Goal: Transaction & Acquisition: Purchase product/service

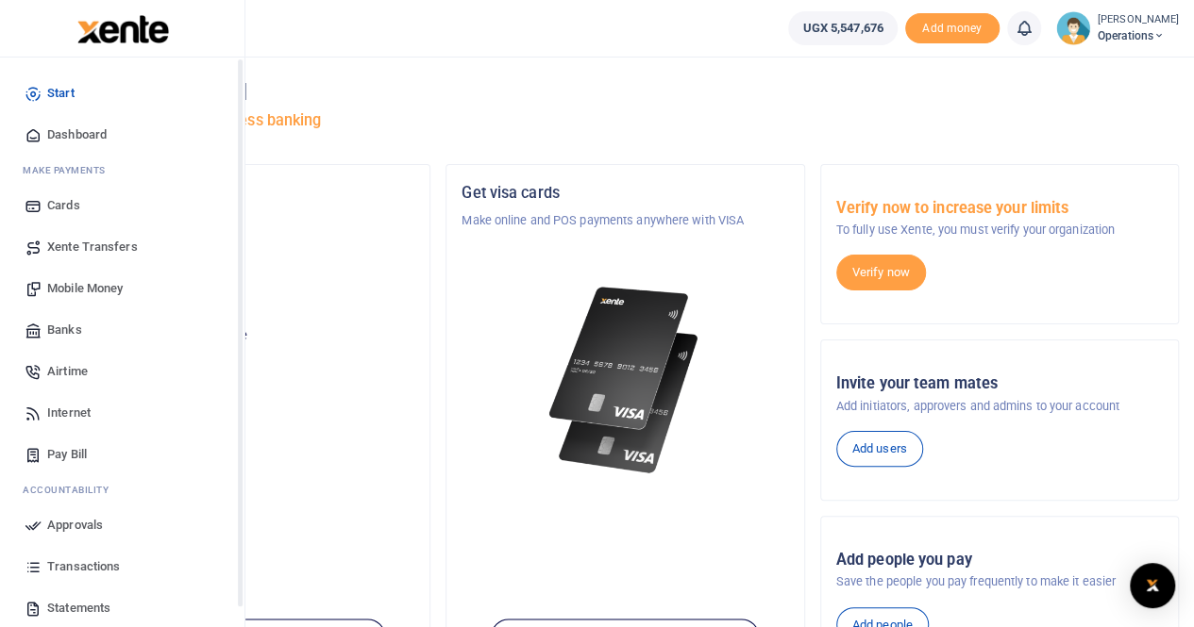
click at [67, 135] on span "Dashboard" at bounding box center [76, 134] width 59 height 19
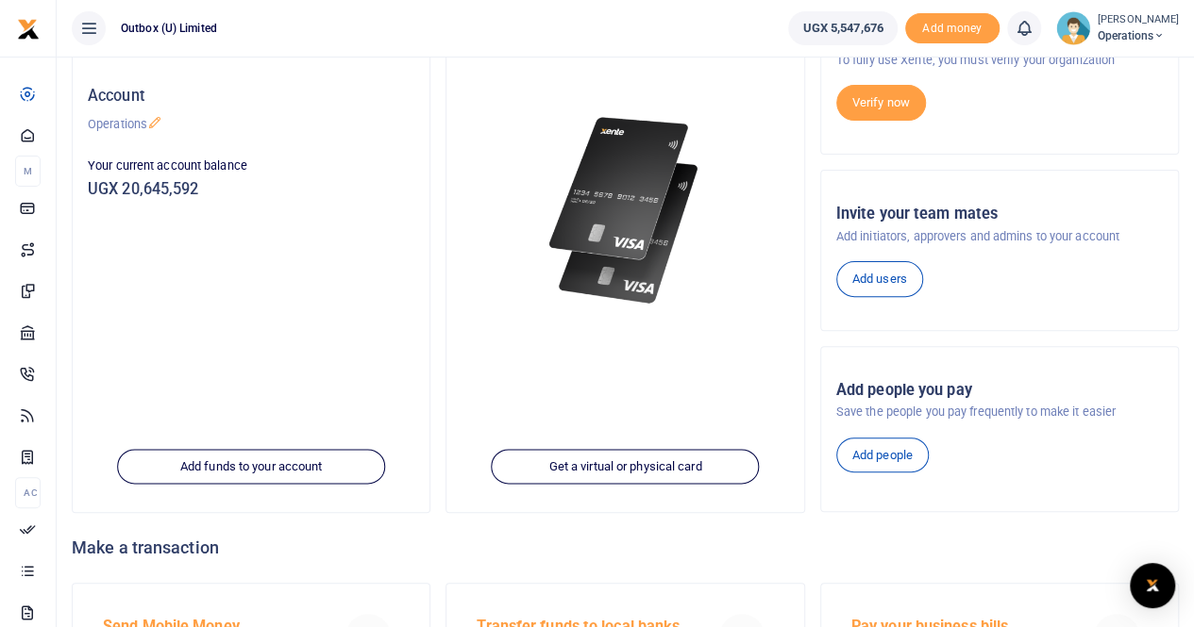
scroll to position [190, 0]
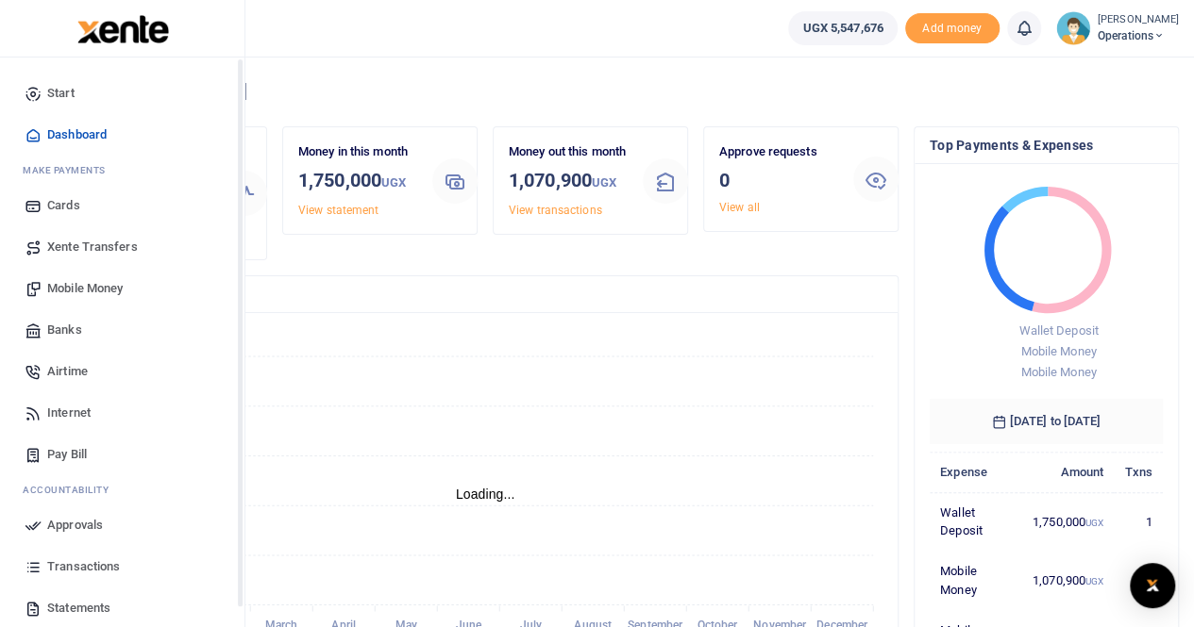
click at [94, 282] on span "Mobile Money" at bounding box center [84, 288] width 75 height 19
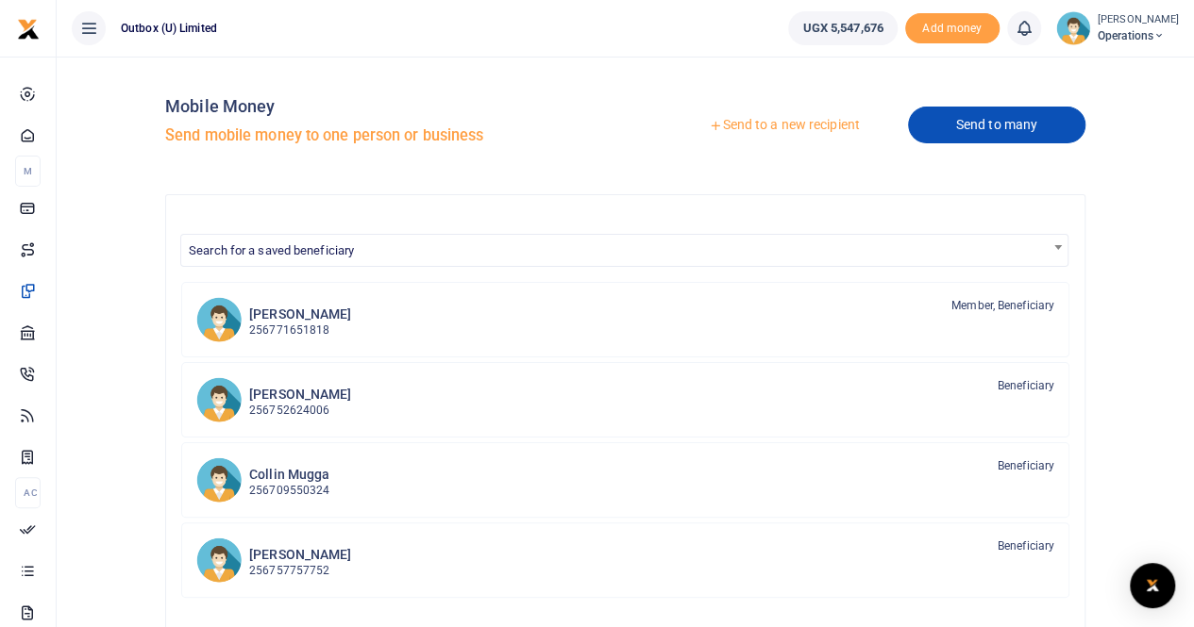
click at [965, 123] on link "Send to many" at bounding box center [996, 125] width 177 height 37
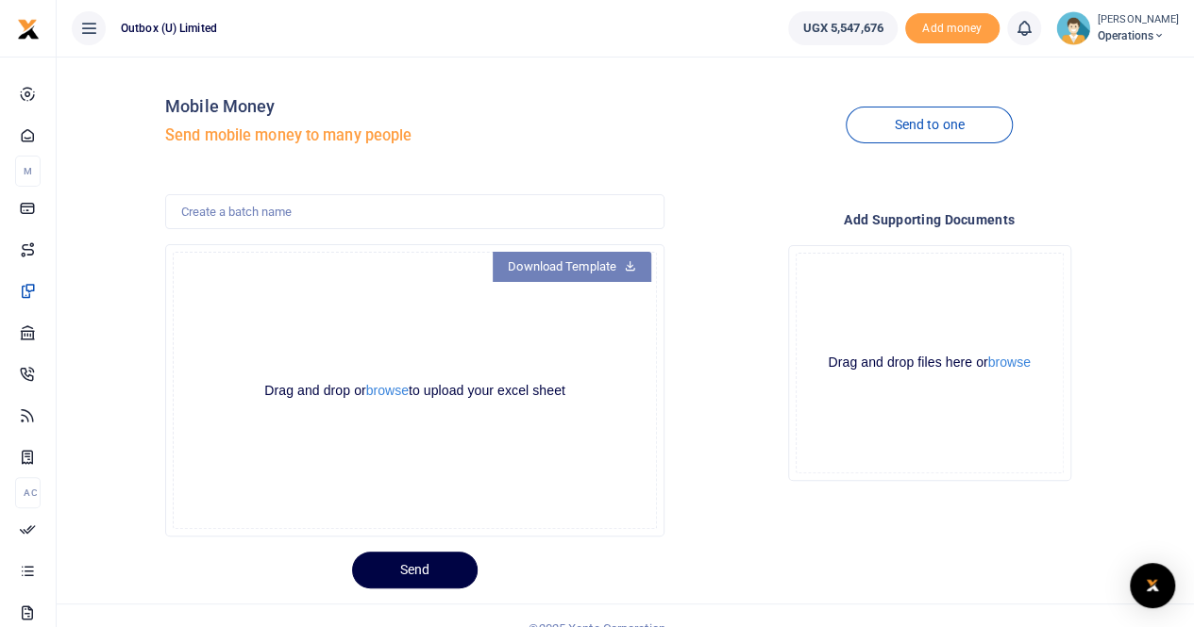
click at [529, 272] on link "Download Template" at bounding box center [572, 267] width 159 height 30
click at [383, 388] on button "browse" at bounding box center [387, 391] width 42 height 14
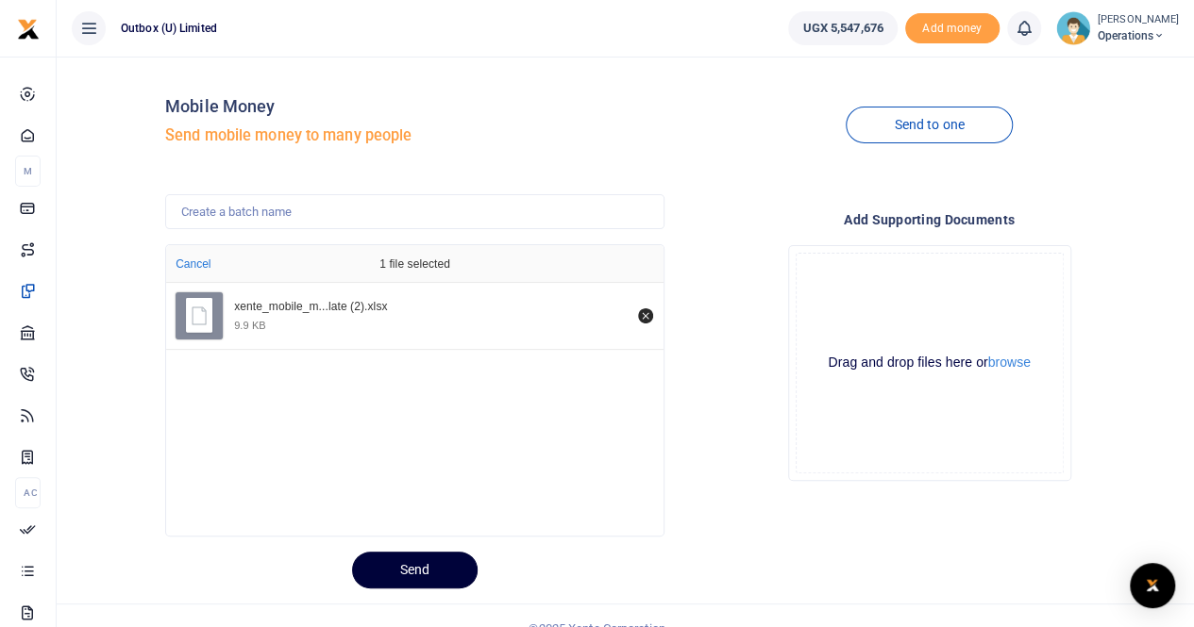
click at [415, 569] on button "Send" at bounding box center [414, 570] width 125 height 37
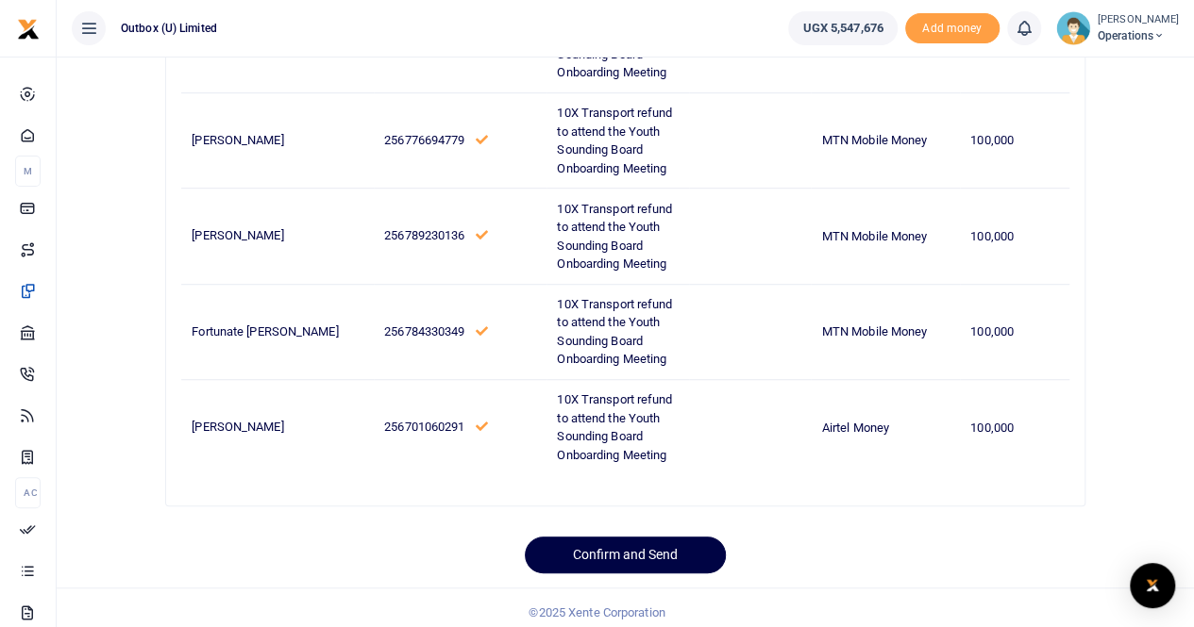
scroll to position [468, 0]
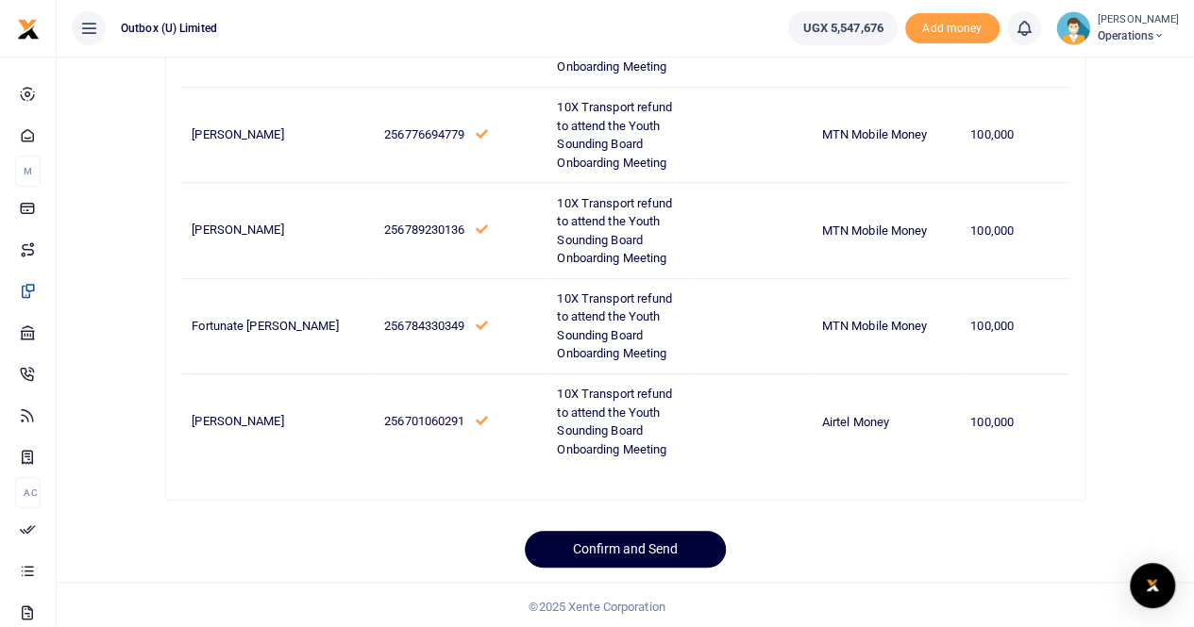
click at [634, 553] on button "Confirm and Send" at bounding box center [625, 549] width 201 height 37
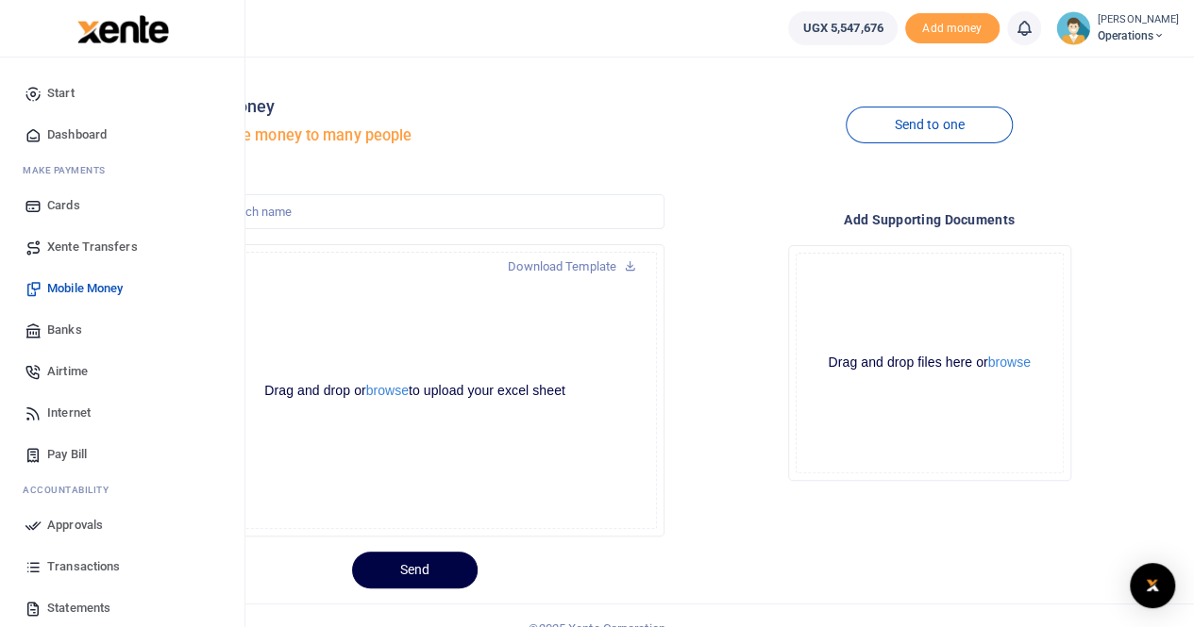
click at [81, 132] on span "Dashboard" at bounding box center [76, 134] width 59 height 19
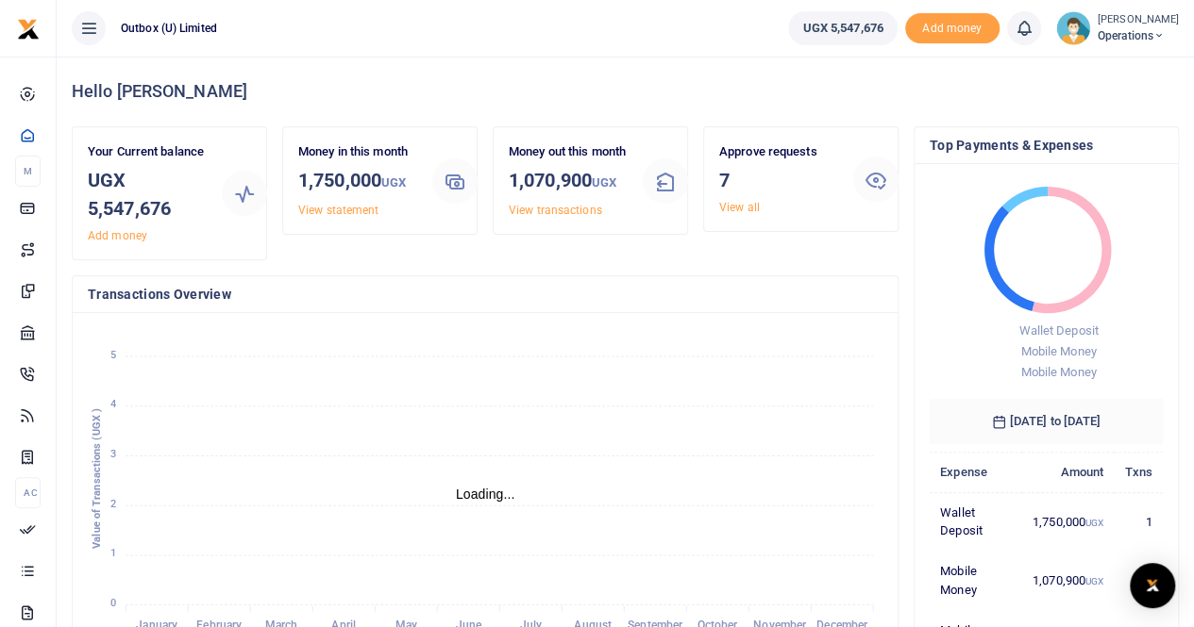
scroll to position [15, 15]
click at [740, 205] on link "View all" at bounding box center [739, 207] width 41 height 13
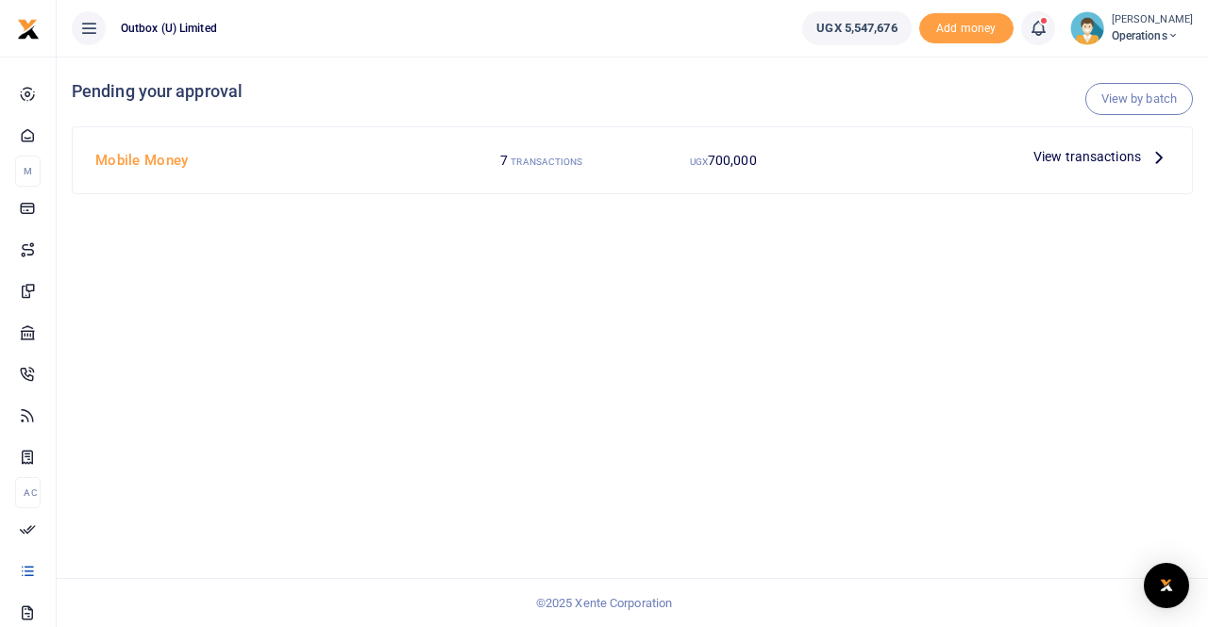
click at [1072, 159] on span "View transactions" at bounding box center [1087, 156] width 108 height 21
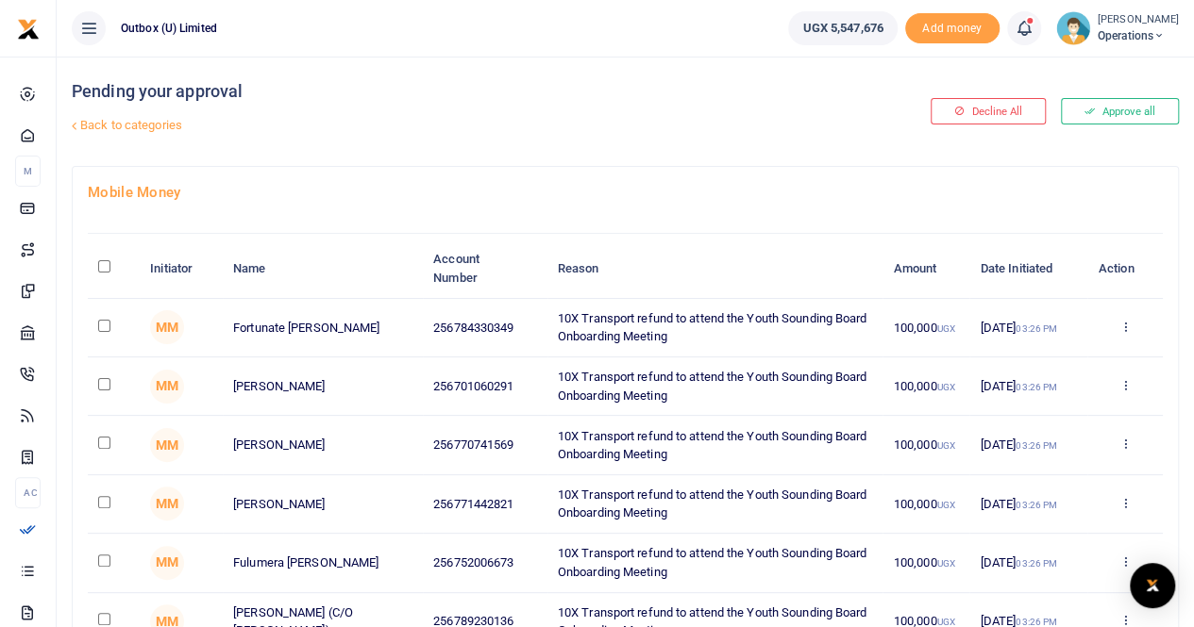
click at [101, 267] on input "\a \a : activate to sort column descending" at bounding box center [104, 266] width 12 height 12
checkbox input "true"
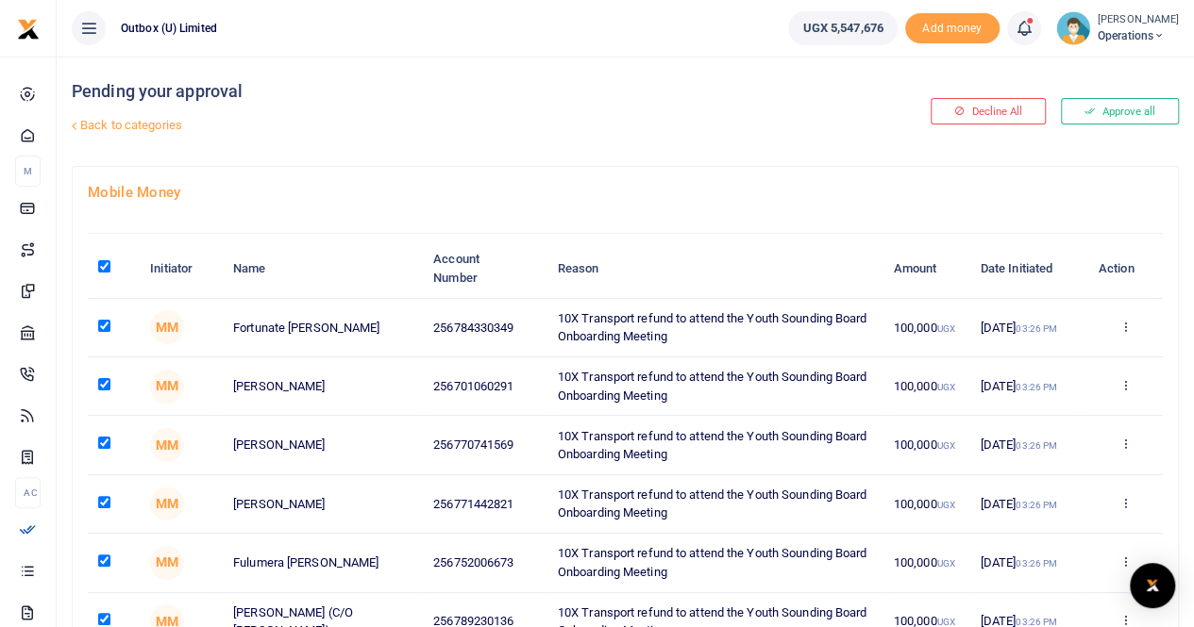
checkbox input "true"
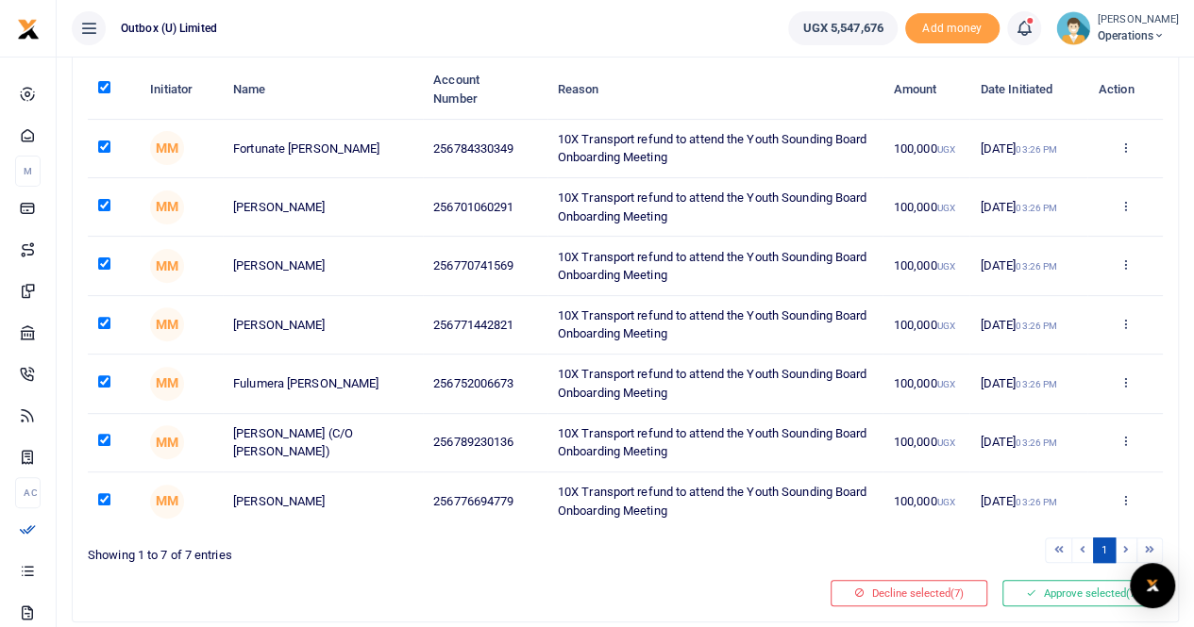
scroll to position [234, 0]
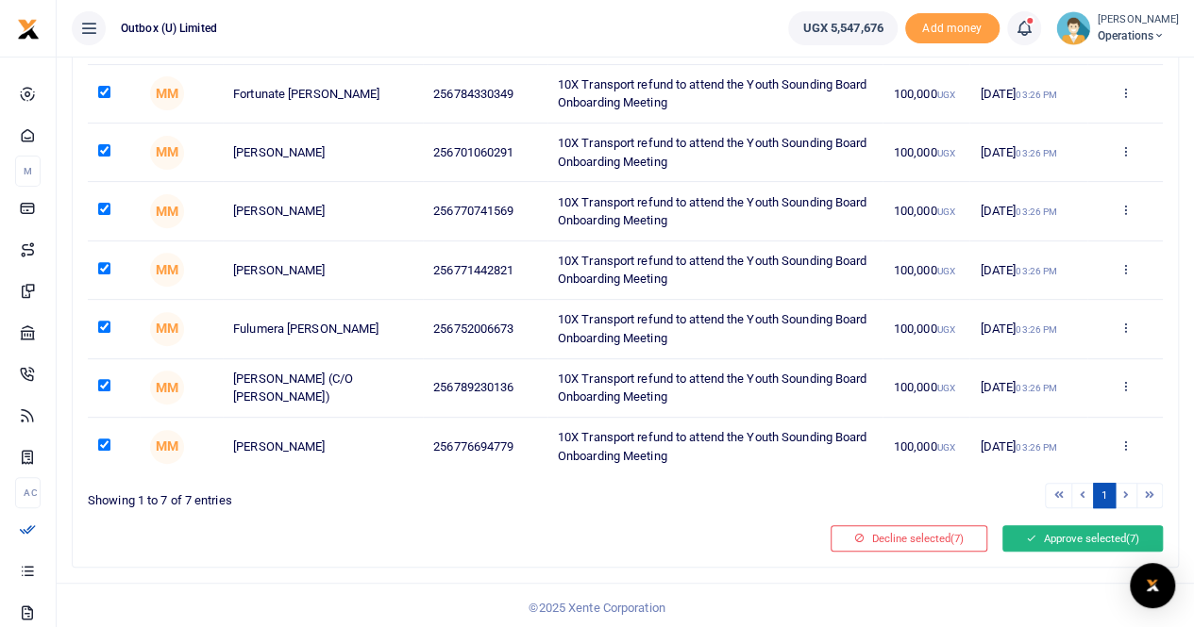
click at [1061, 534] on button "Approve selected (7)" at bounding box center [1082, 539] width 160 height 26
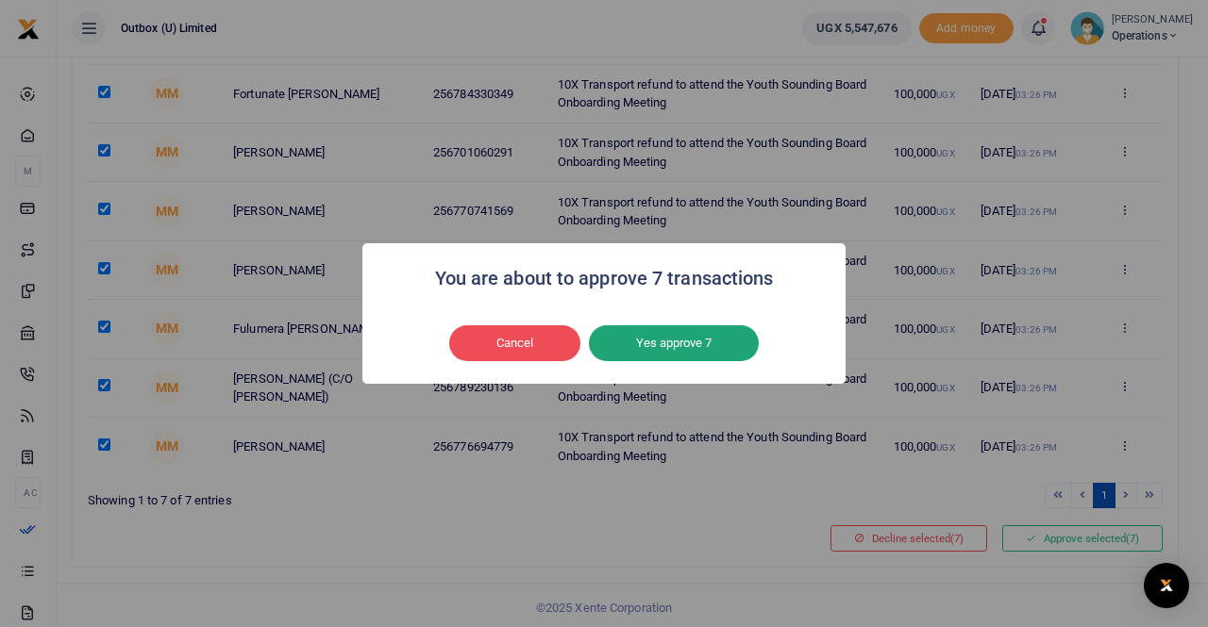
click at [654, 348] on button "Yes approve 7" at bounding box center [674, 344] width 170 height 36
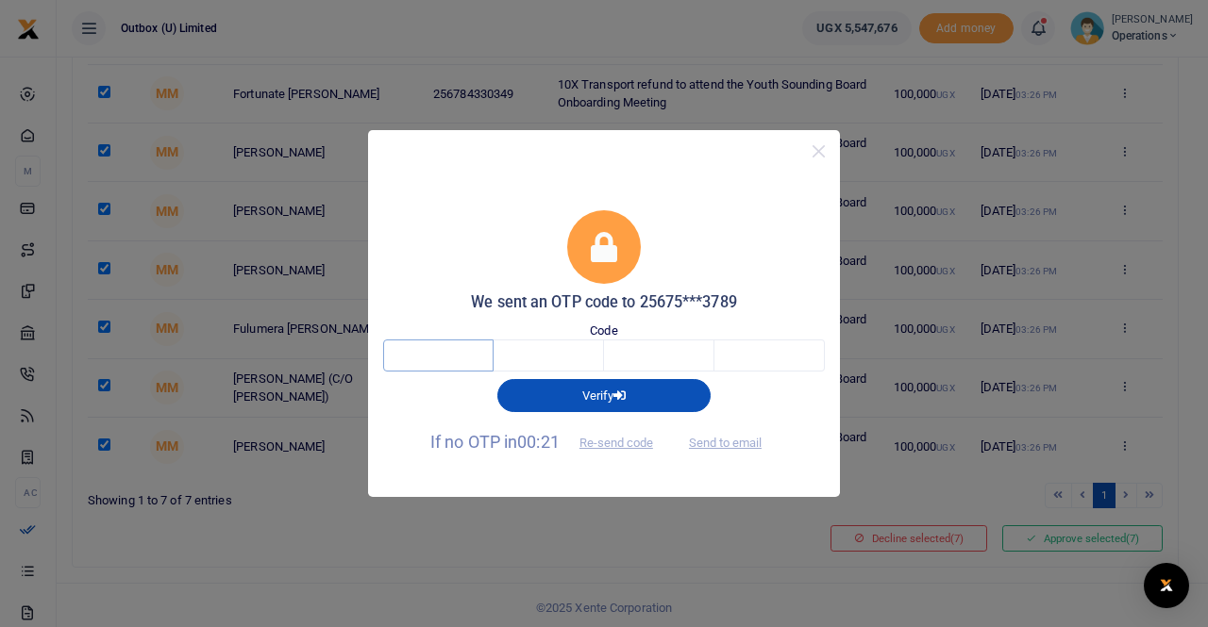
click at [443, 356] on input "text" at bounding box center [438, 356] width 110 height 32
type input "7"
type input "5"
type input "0"
type input "6"
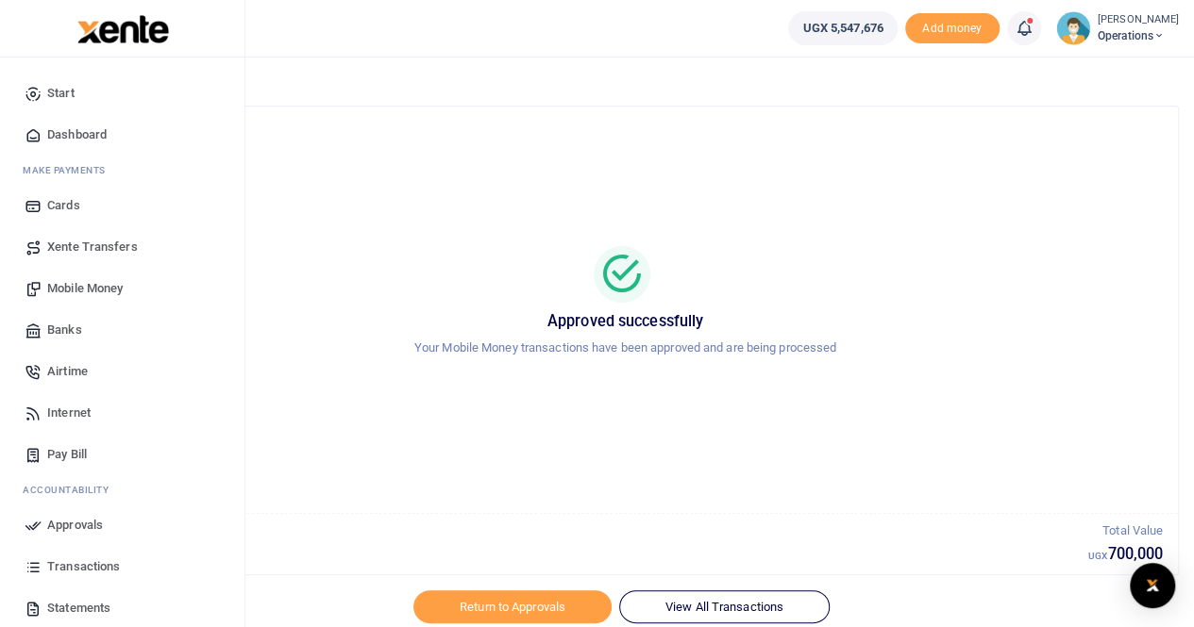
click at [60, 135] on span "Dashboard" at bounding box center [76, 134] width 59 height 19
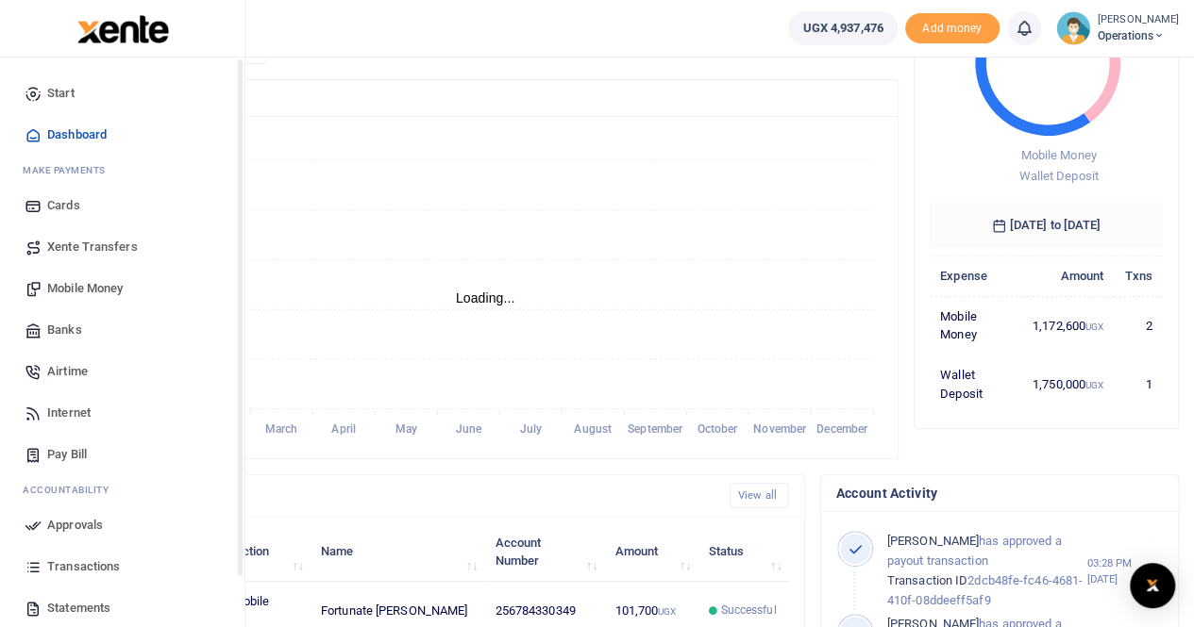
scroll to position [189, 0]
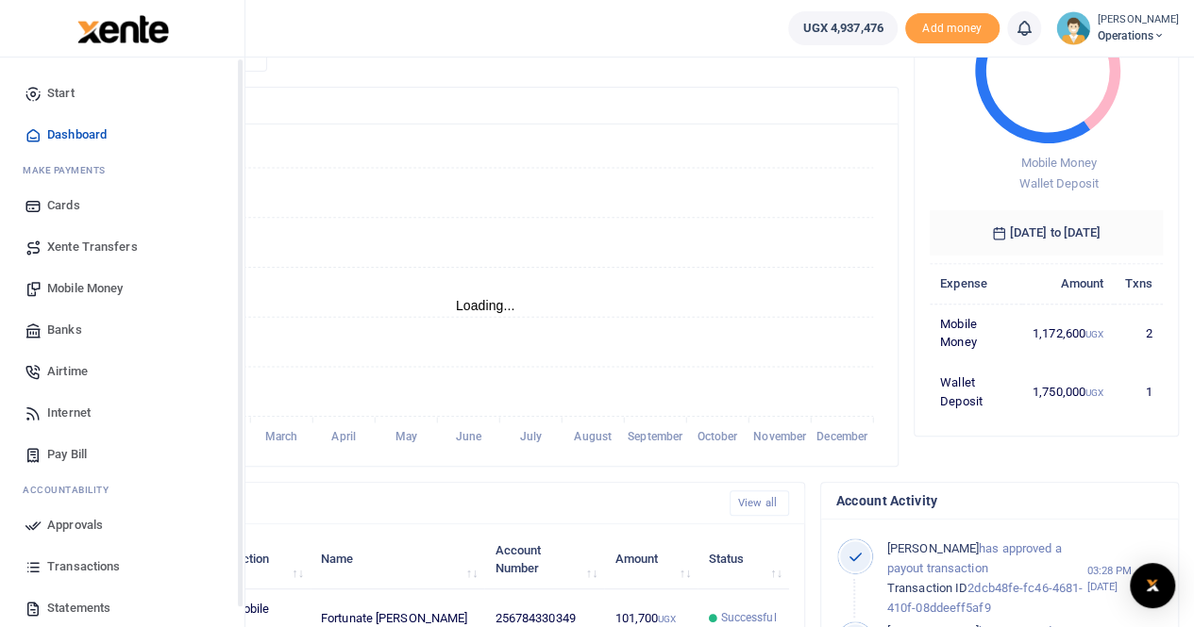
click at [73, 138] on span "Dashboard" at bounding box center [76, 134] width 59 height 19
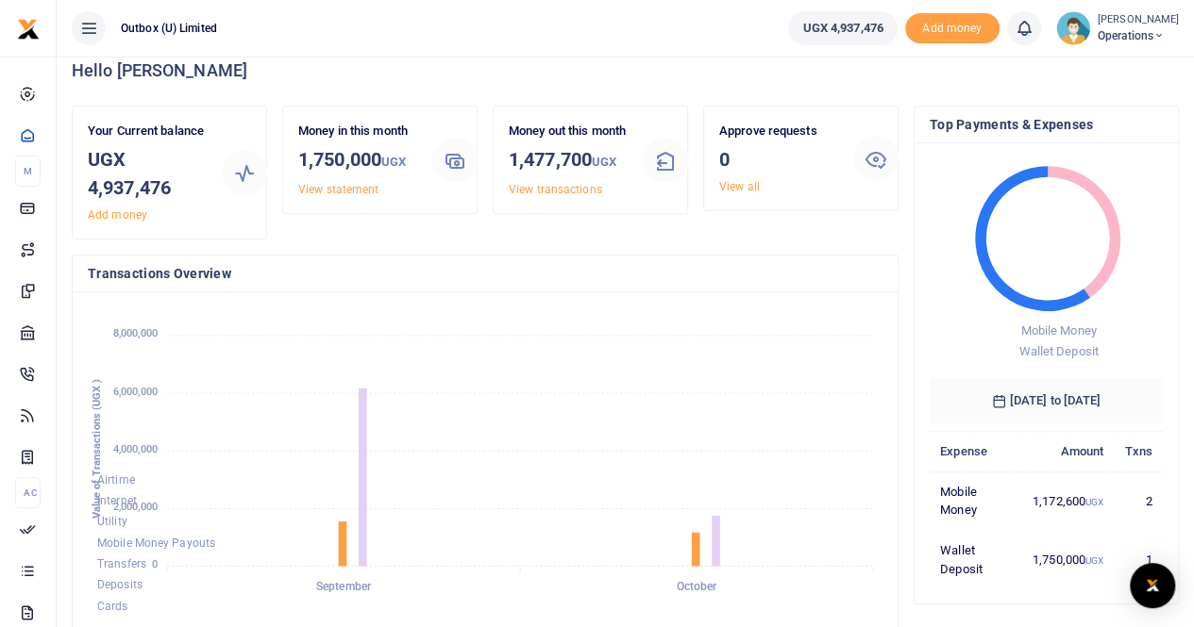
scroll to position [0, 0]
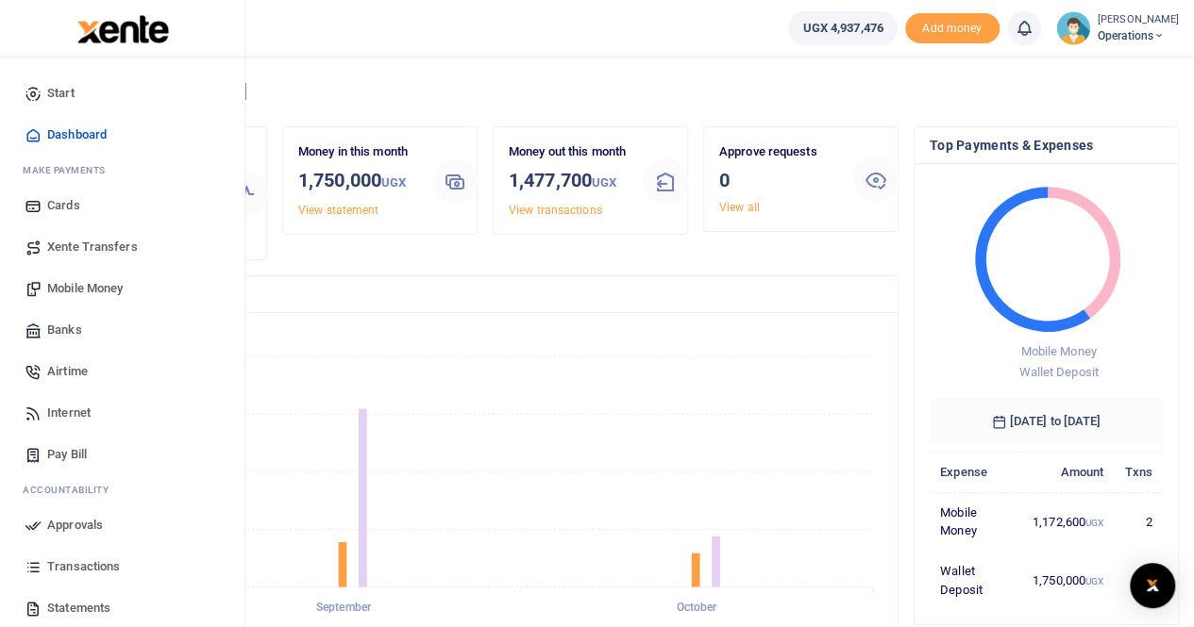
click at [75, 292] on span "Mobile Money" at bounding box center [84, 288] width 75 height 19
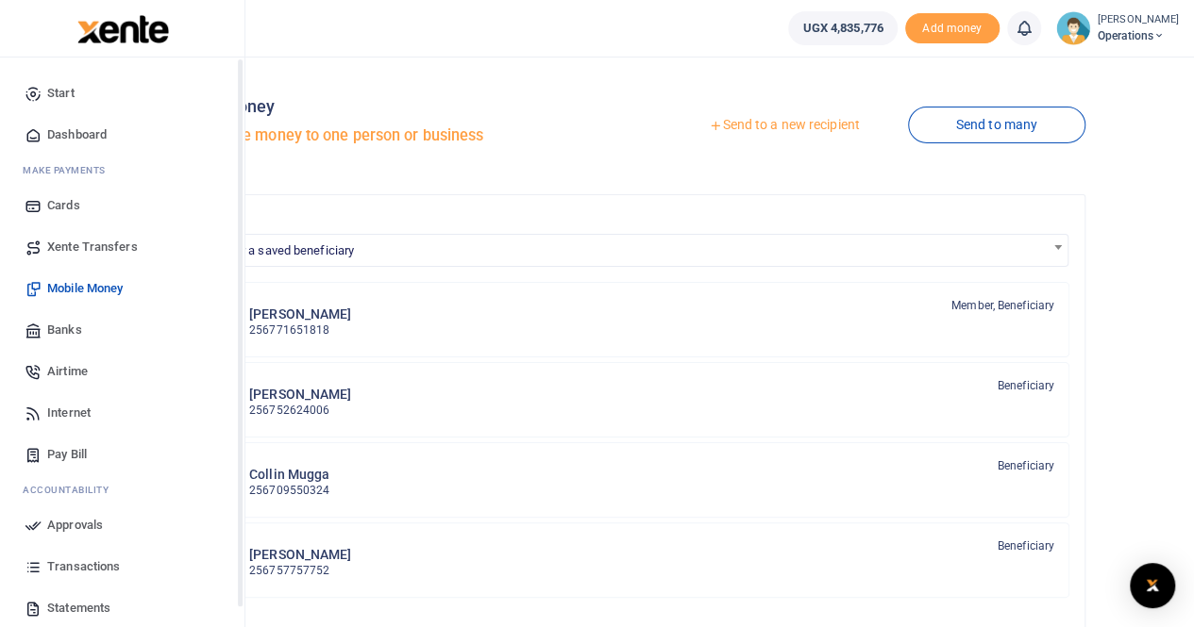
click at [69, 133] on span "Dashboard" at bounding box center [76, 134] width 59 height 19
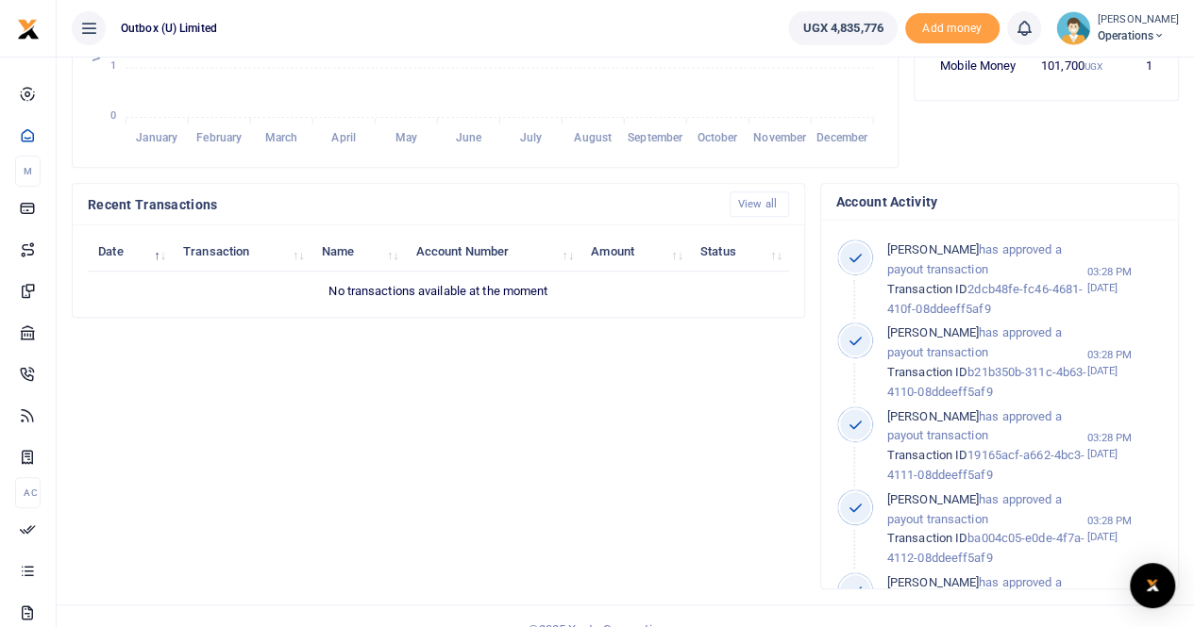
scroll to position [511, 0]
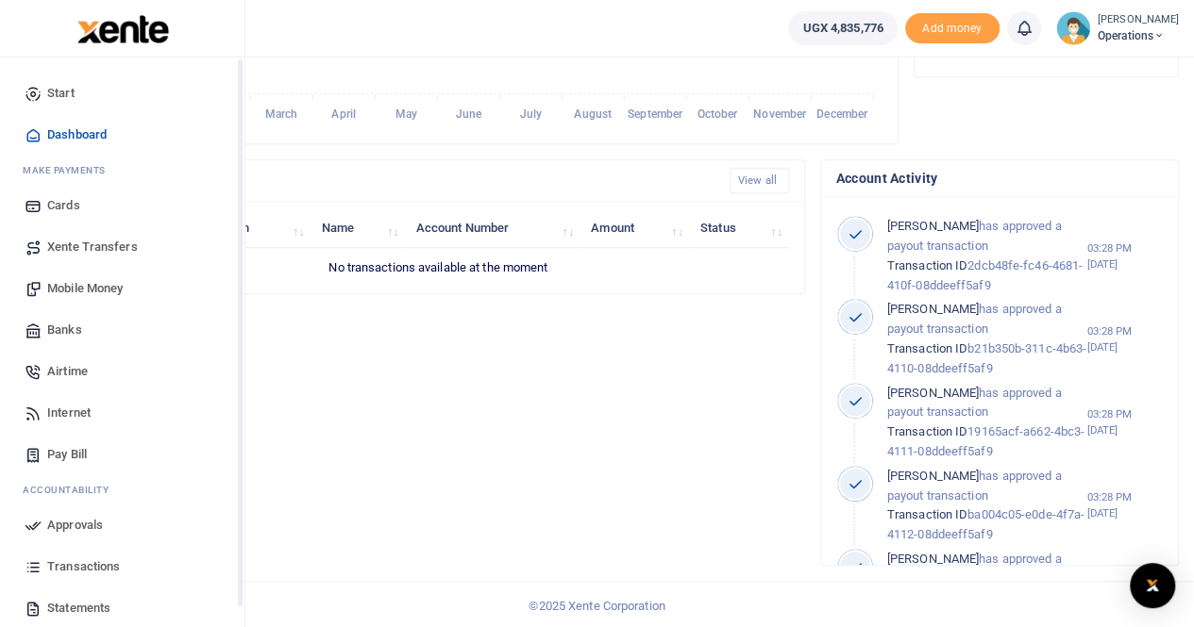
click at [55, 135] on span "Dashboard" at bounding box center [76, 134] width 59 height 19
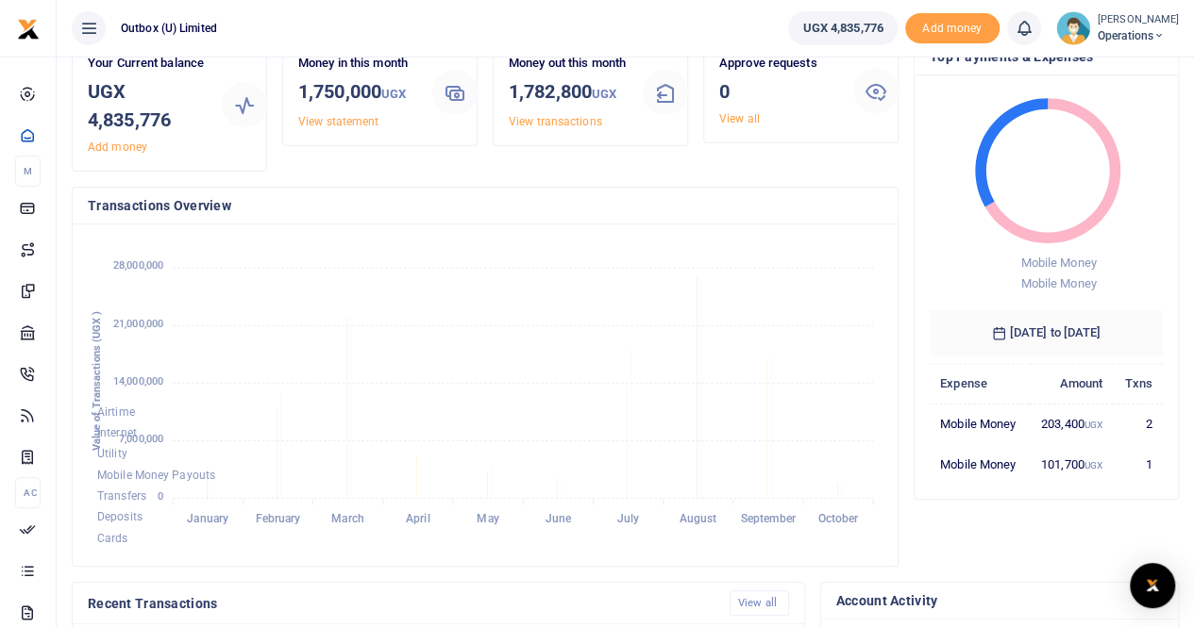
scroll to position [25, 0]
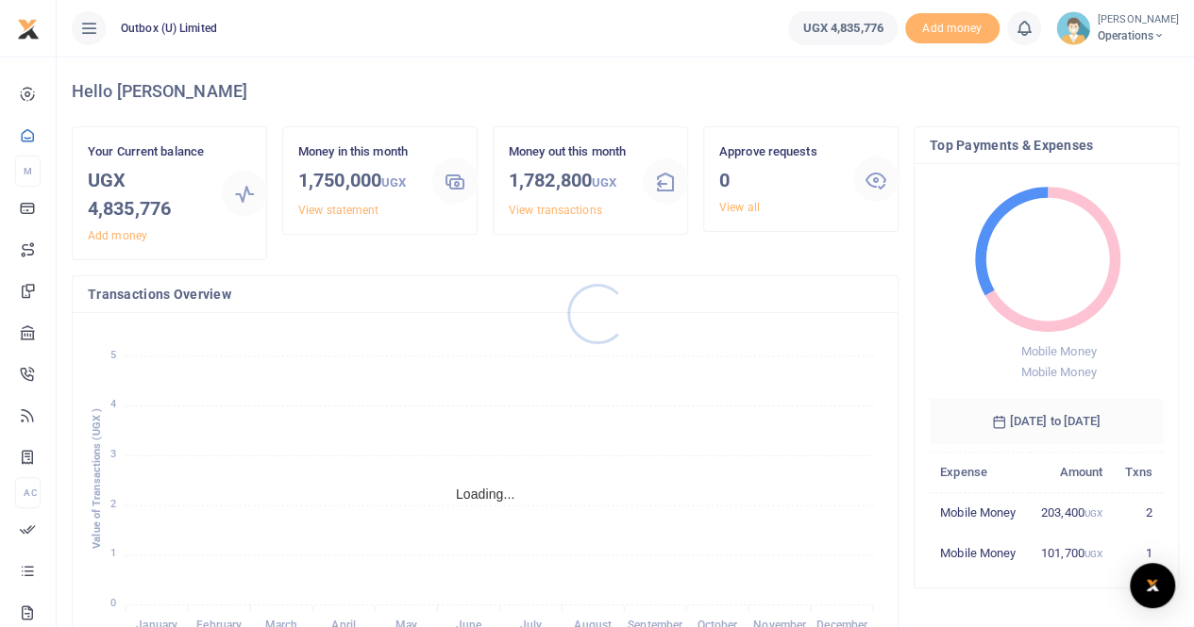
scroll to position [15, 15]
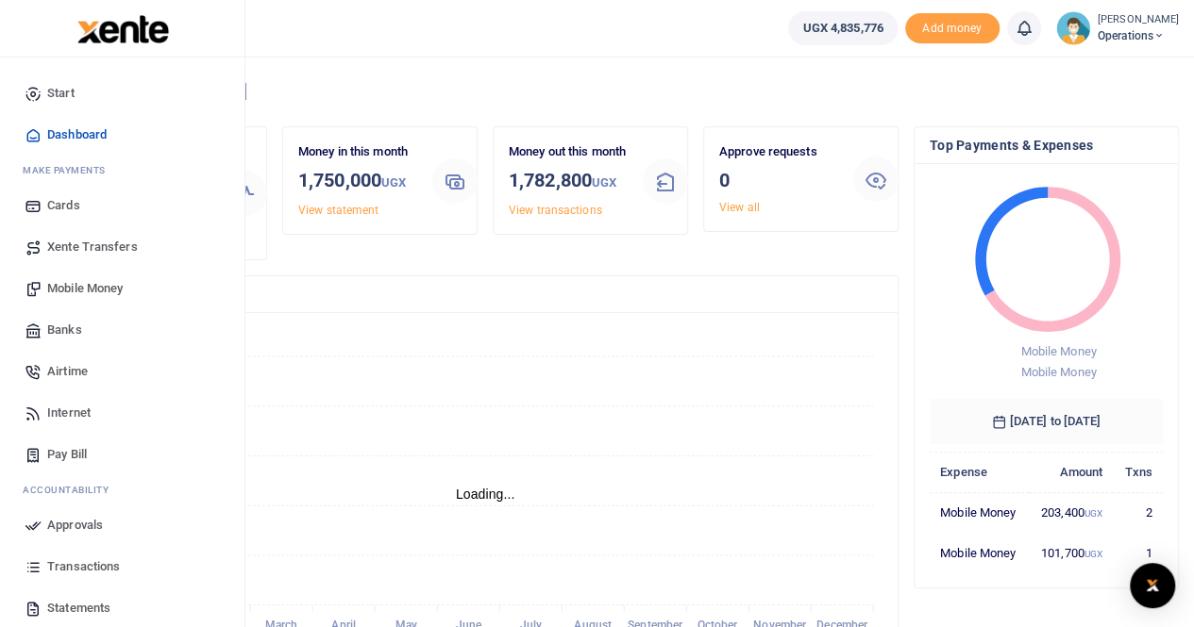
click at [96, 295] on span "Mobile Money" at bounding box center [84, 288] width 75 height 19
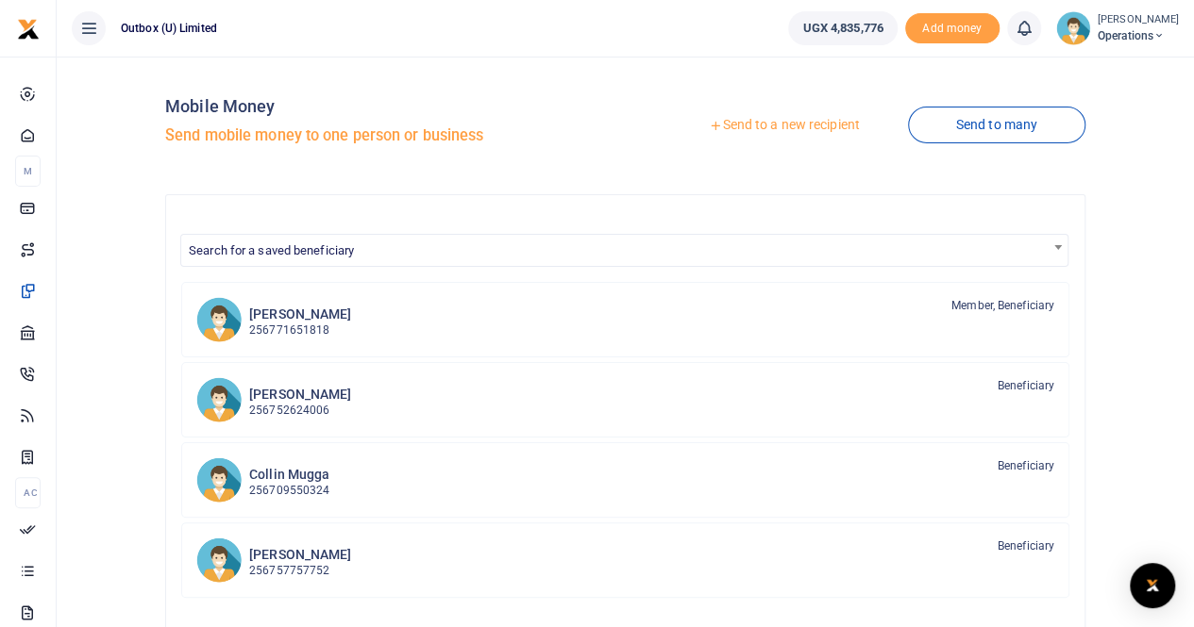
click at [767, 125] on link "Send to a new recipient" at bounding box center [784, 126] width 246 height 34
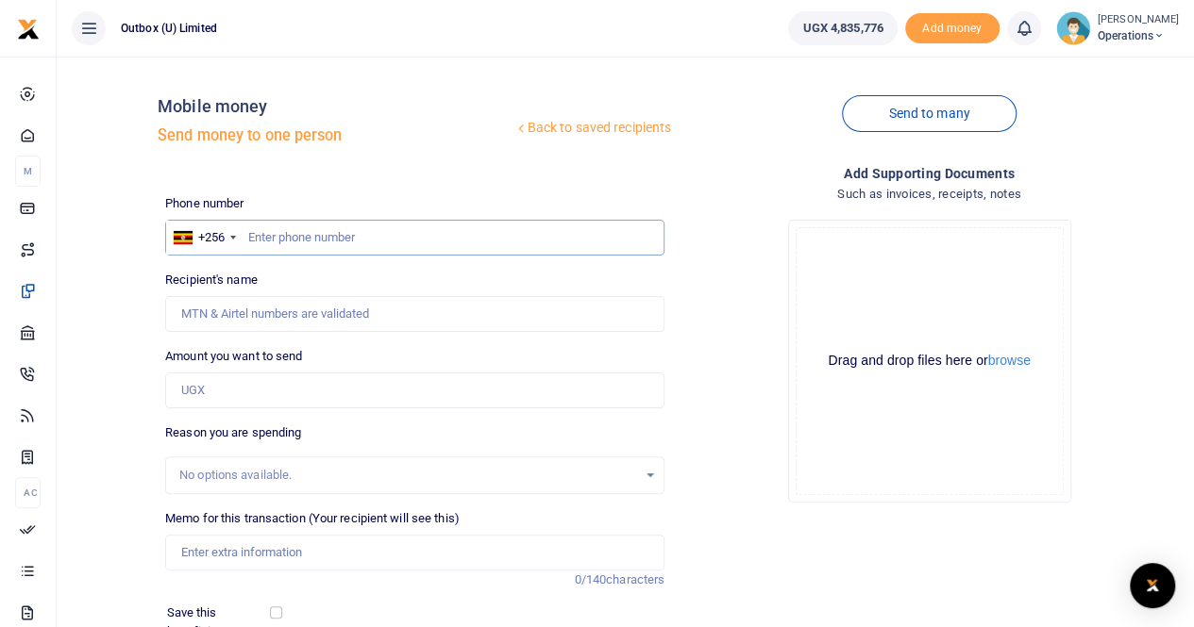
click at [335, 239] on input "text" at bounding box center [414, 238] width 499 height 36
type input "0774002400"
type input "[PERSON_NAME]"
type input "0774002400"
click at [218, 392] on input "Amount you want to send" at bounding box center [414, 391] width 499 height 36
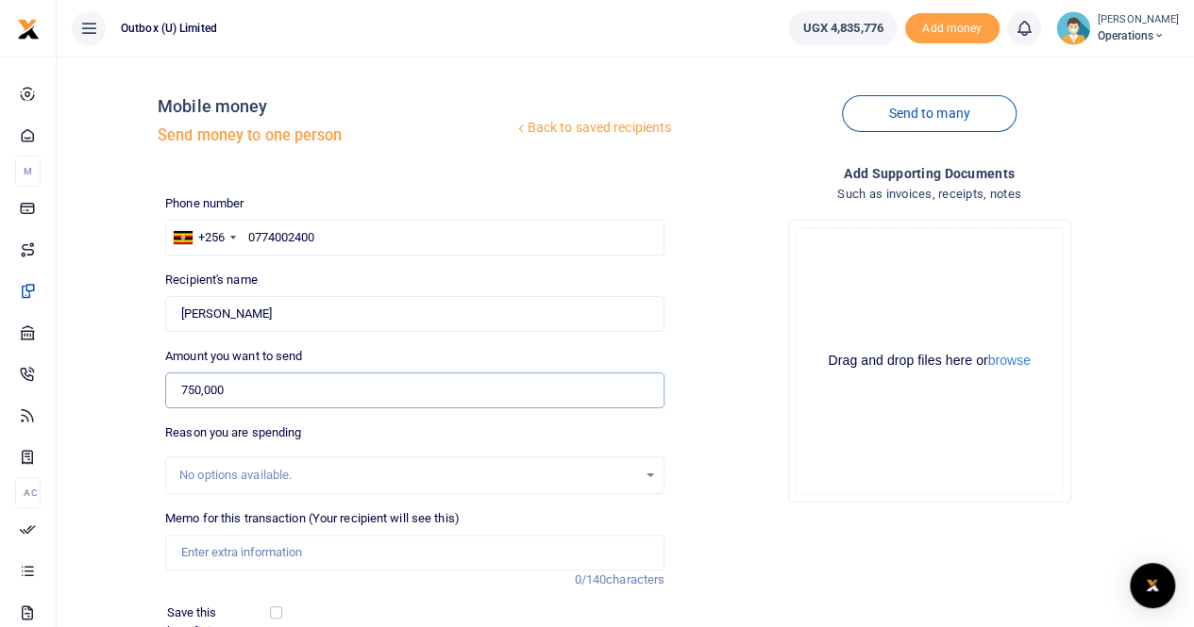
type input "750,000"
click at [217, 560] on input "Memo for this transaction (Your recipient will see this)" at bounding box center [414, 553] width 499 height 36
paste input "meals for the youth sounding board meeting"
click at [181, 554] on input "meals for the youth sounding board meeting" at bounding box center [414, 553] width 499 height 36
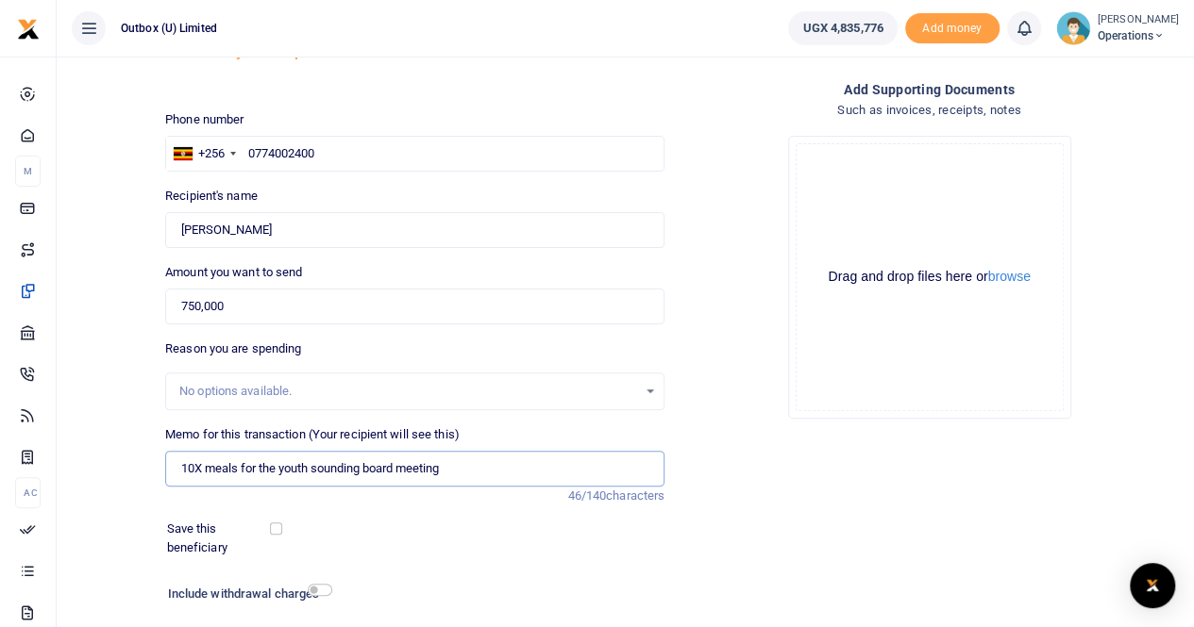
scroll to position [189, 0]
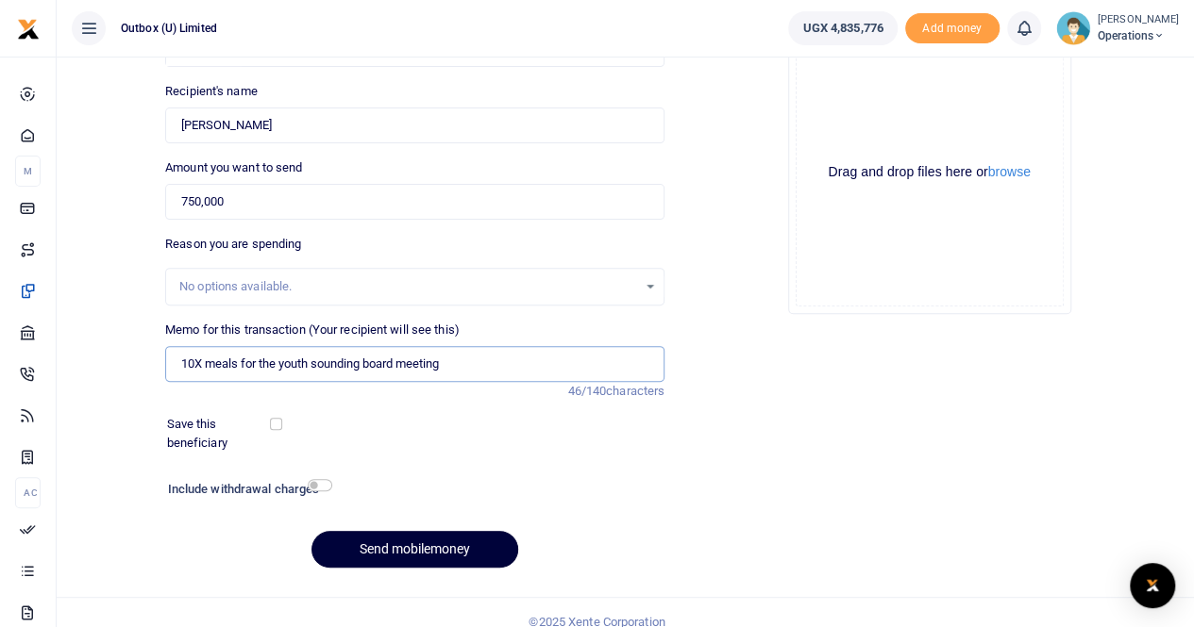
type input "10X meals for the youth sounding board meeting"
click at [412, 552] on button "Send mobilemoney" at bounding box center [414, 549] width 207 height 37
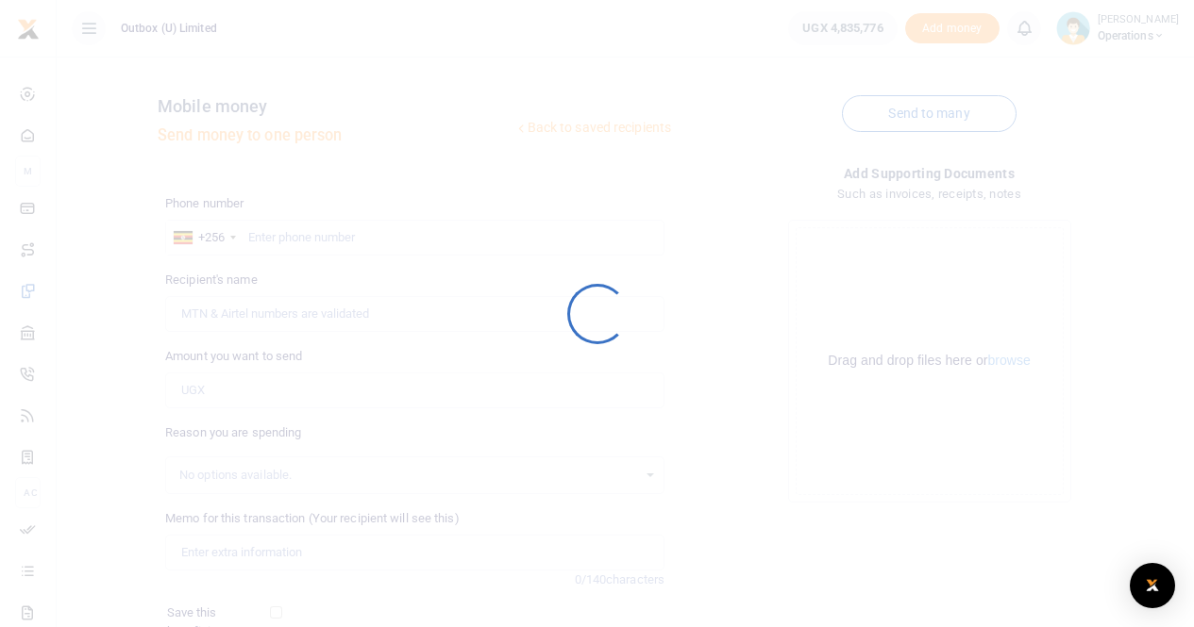
scroll to position [189, 0]
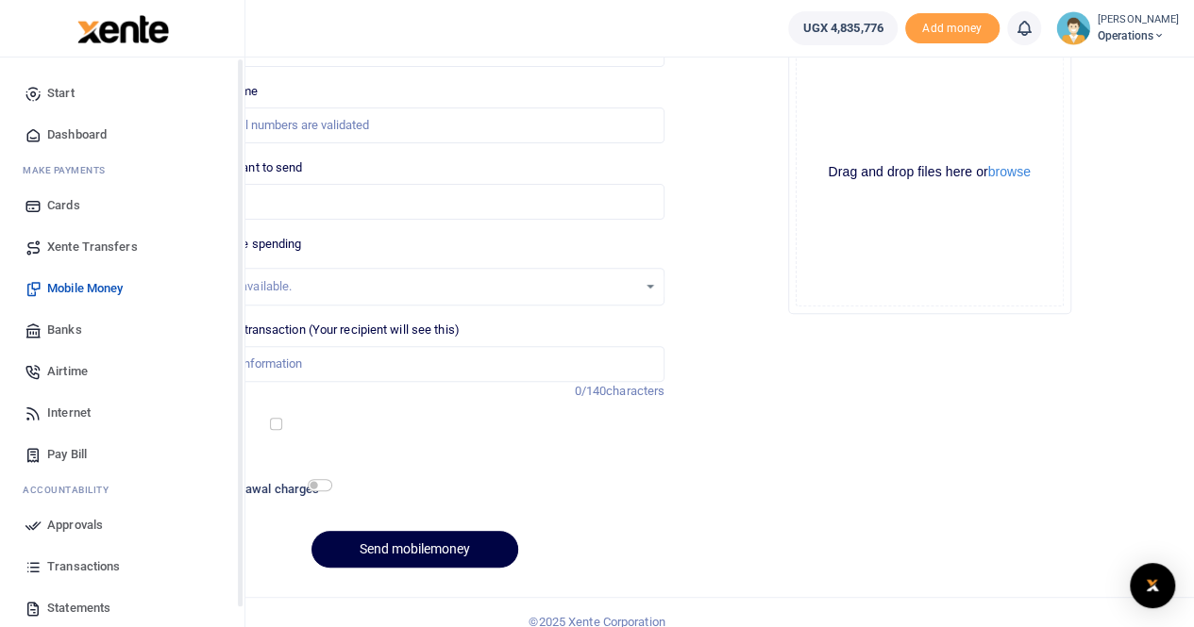
click at [87, 132] on span "Dashboard" at bounding box center [76, 134] width 59 height 19
click at [76, 133] on span "Dashboard" at bounding box center [76, 134] width 59 height 19
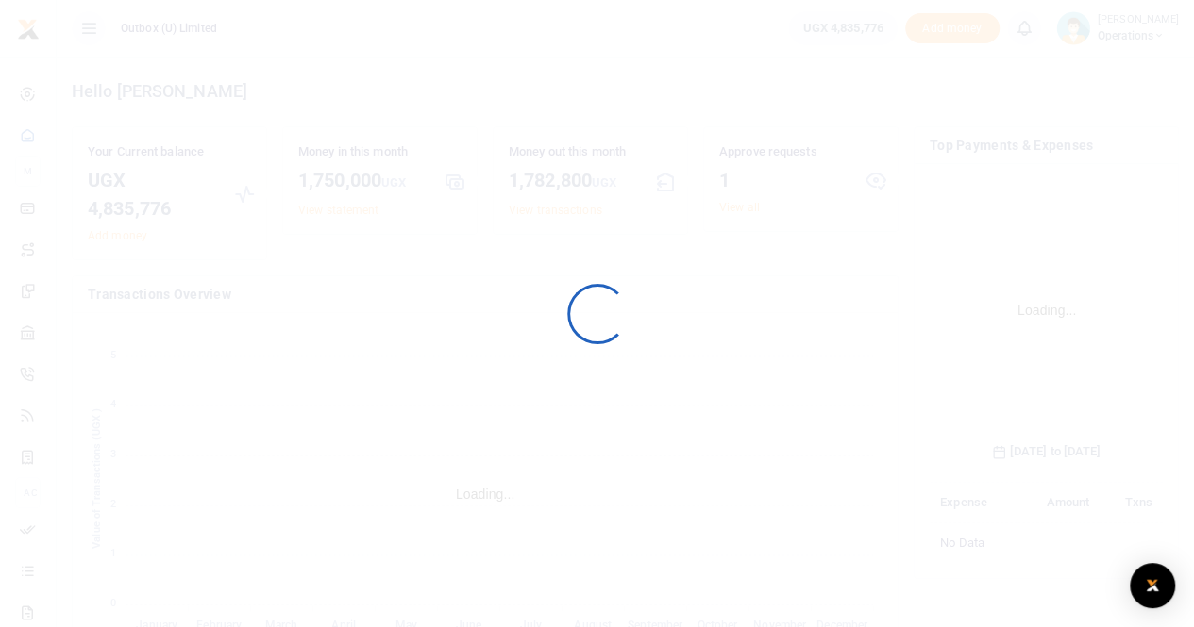
scroll to position [295, 219]
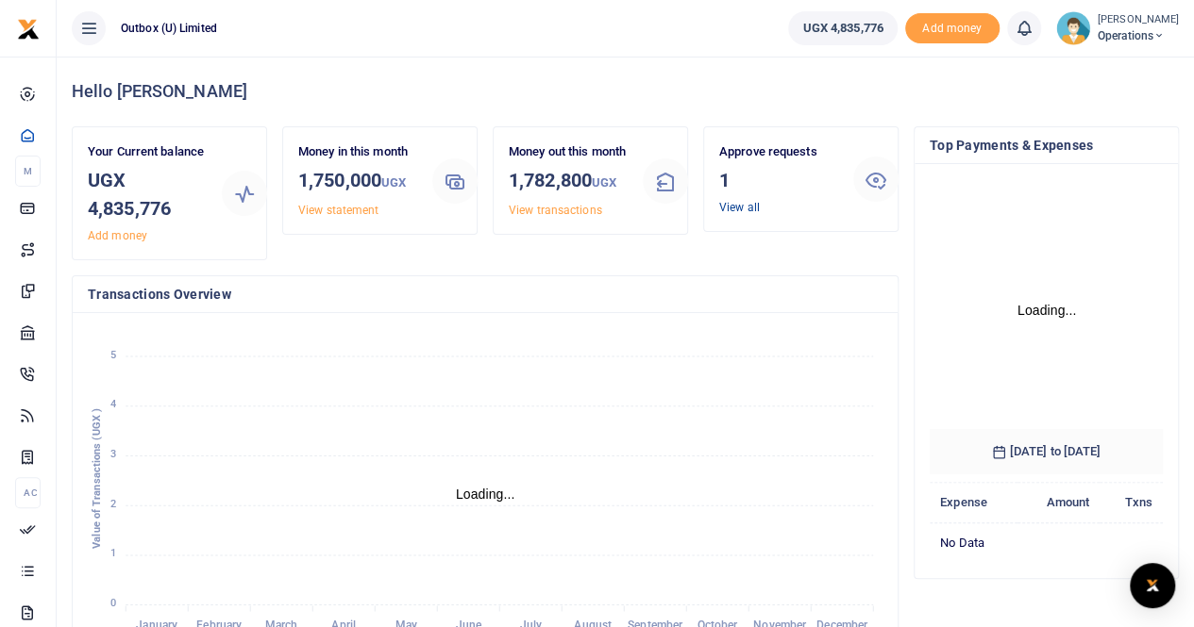
click at [744, 208] on link "View all" at bounding box center [739, 207] width 41 height 13
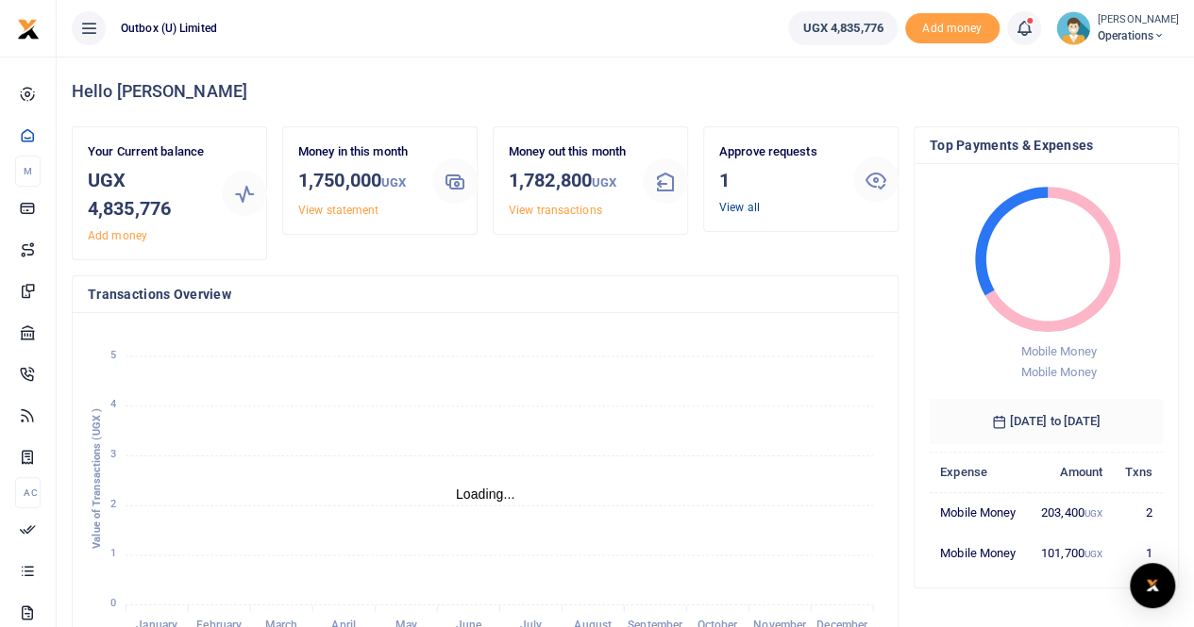
scroll to position [15, 15]
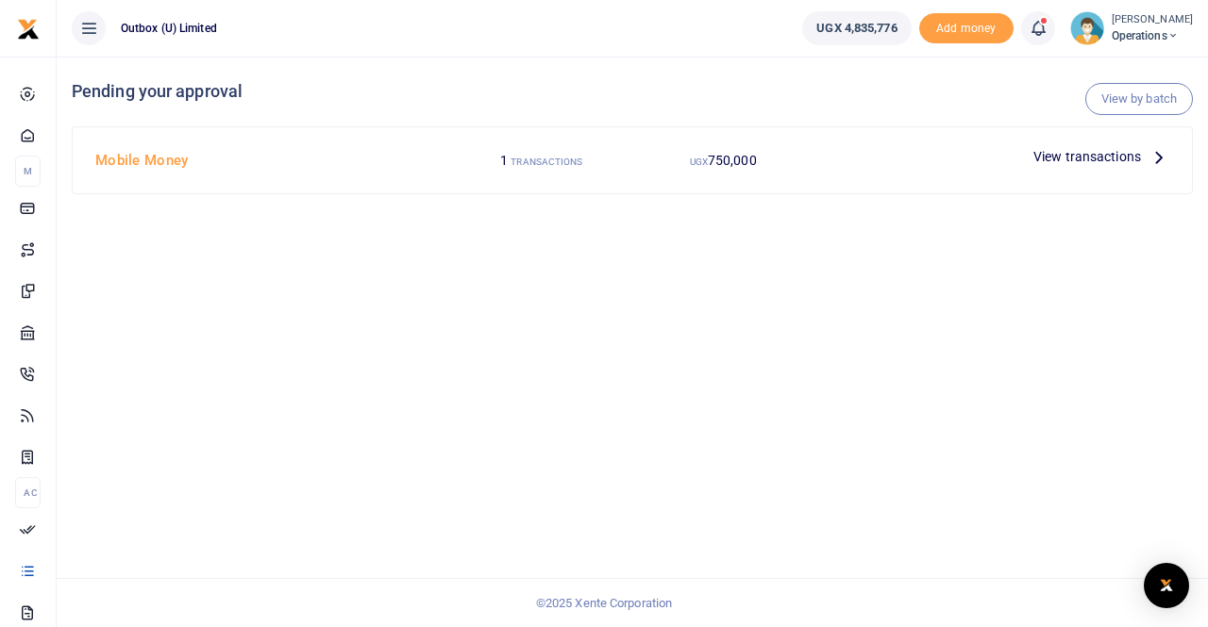
click at [1055, 157] on span "View transactions" at bounding box center [1087, 156] width 108 height 21
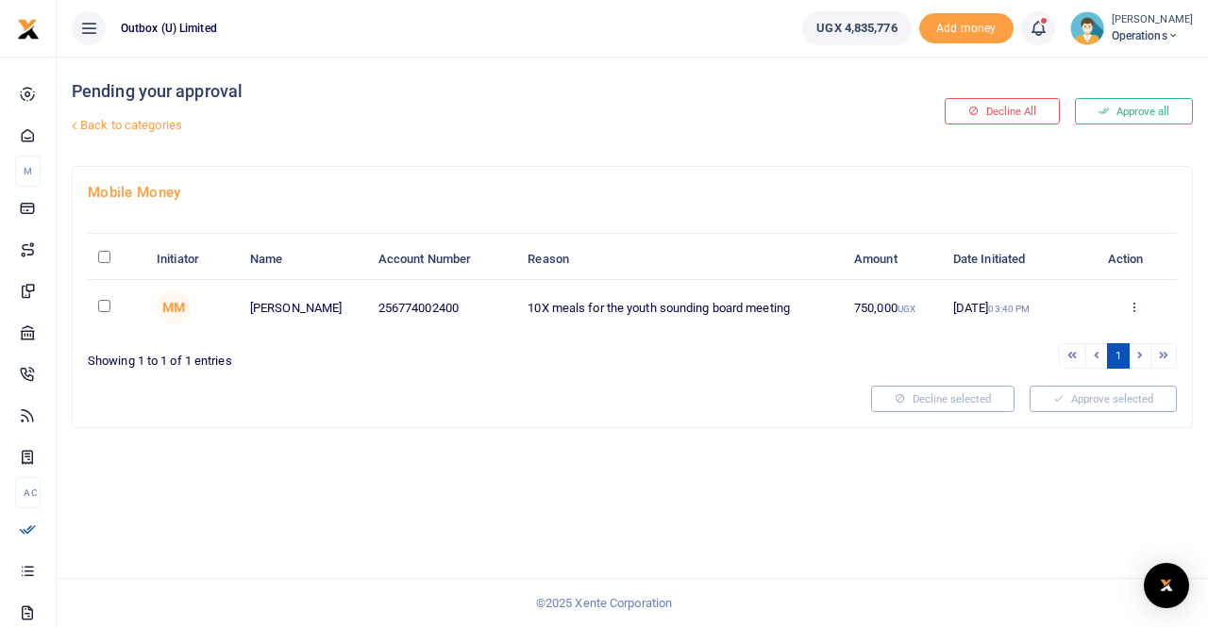
click at [105, 300] on input "checkbox" at bounding box center [104, 306] width 12 height 12
checkbox input "true"
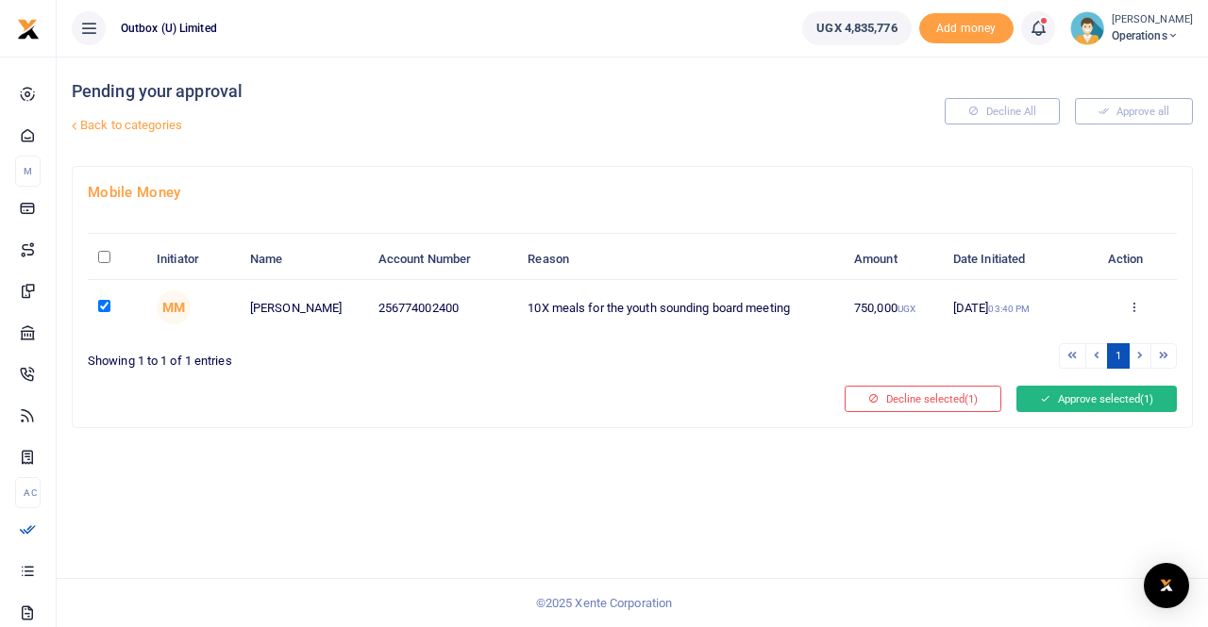
click at [1134, 392] on button "Approve selected (1)" at bounding box center [1096, 399] width 160 height 26
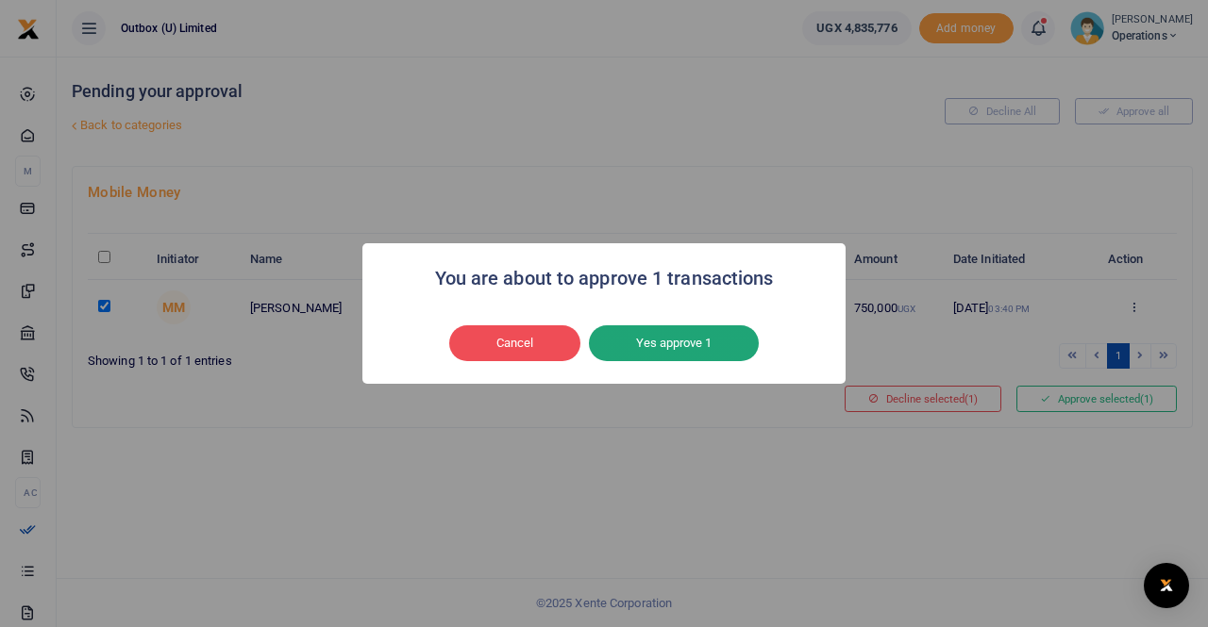
click at [690, 346] on button "Yes approve 1" at bounding box center [674, 344] width 170 height 36
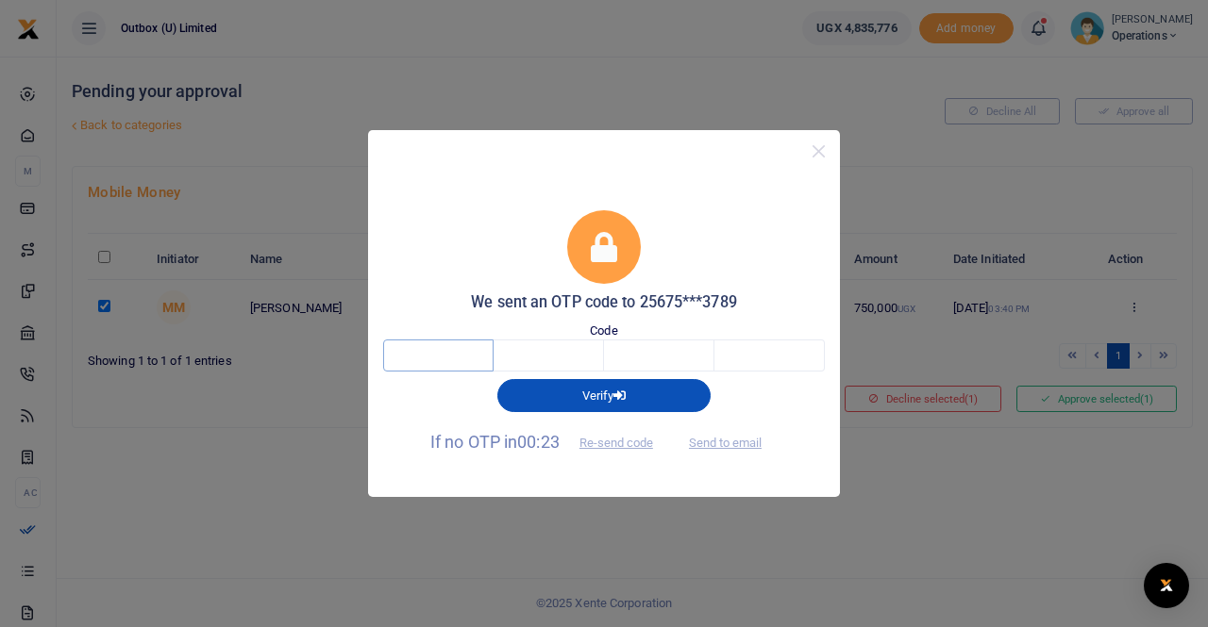
click at [428, 362] on input "text" at bounding box center [438, 356] width 110 height 32
type input "2"
type input "1"
type input "6"
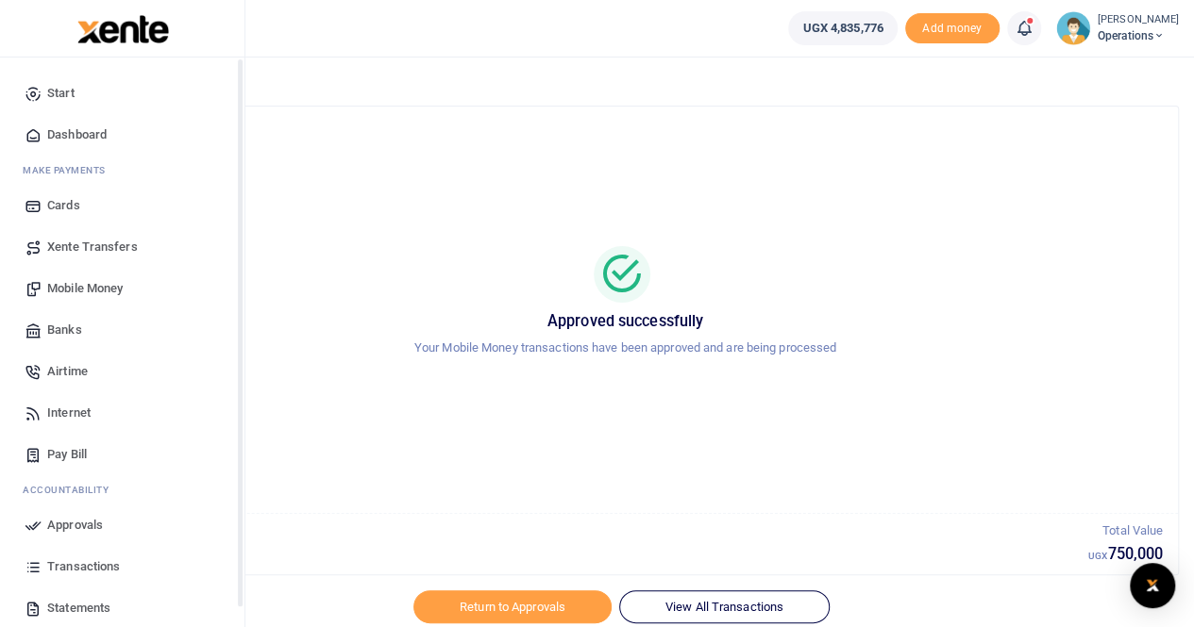
click at [79, 132] on span "Dashboard" at bounding box center [76, 134] width 59 height 19
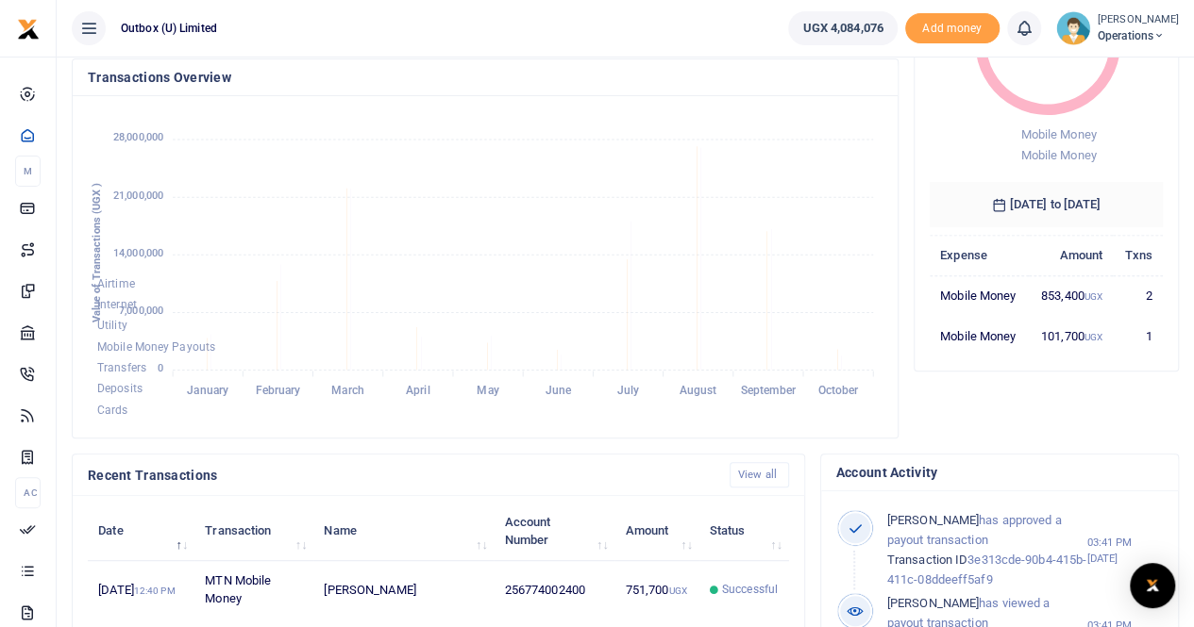
scroll to position [213, 0]
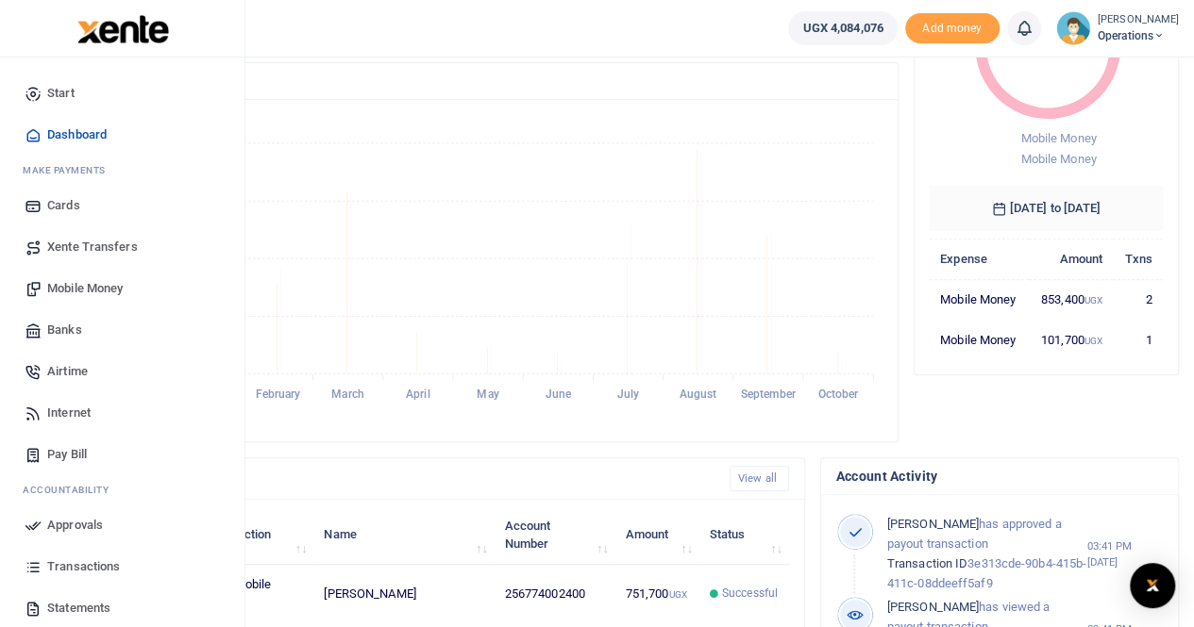
click at [62, 328] on span "Banks" at bounding box center [64, 330] width 35 height 19
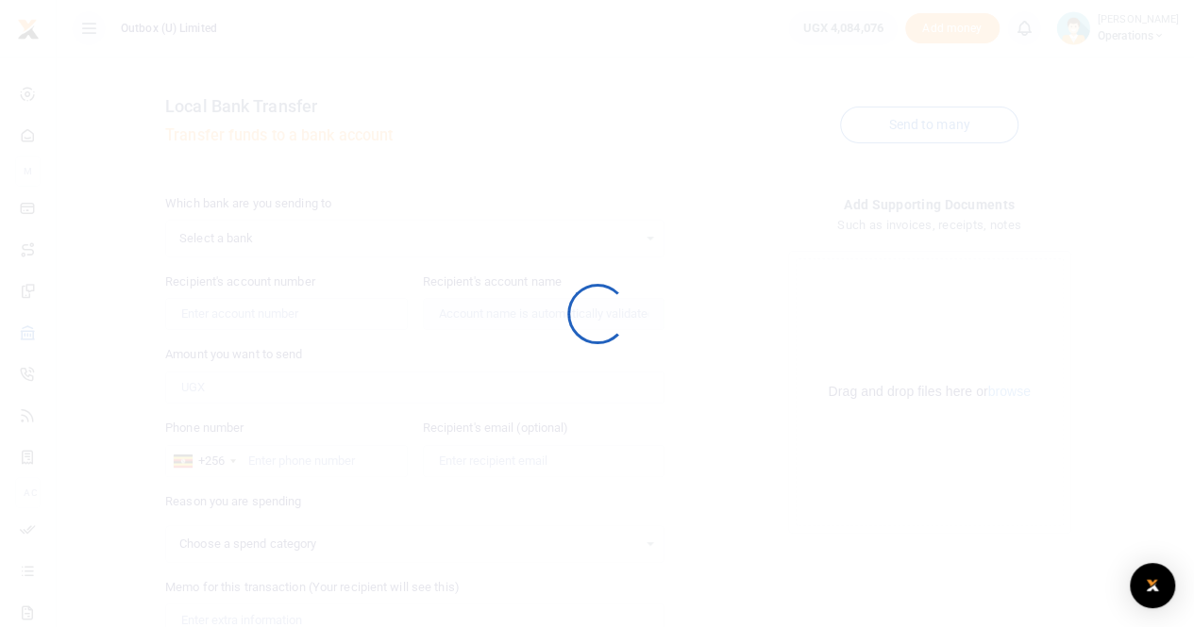
select select
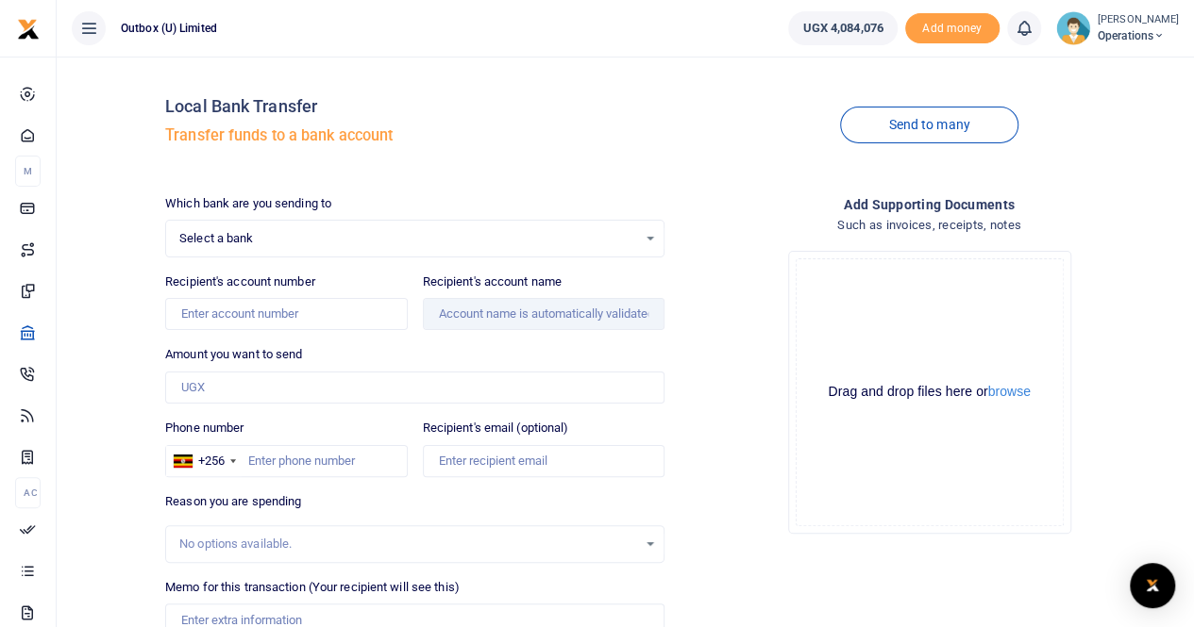
click at [652, 237] on div "Select a bank Select an option..." at bounding box center [414, 238] width 497 height 21
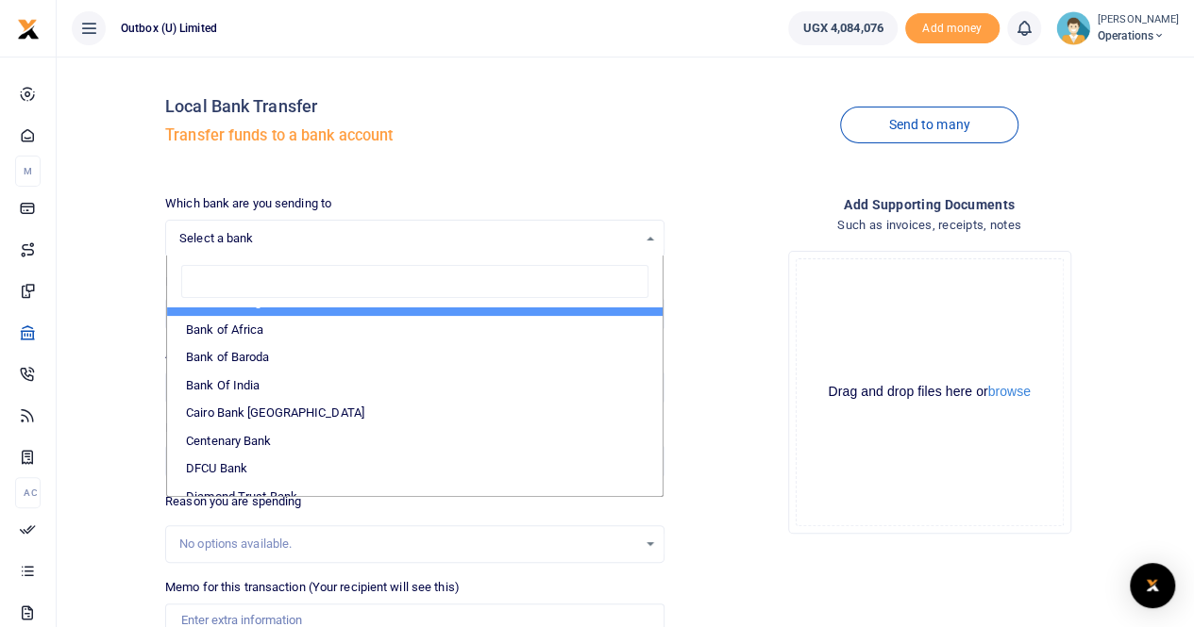
scroll to position [189, 0]
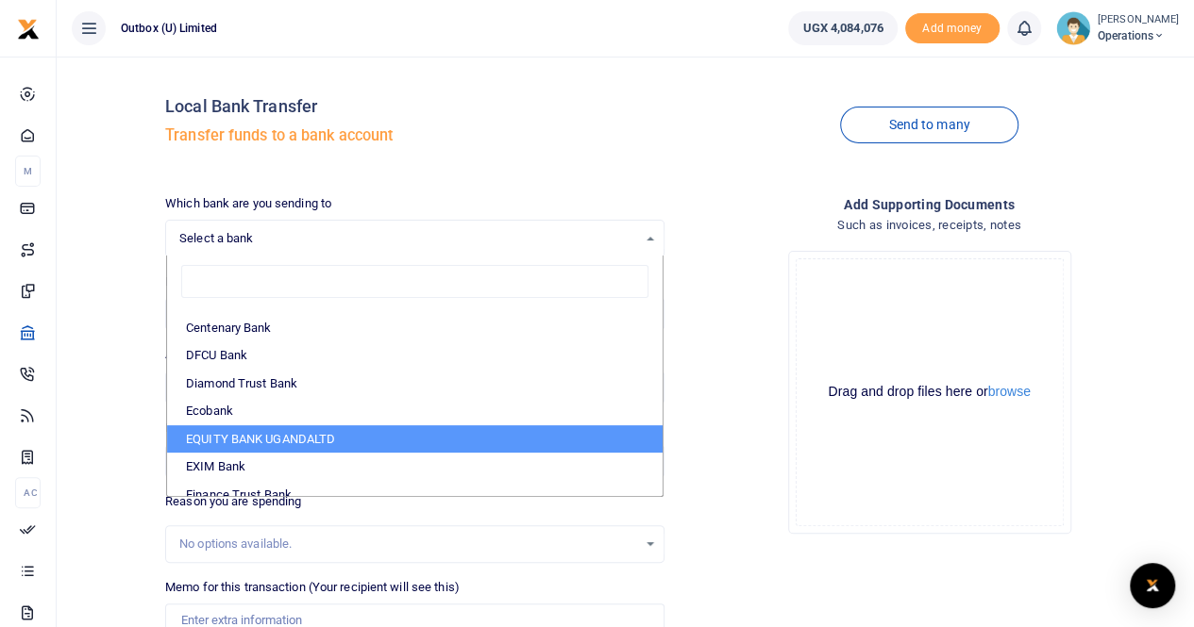
click at [289, 433] on li "EQUITY BANK UGANDALTD" at bounding box center [414, 440] width 495 height 28
select select "EQU"
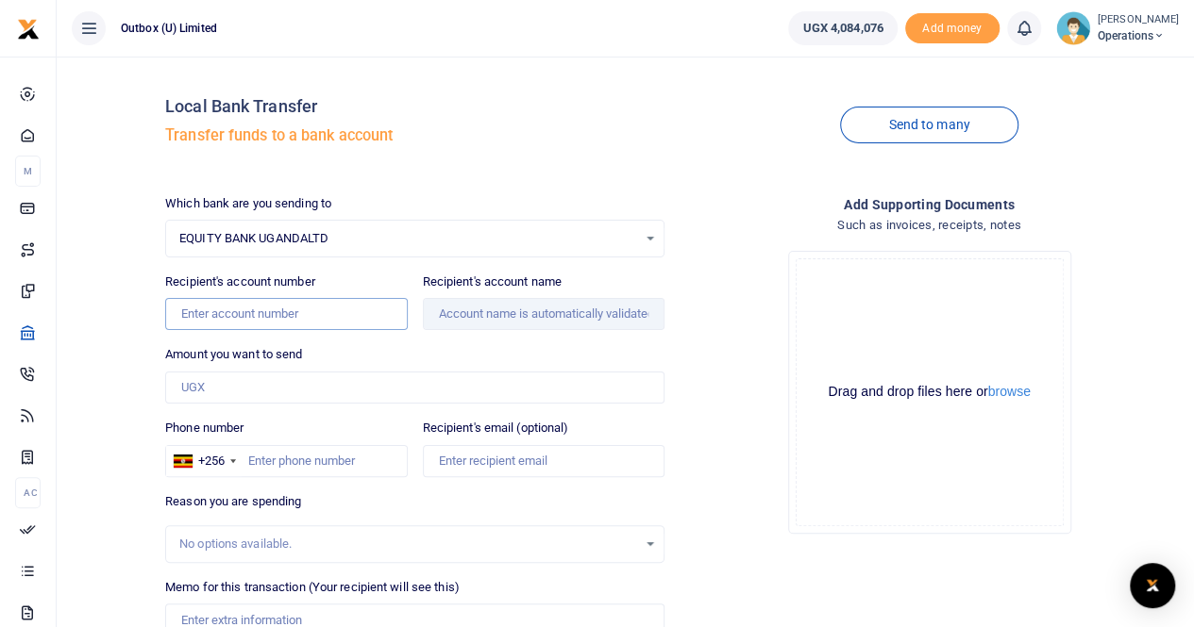
click at [211, 317] on input "Recipient's account number" at bounding box center [286, 314] width 242 height 32
paste input "1026201291263"
type input "1026201291263"
type input "Hoima Buffalo Hotel & Business Hub Ltd"
click at [242, 392] on input "Amount you want to send" at bounding box center [414, 388] width 499 height 32
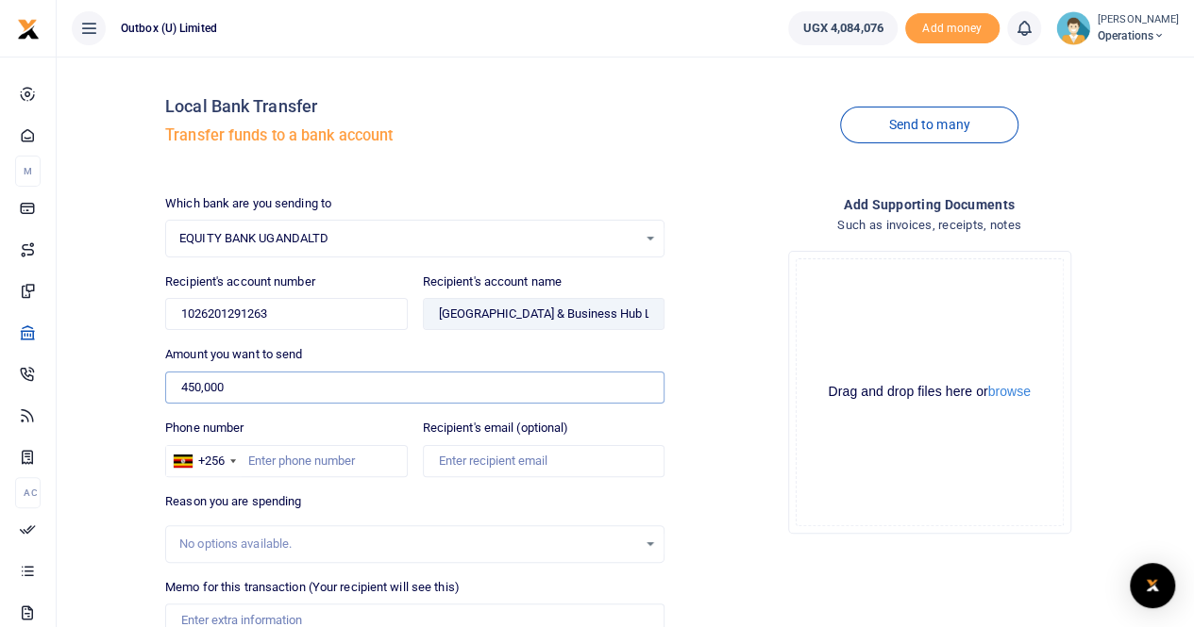
type input "450,000"
click at [86, 375] on div "Local Bank Transfer Transfer funds to a bank account Send to many Which bank ar…" at bounding box center [625, 407] width 1122 height 671
click at [288, 460] on input "Phone number" at bounding box center [286, 461] width 242 height 32
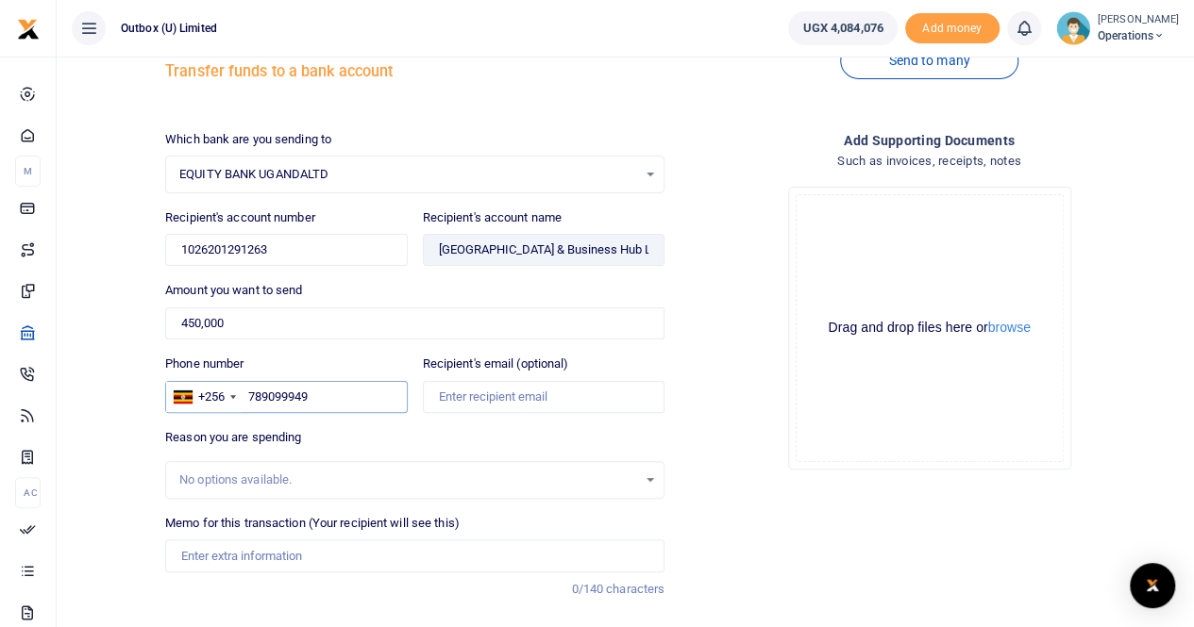
scroll to position [94, 0]
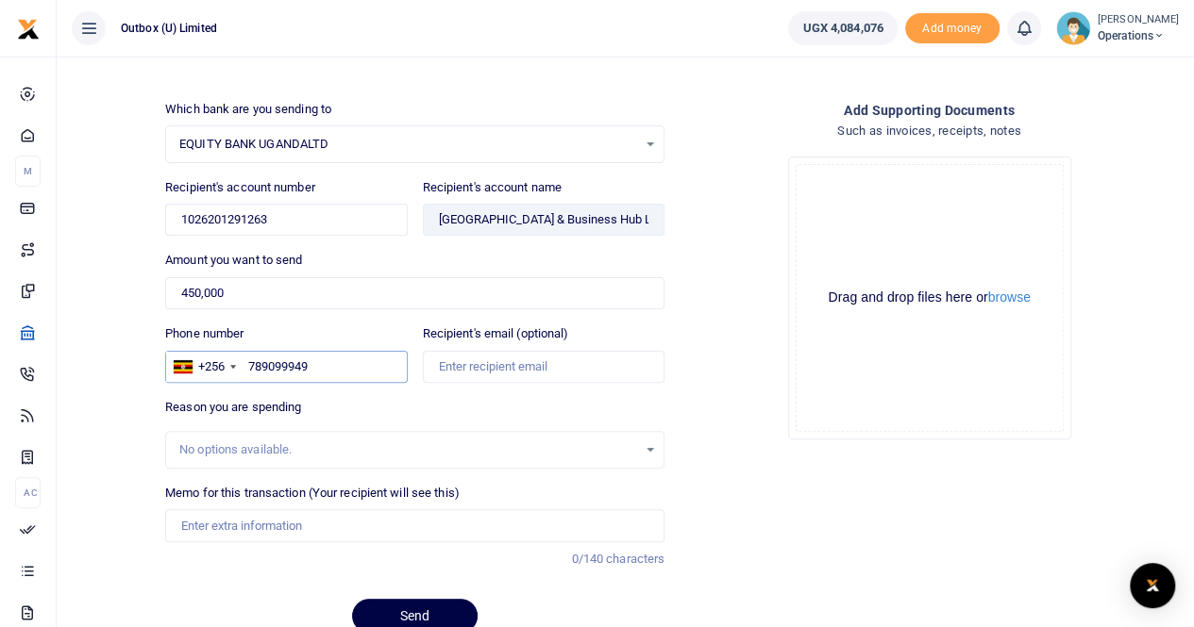
type input "789099949"
click at [262, 444] on div "No options available." at bounding box center [408, 450] width 458 height 19
click at [230, 520] on input "Memo for this transaction (Your recipient will see this)" at bounding box center [414, 526] width 499 height 32
paste input "payment to hotels during the ESOs due diligience visits"
drag, startPoint x: 269, startPoint y: 522, endPoint x: 304, endPoint y: 522, distance: 34.9
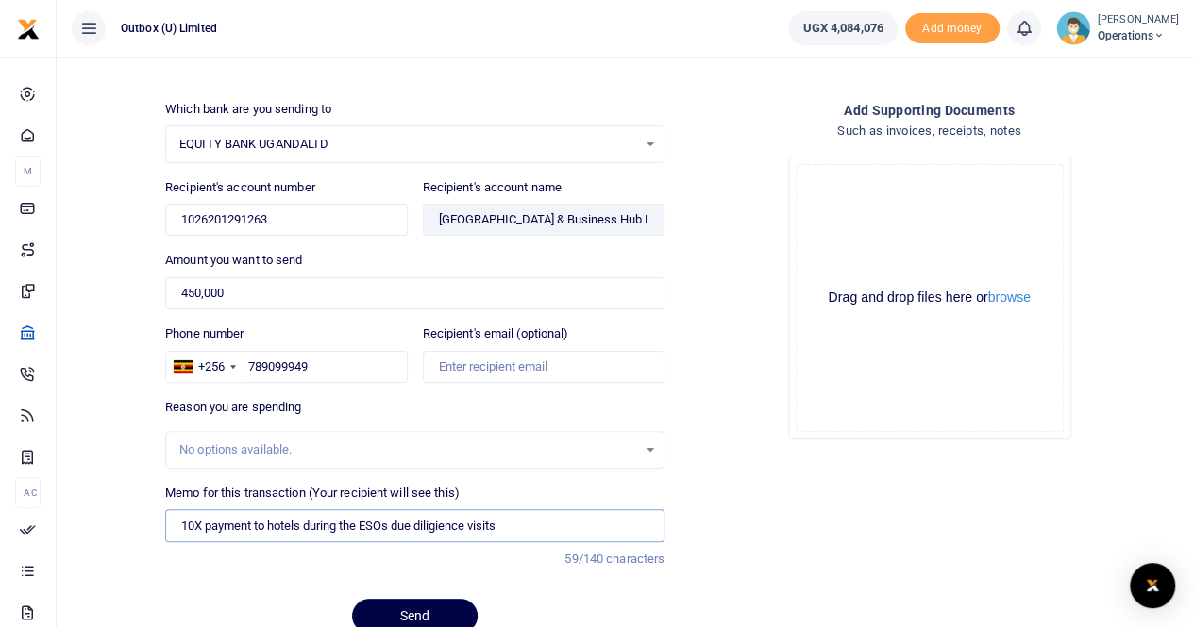
click at [304, 522] on input "10X payment to hotels during the ESOs due diligience visits" at bounding box center [414, 526] width 499 height 32
click at [357, 519] on input "10X payment to hotel during the ESOs due diligience visits" at bounding box center [414, 526] width 499 height 32
click at [462, 524] on input "10X payment to hotel during the New ESOs due diligience visits" at bounding box center [414, 526] width 499 height 32
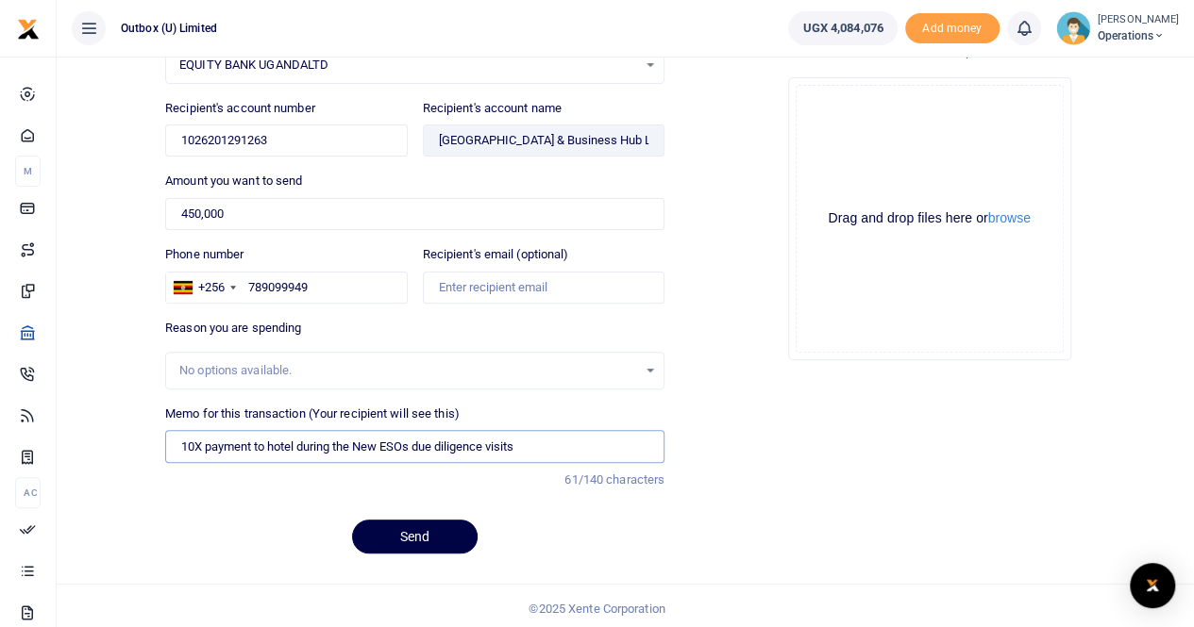
scroll to position [175, 0]
type input "10X payment to hotel during the New ESOs due diligence visits"
click at [409, 533] on button "Send" at bounding box center [414, 536] width 125 height 34
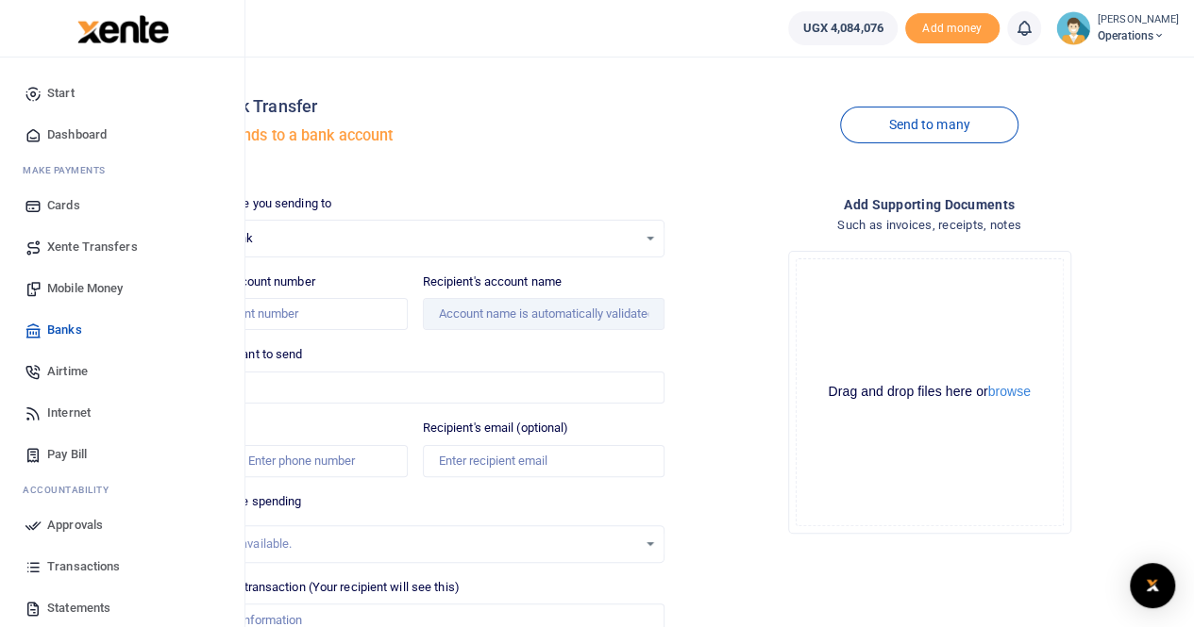
click at [86, 290] on span "Mobile Money" at bounding box center [84, 288] width 75 height 19
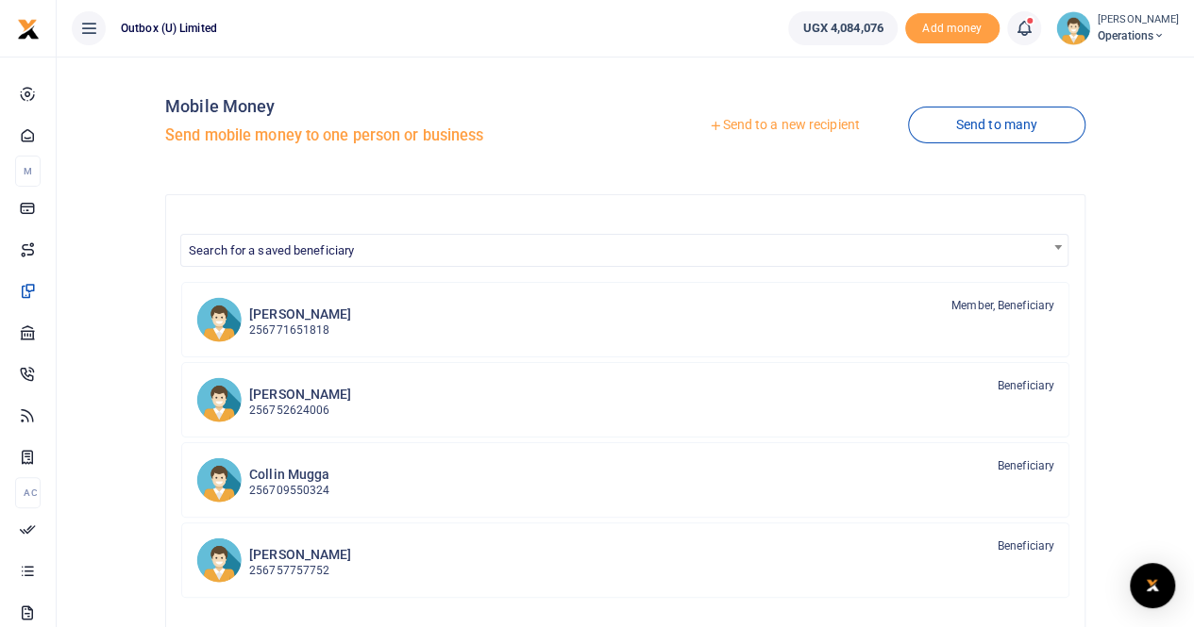
click at [778, 128] on link "Send to a new recipient" at bounding box center [784, 126] width 246 height 34
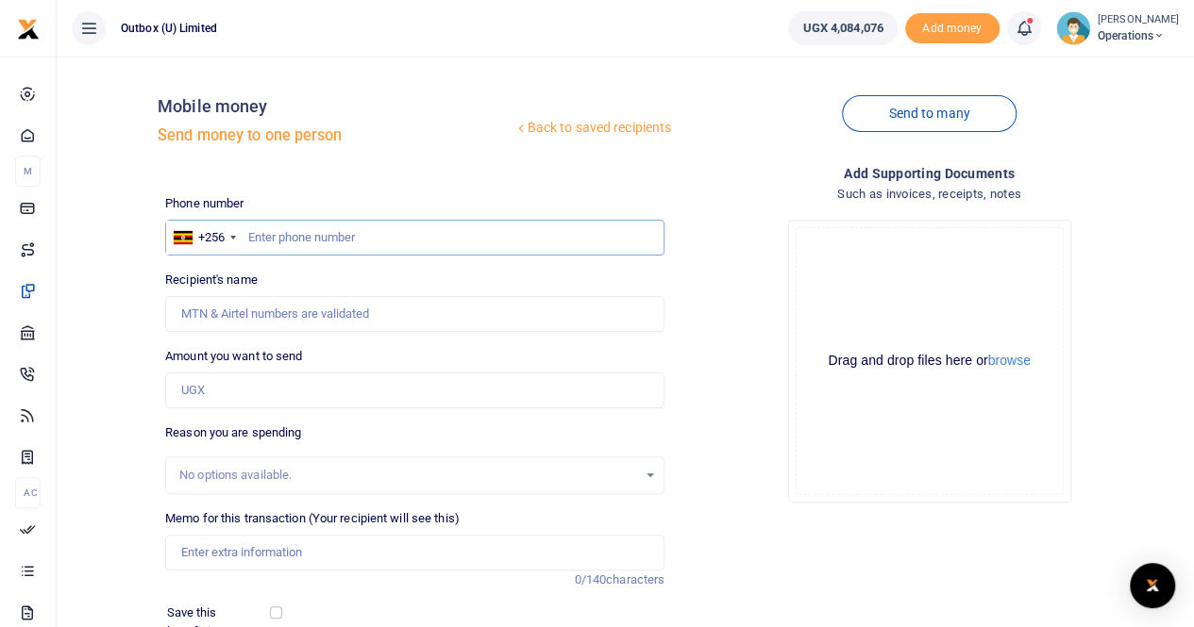
click at [294, 237] on input "text" at bounding box center [414, 238] width 499 height 36
paste input "774320366"
type input "774320366"
type input "Mpurane Joel Kassami"
type input "774320366"
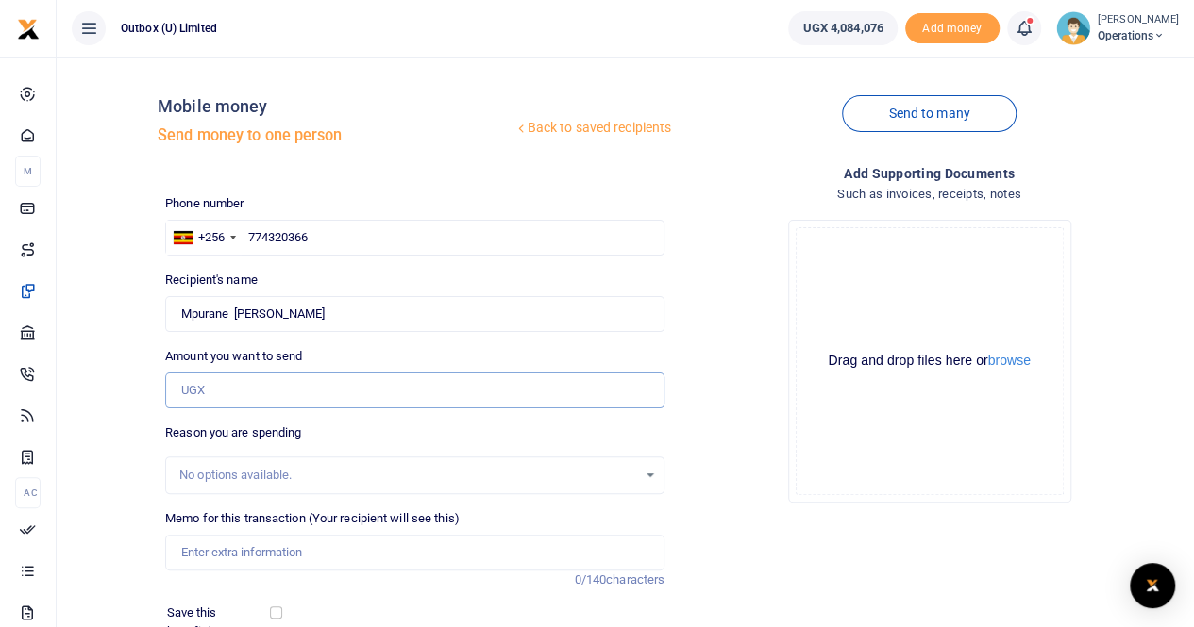
click at [235, 384] on input "Amount you want to send" at bounding box center [414, 391] width 499 height 36
type input "540,000"
click at [293, 560] on input "Memo for this transaction (Your recipient will see this)" at bounding box center [414, 553] width 499 height 36
paste input "payment to hotels during the ESOs due diligience visits"
click at [297, 552] on input "10X payment to hotels during the ESOs due diligience visits" at bounding box center [414, 553] width 499 height 36
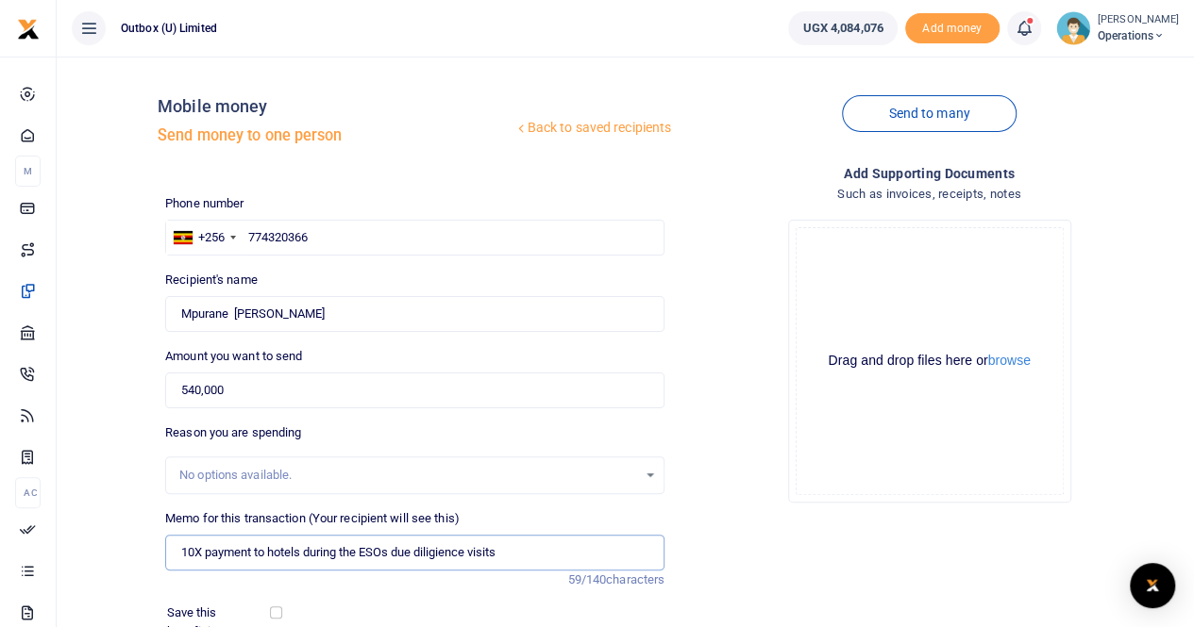
drag, startPoint x: 302, startPoint y: 552, endPoint x: 272, endPoint y: 548, distance: 30.4
click at [272, 548] on input "10X payment to hotels during the ESOs due diligience visits" at bounding box center [414, 553] width 499 height 36
click at [488, 552] on input "10X payment to Kalya Courts during the ESOs due diligience visits" at bounding box center [414, 553] width 499 height 36
click at [476, 552] on input "10X payment to Kalya Courts during the ESOs due diligience visits" at bounding box center [414, 553] width 499 height 36
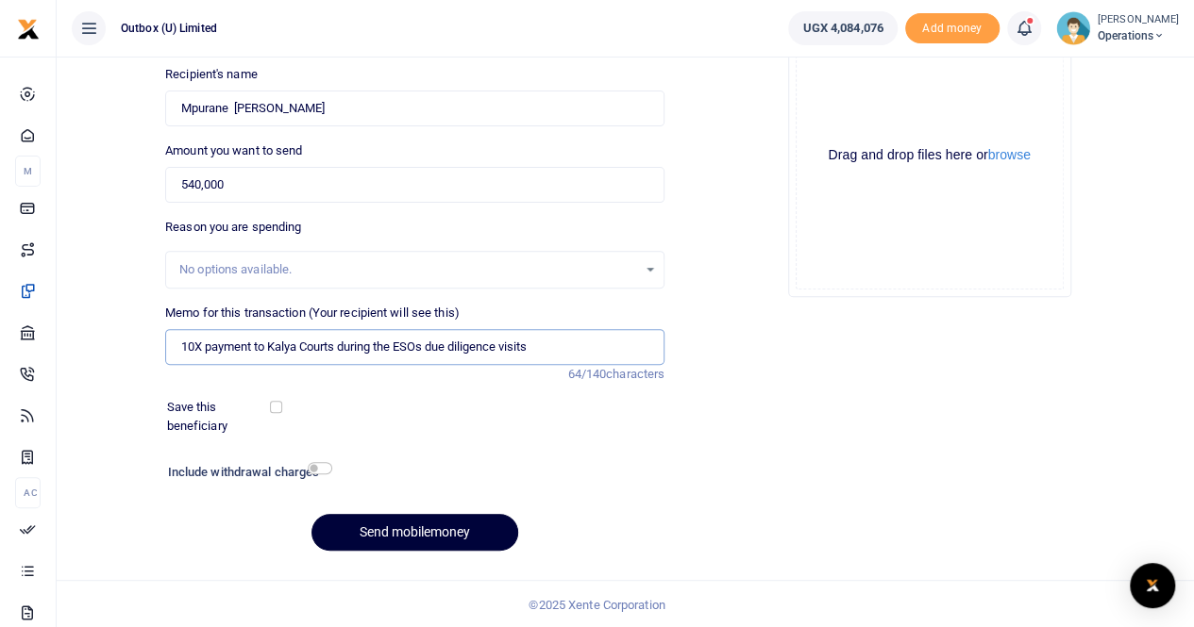
type input "10X payment to Kalya Courts during the ESOs due diligence visits"
click at [411, 534] on button "Send mobilemoney" at bounding box center [414, 532] width 207 height 37
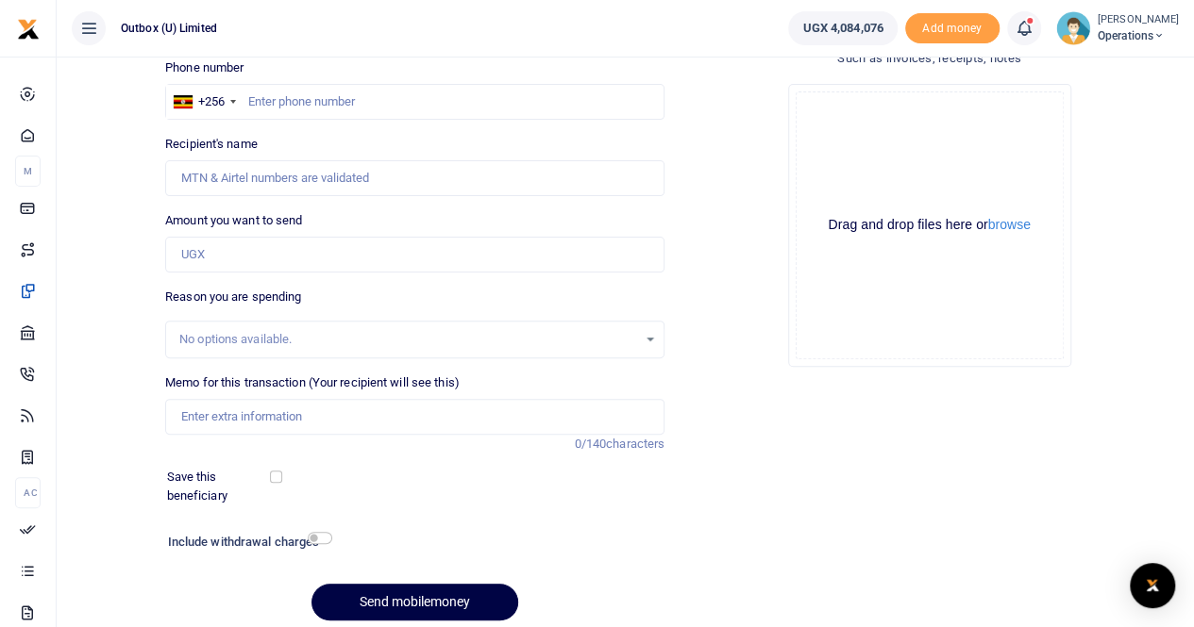
scroll to position [110, 0]
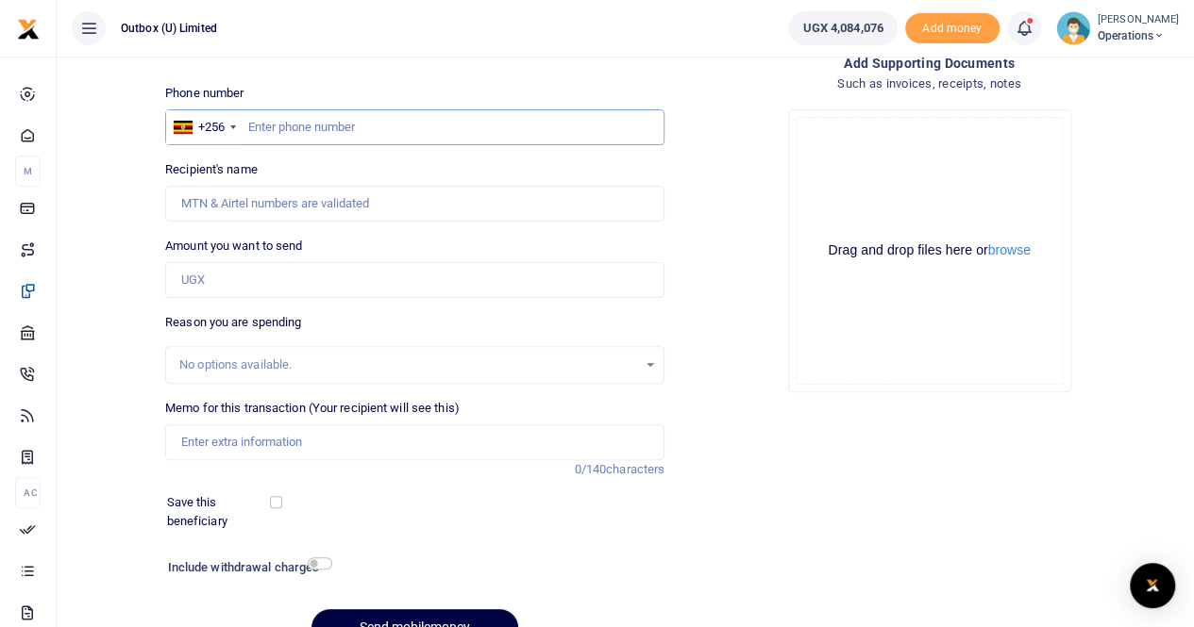
click at [280, 131] on input "text" at bounding box center [414, 127] width 499 height 36
paste input "774002391"
type input "774002391"
type input "[PERSON_NAME]"
type input "774002391"
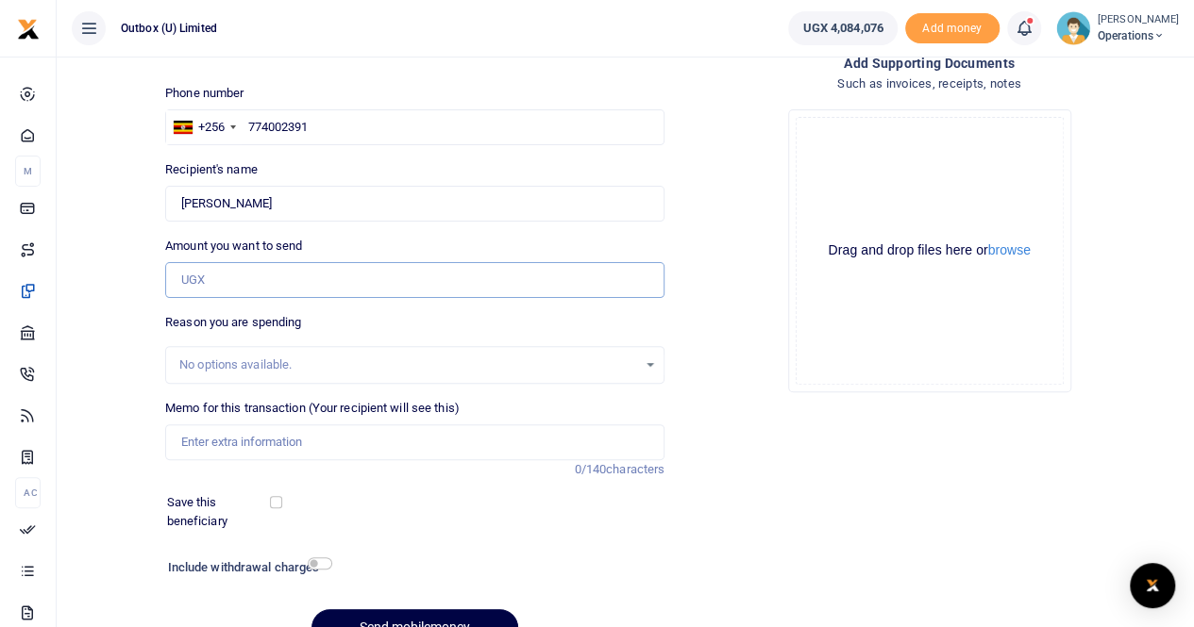
click at [260, 284] on input "Amount you want to send" at bounding box center [414, 280] width 499 height 36
type input "390,600"
click at [228, 451] on input "Memo for this transaction (Your recipient will see this)" at bounding box center [414, 443] width 499 height 36
click at [264, 444] on input "10X" at bounding box center [414, 443] width 499 height 36
paste input "payment to hotels during the ESOs due diligience visits"
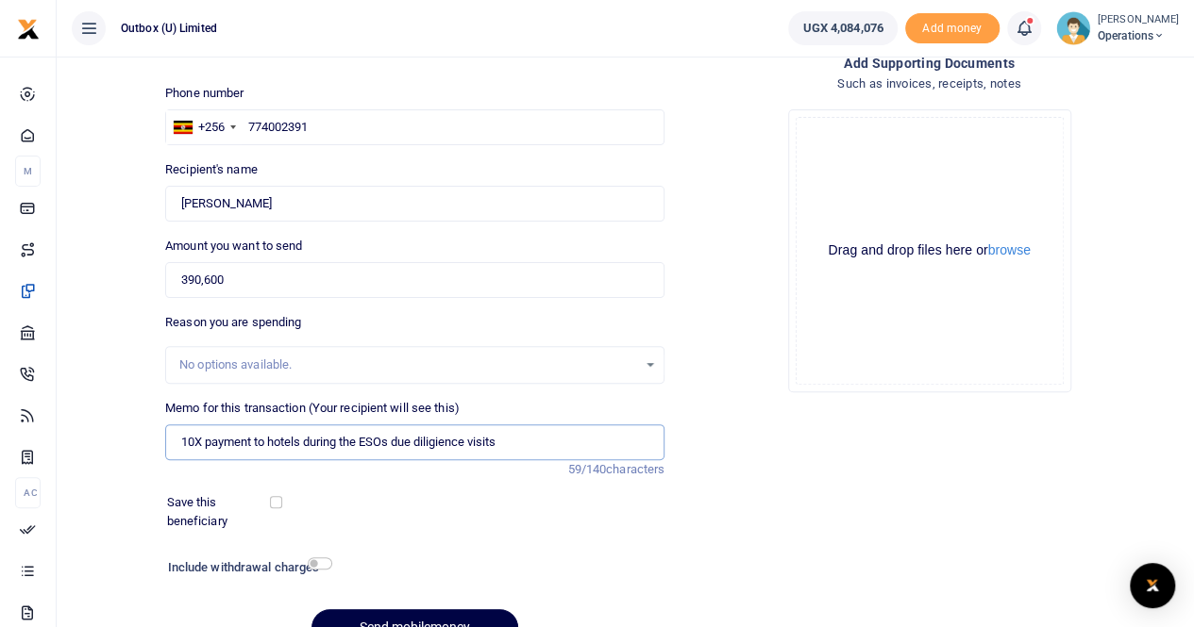
drag, startPoint x: 270, startPoint y: 441, endPoint x: 308, endPoint y: 443, distance: 37.8
click at [308, 443] on input "10X payment to hotels during the ESOs due diligience visits" at bounding box center [414, 443] width 499 height 36
click at [479, 442] on input "10X payment to [GEOGRAPHIC_DATA] during the ESOs due diligience visits" at bounding box center [414, 443] width 499 height 36
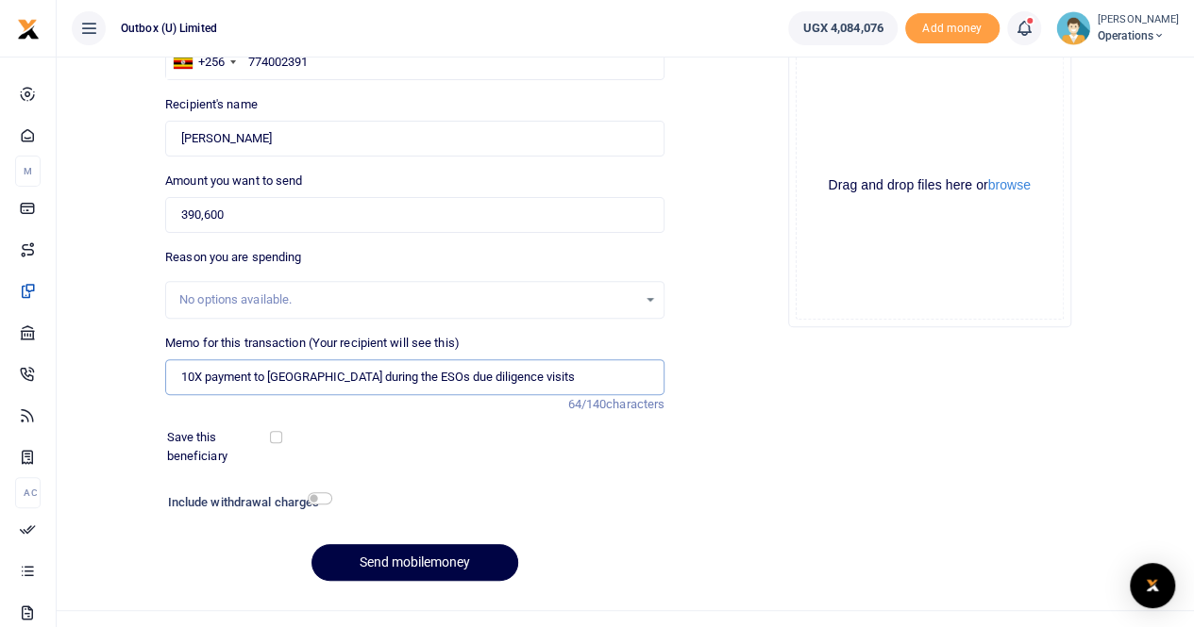
scroll to position [205, 0]
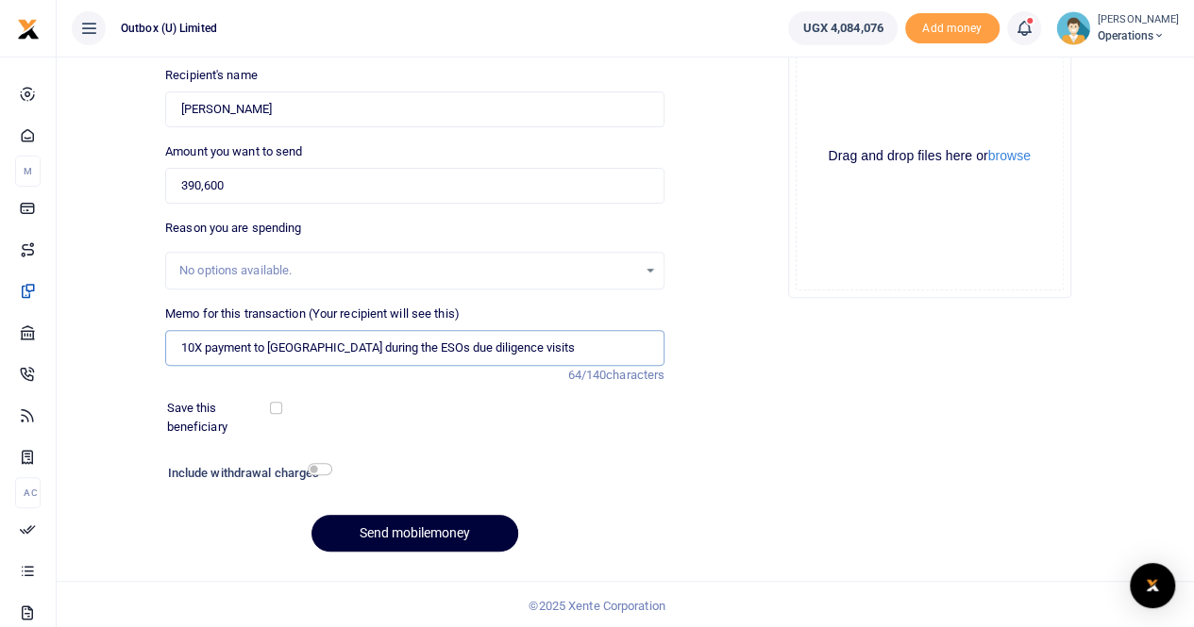
type input "10X payment to [GEOGRAPHIC_DATA] during the ESOs due diligence visits"
click at [400, 537] on button "Send mobilemoney" at bounding box center [414, 533] width 207 height 37
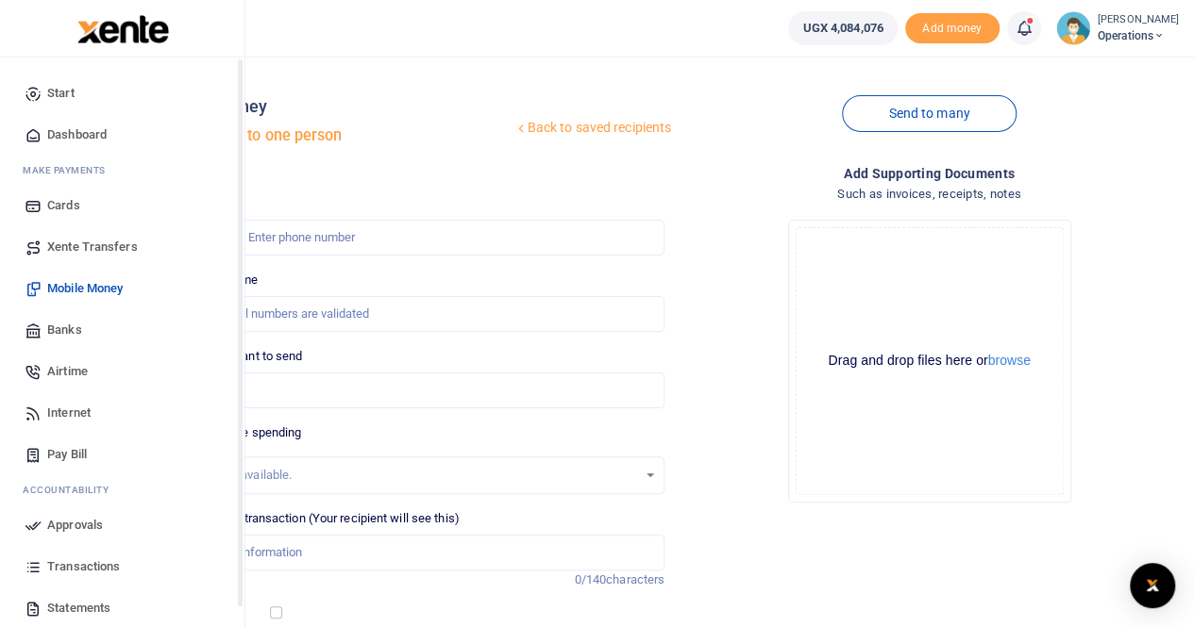
click at [81, 132] on span "Dashboard" at bounding box center [76, 134] width 59 height 19
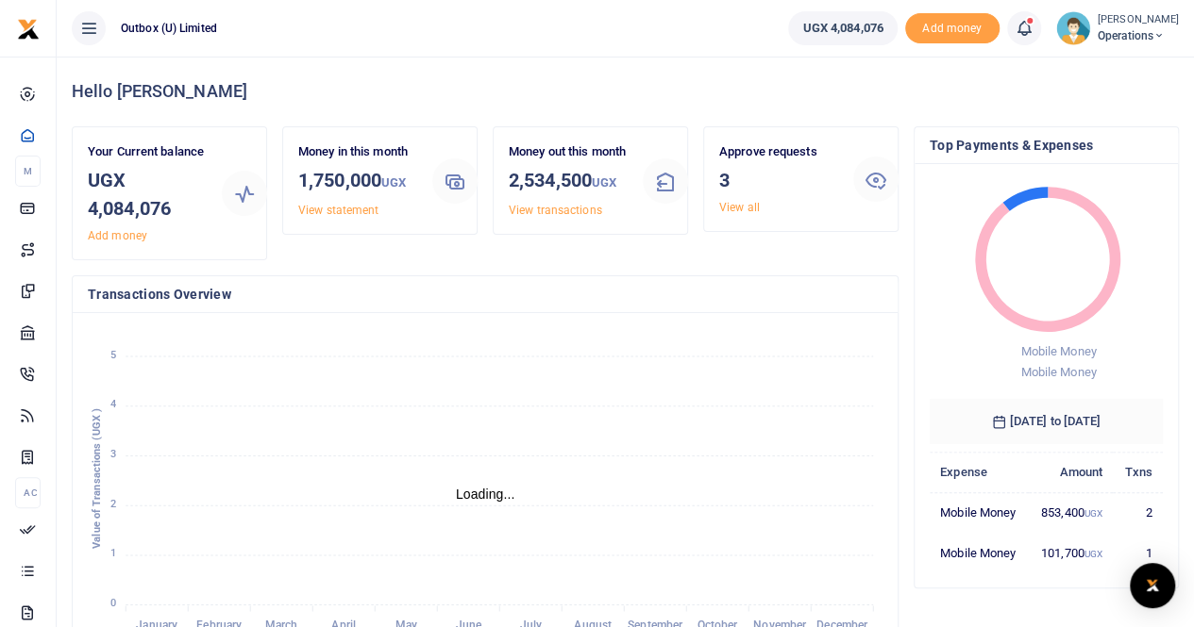
scroll to position [15, 15]
click at [740, 210] on link "View all" at bounding box center [739, 207] width 41 height 13
click at [1140, 587] on div "Open Intercom Messenger" at bounding box center [1153, 586] width 50 height 50
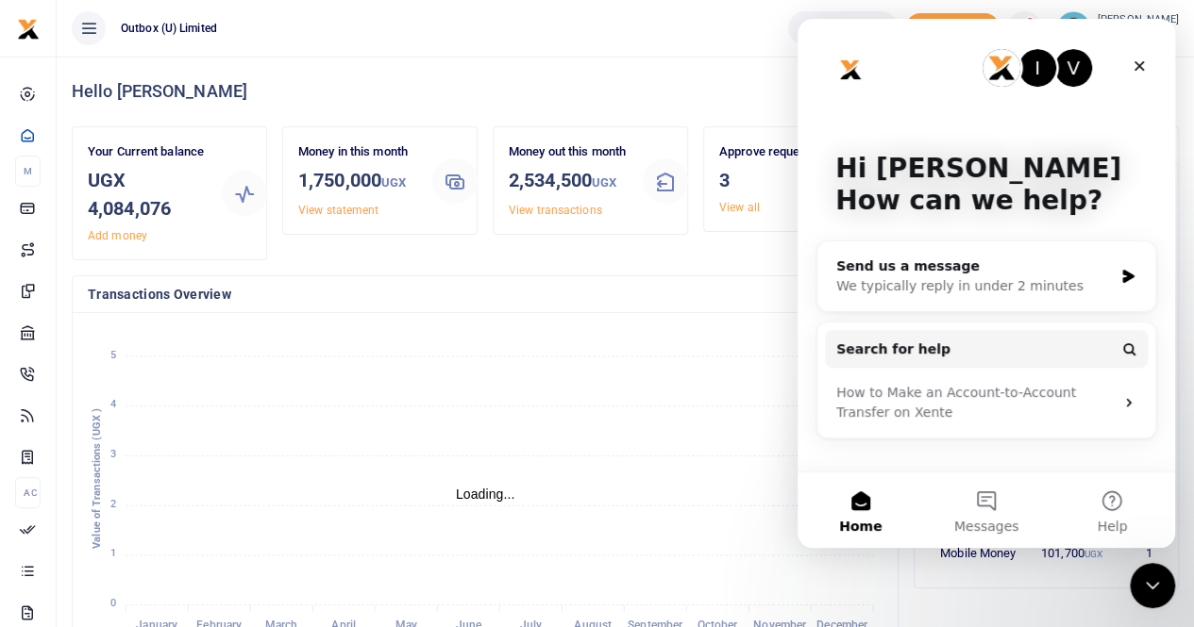
scroll to position [0, 0]
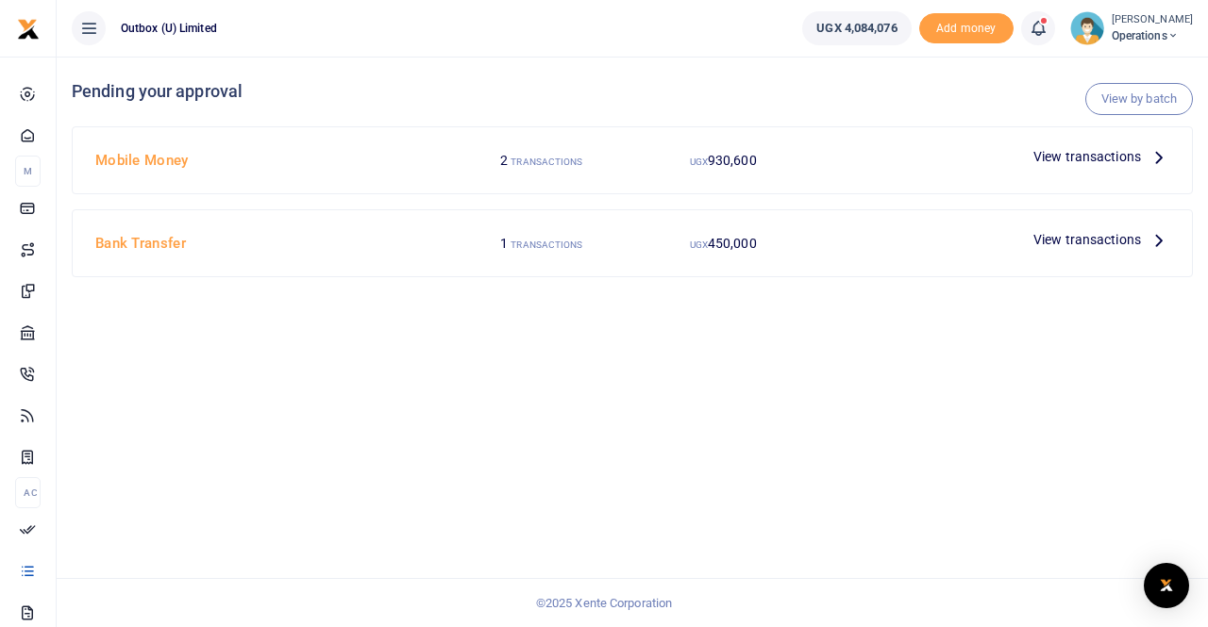
click at [1104, 154] on span "View transactions" at bounding box center [1087, 156] width 108 height 21
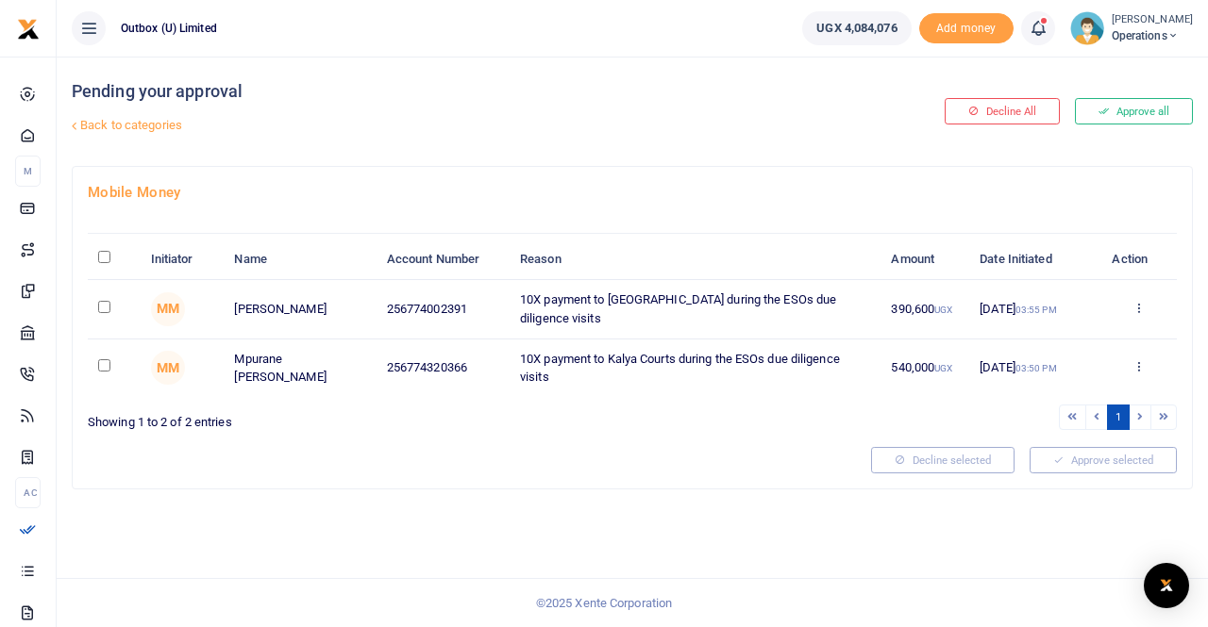
click at [106, 257] on input "\a \a : activate to sort column descending" at bounding box center [104, 257] width 12 height 12
checkbox input "true"
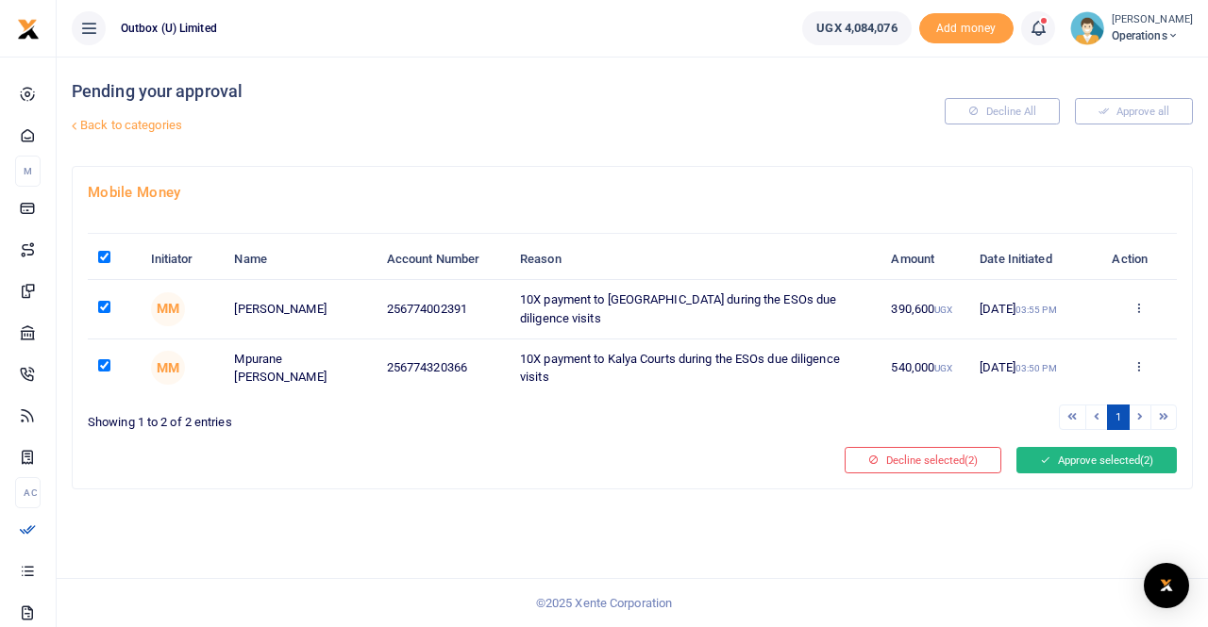
click at [1103, 458] on button "Approve selected (2)" at bounding box center [1096, 460] width 160 height 26
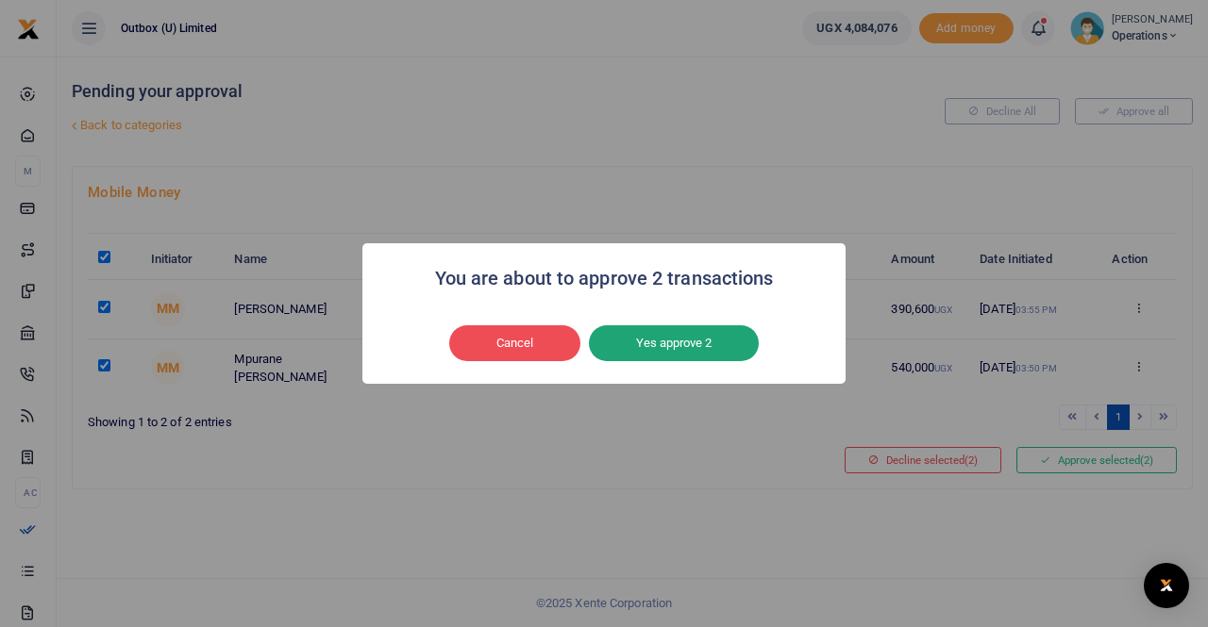
click at [703, 343] on button "Yes approve 2" at bounding box center [674, 344] width 170 height 36
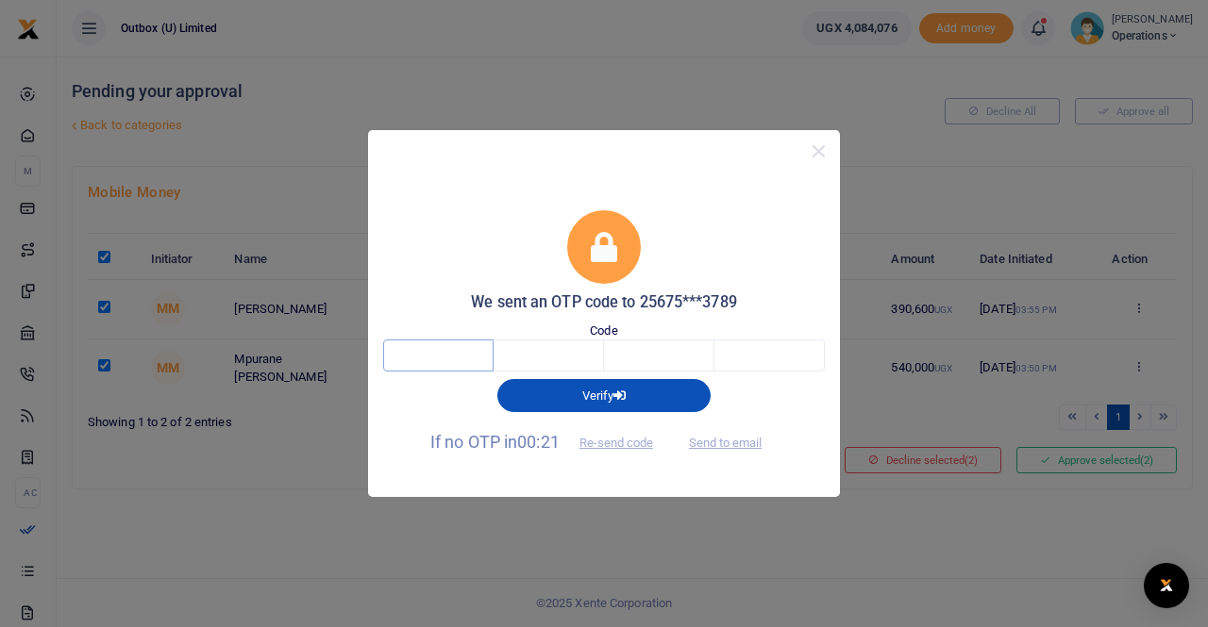
click at [459, 360] on input "text" at bounding box center [438, 356] width 110 height 32
type input "8"
type input "3"
type input "2"
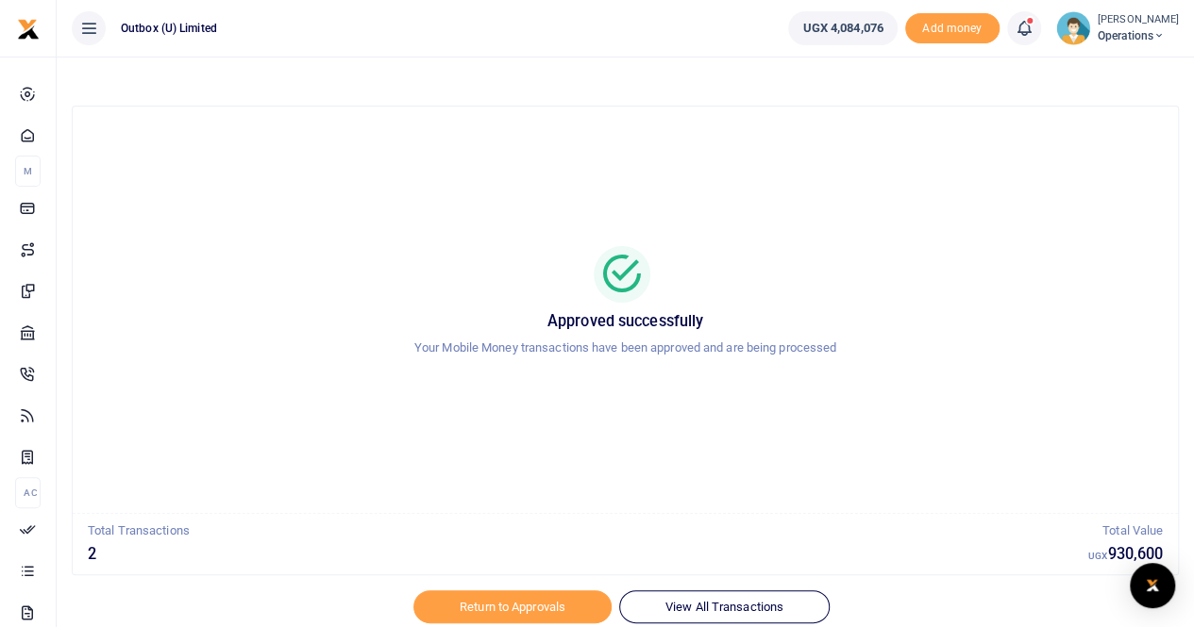
click at [523, 609] on div at bounding box center [597, 616] width 330 height 23
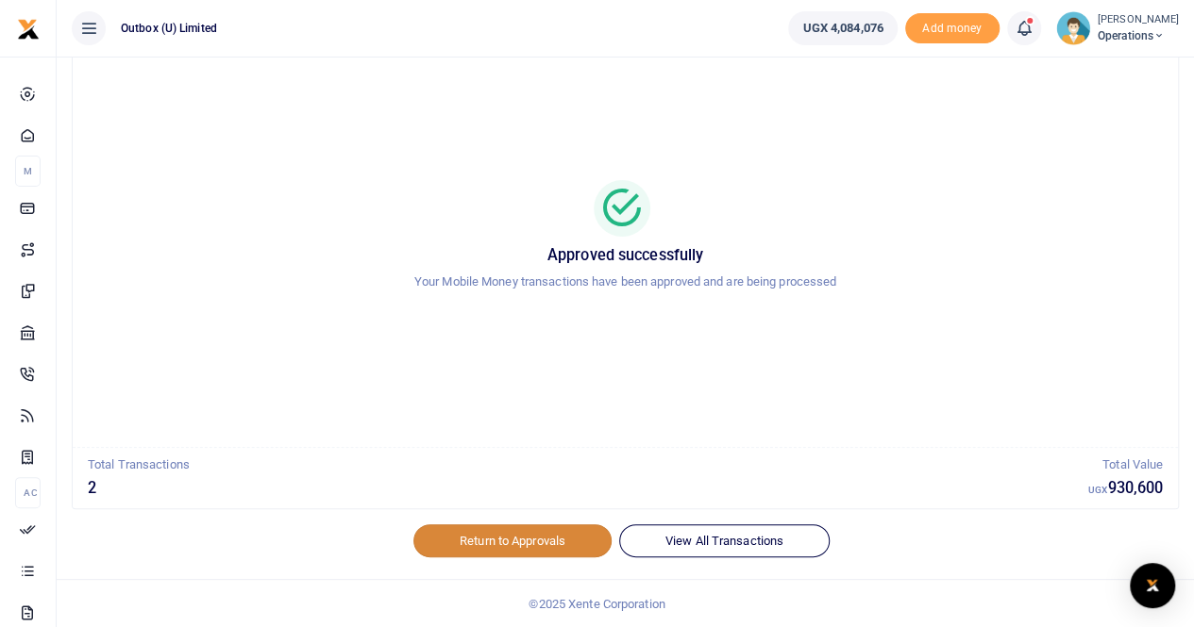
click at [523, 539] on link "Return to Approvals" at bounding box center [512, 541] width 198 height 32
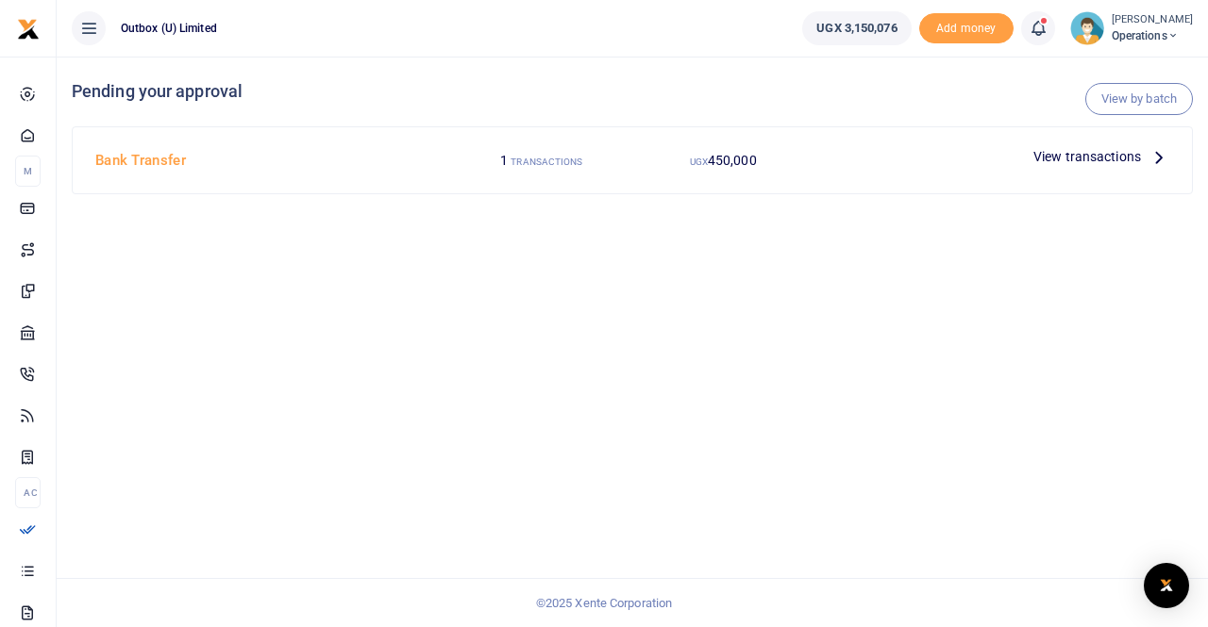
click at [1098, 151] on span "View transactions" at bounding box center [1087, 156] width 108 height 21
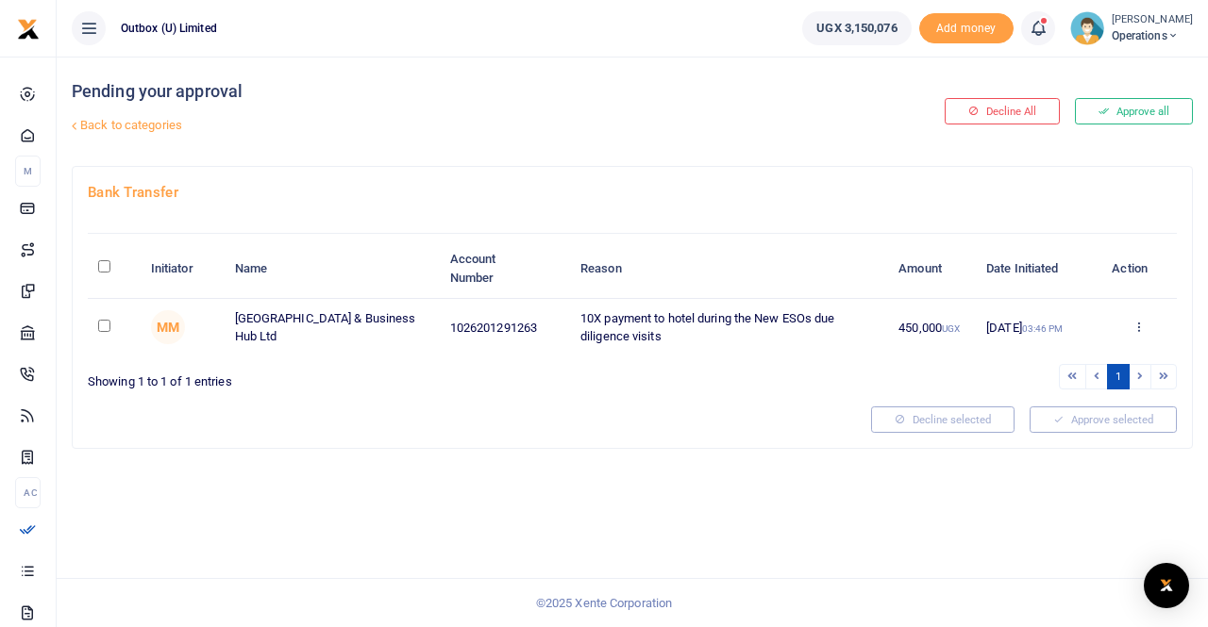
click at [102, 327] on input "checkbox" at bounding box center [104, 326] width 12 height 12
checkbox input "true"
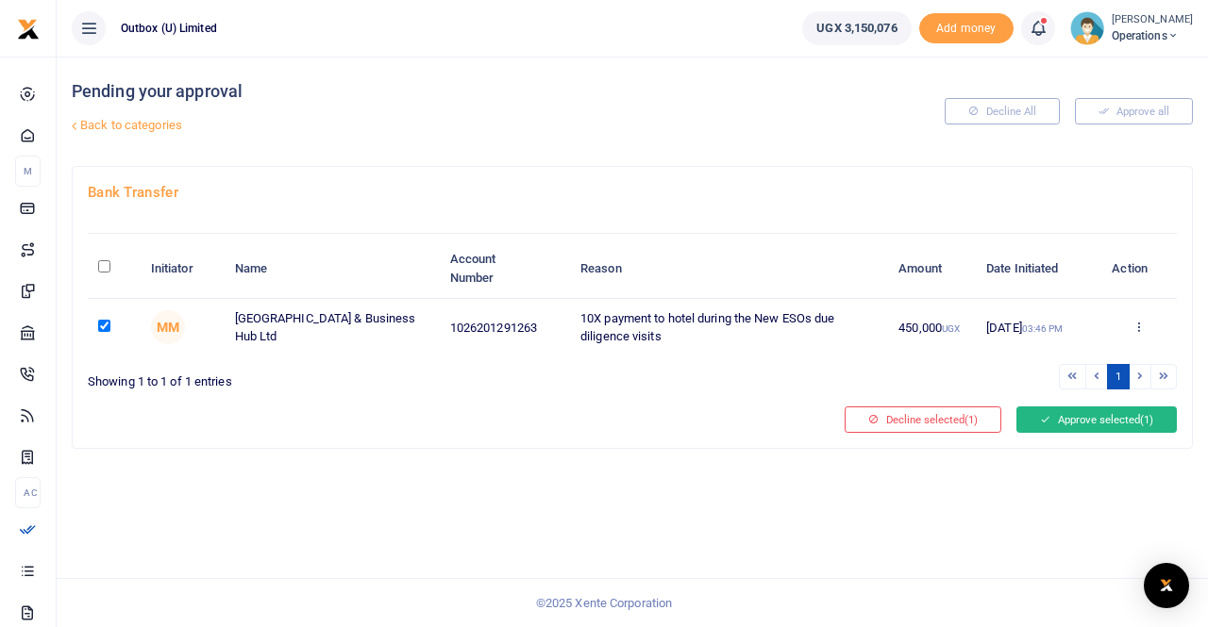
click at [1055, 422] on button "Approve selected (1)" at bounding box center [1096, 420] width 160 height 26
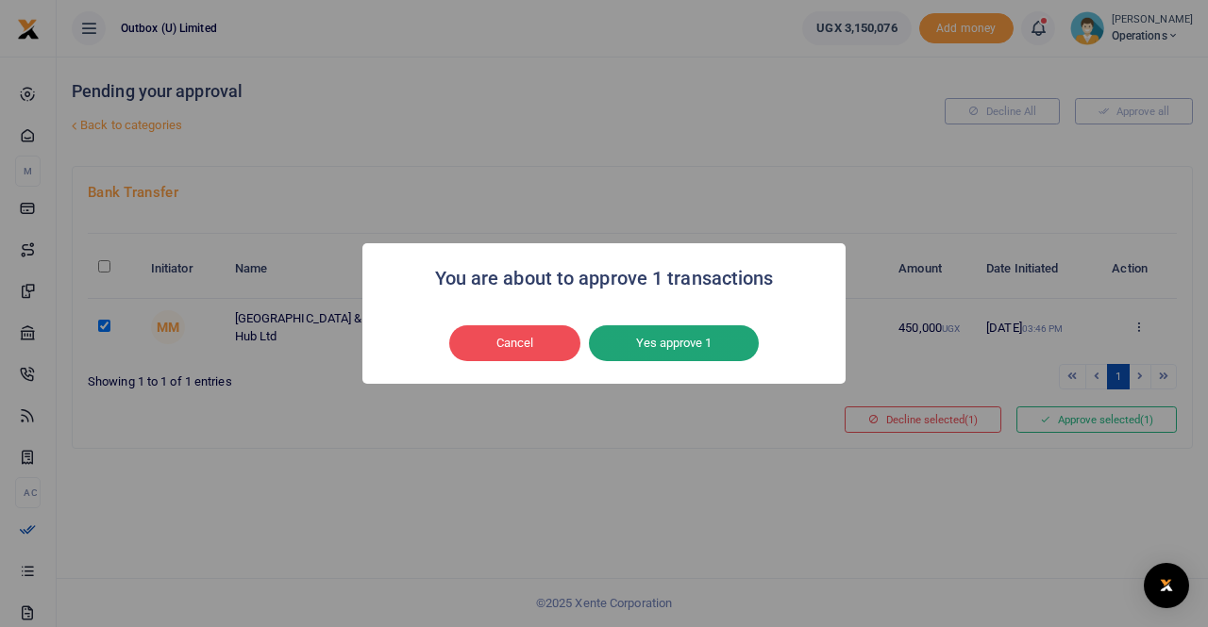
click at [659, 350] on button "Yes approve 1" at bounding box center [674, 344] width 170 height 36
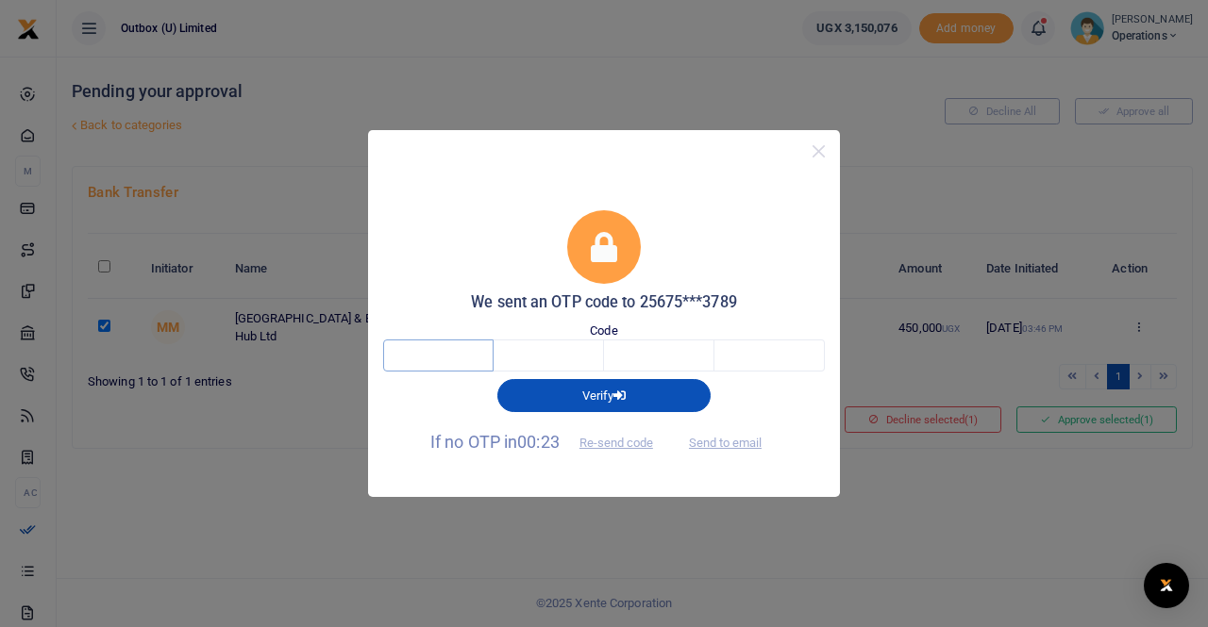
click at [455, 361] on input "text" at bounding box center [438, 356] width 110 height 32
type input "2"
type input "7"
type input "9"
type input "0"
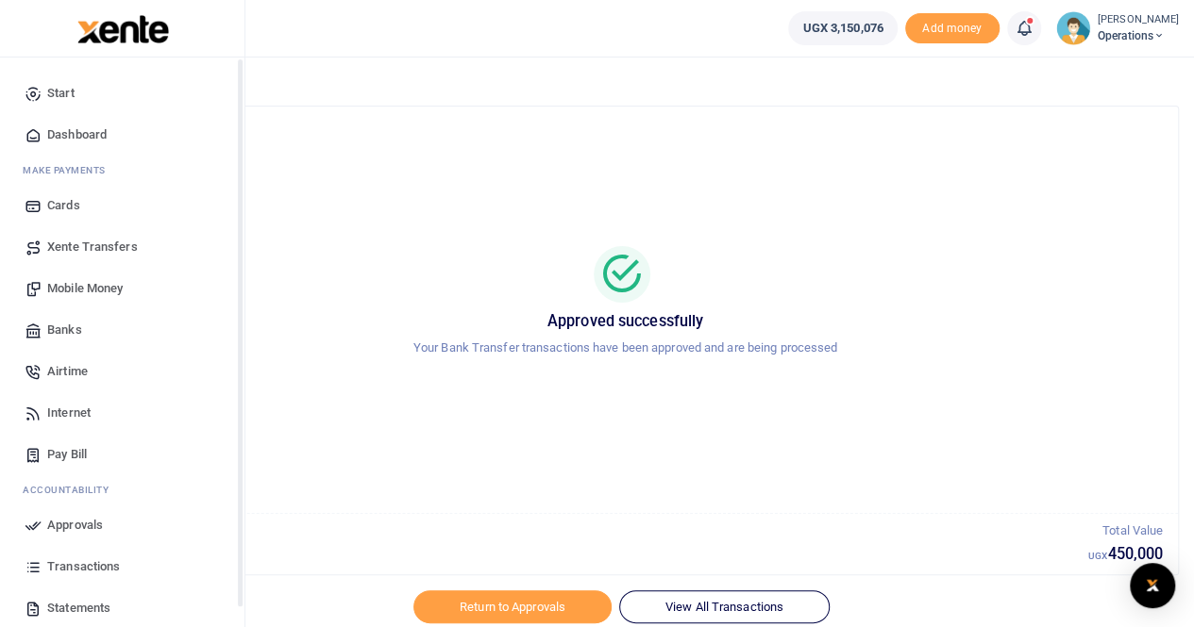
click at [77, 137] on span "Dashboard" at bounding box center [76, 134] width 59 height 19
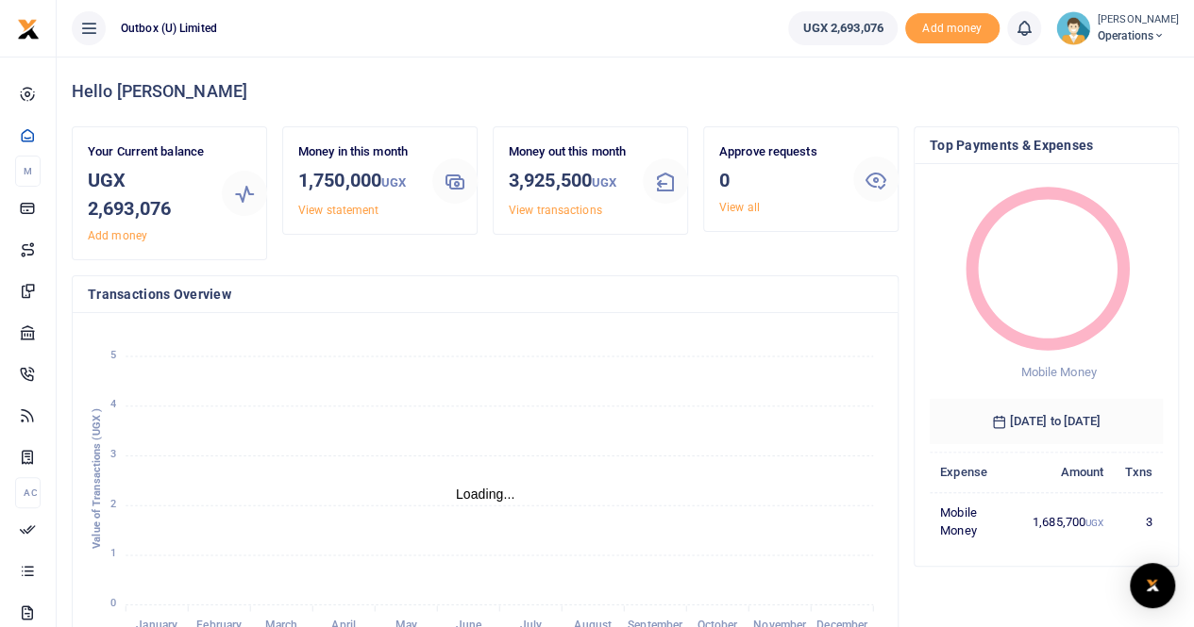
scroll to position [15, 15]
click at [1153, 576] on div "Open Intercom Messenger" at bounding box center [1153, 586] width 50 height 50
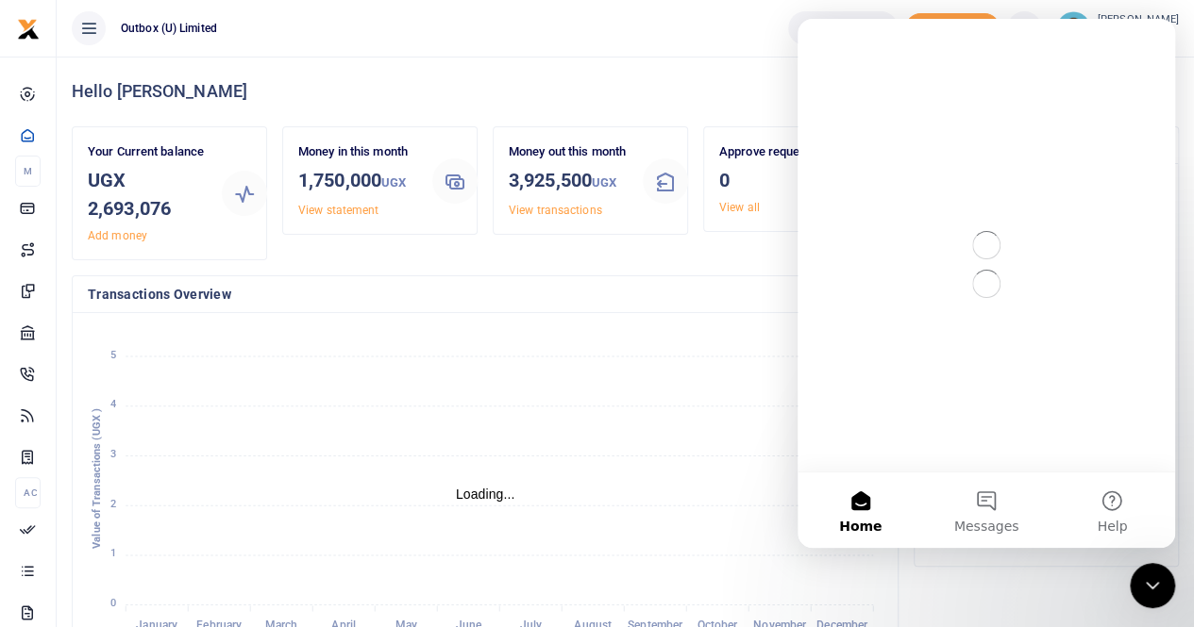
scroll to position [0, 0]
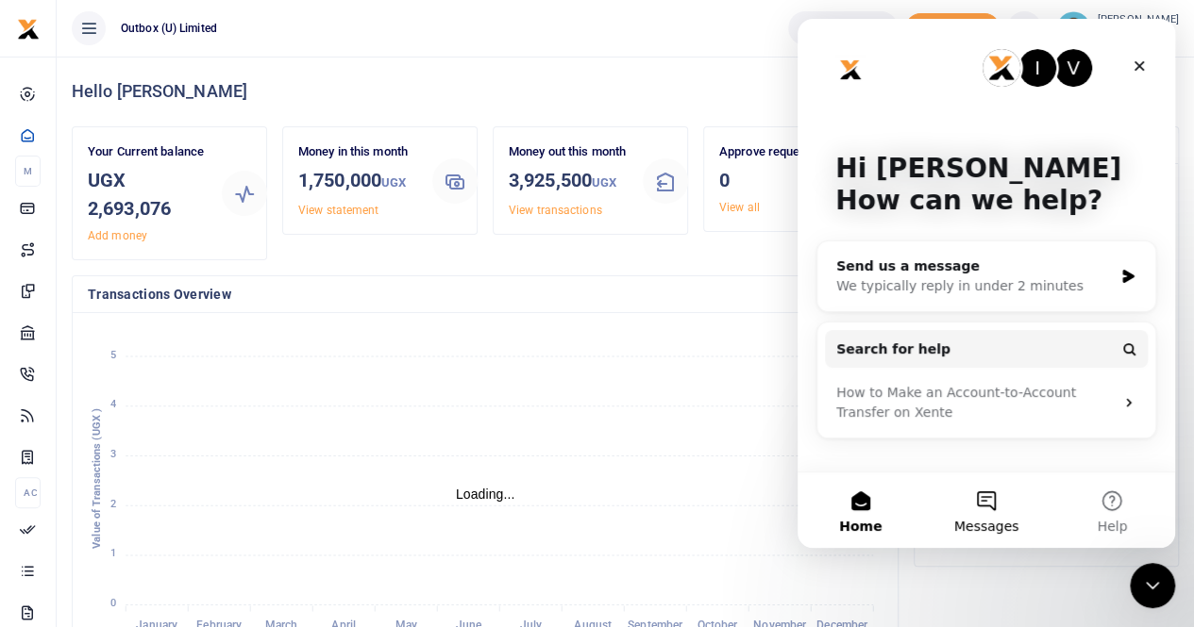
click at [982, 507] on button "Messages" at bounding box center [985, 510] width 125 height 75
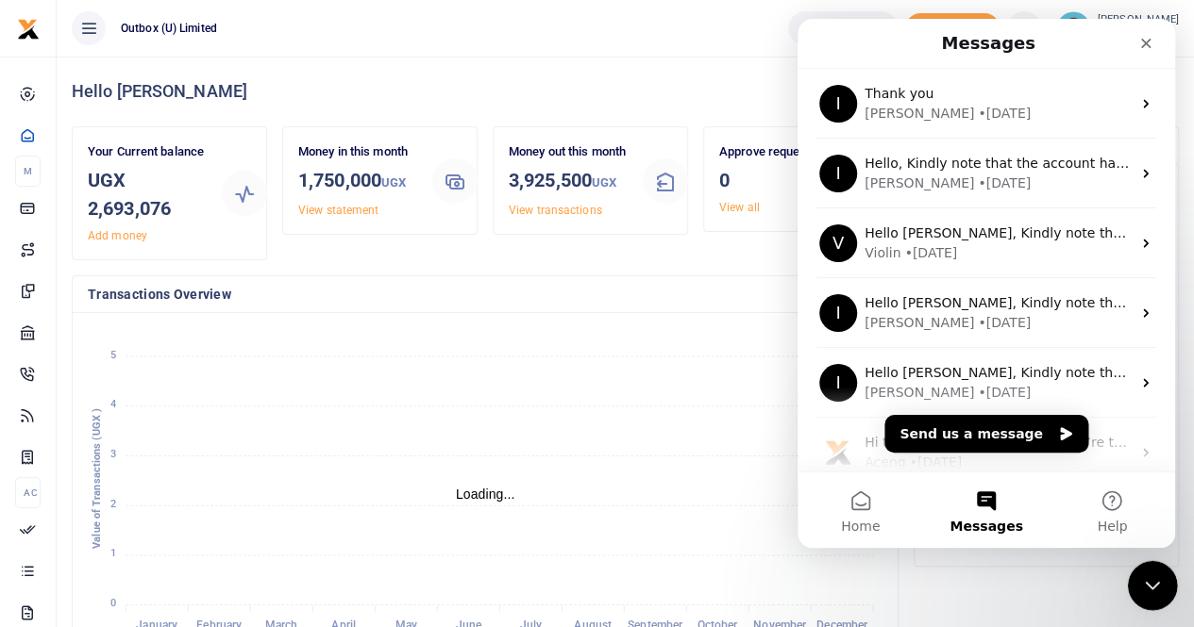
click at [1149, 575] on icon "Close Intercom Messenger" at bounding box center [1149, 583] width 23 height 23
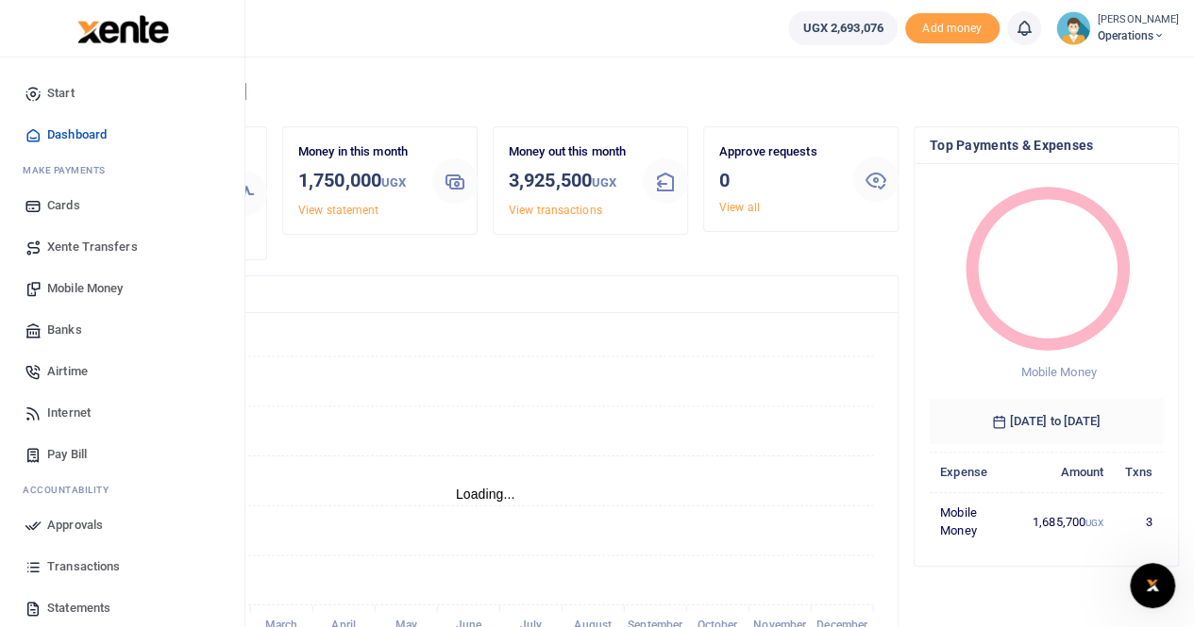
click at [72, 134] on span "Dashboard" at bounding box center [76, 134] width 59 height 19
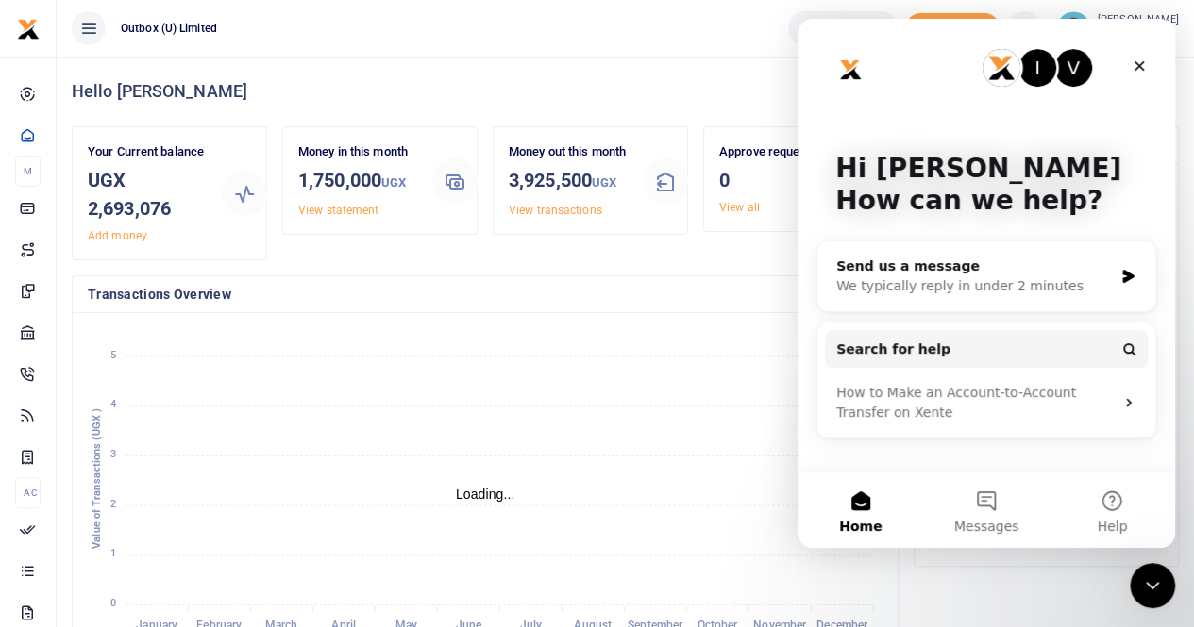
scroll to position [15, 15]
click at [928, 270] on div "Send us a message" at bounding box center [974, 267] width 276 height 20
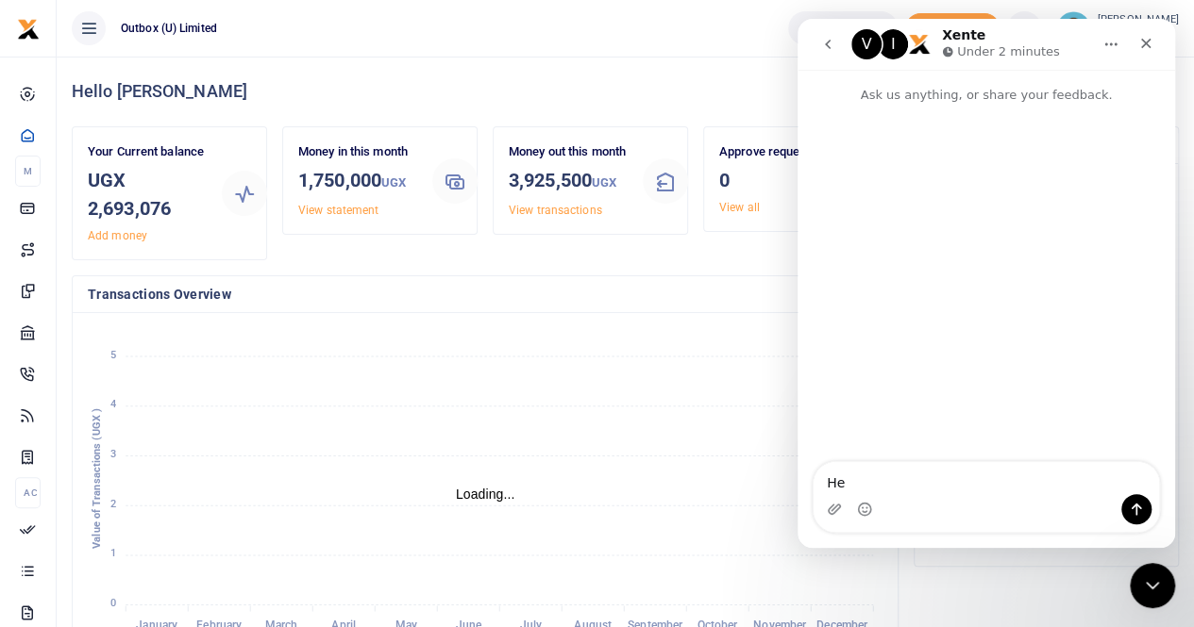
type textarea "Hey"
type textarea "I am following up on this"
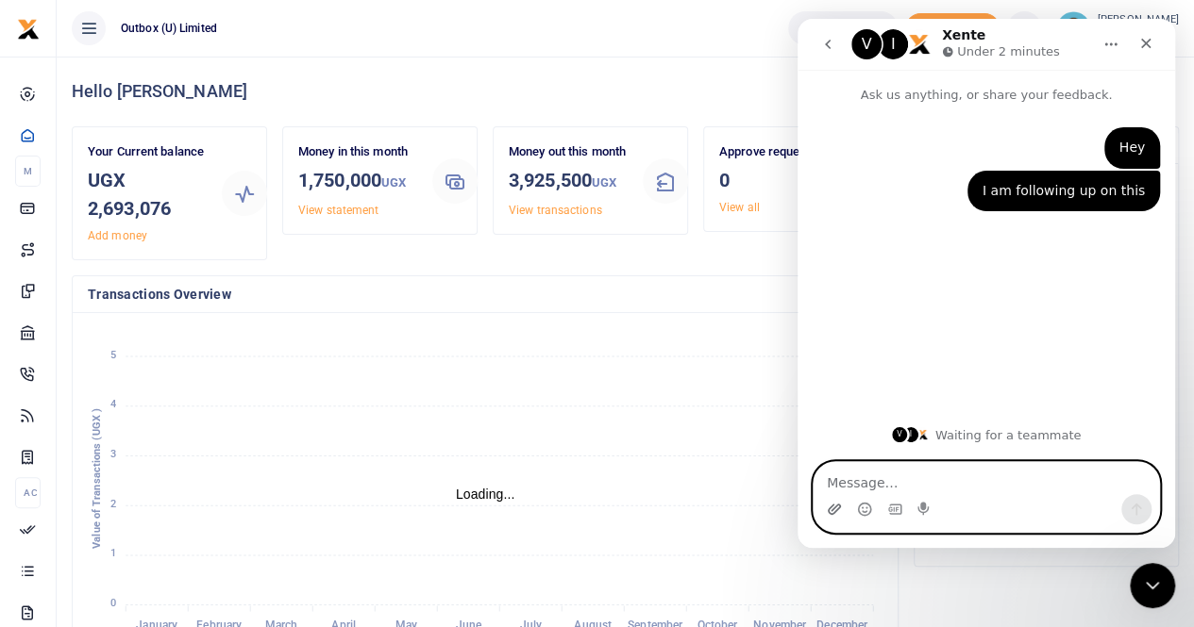
click at [833, 510] on icon "Upload attachment" at bounding box center [834, 509] width 13 height 10
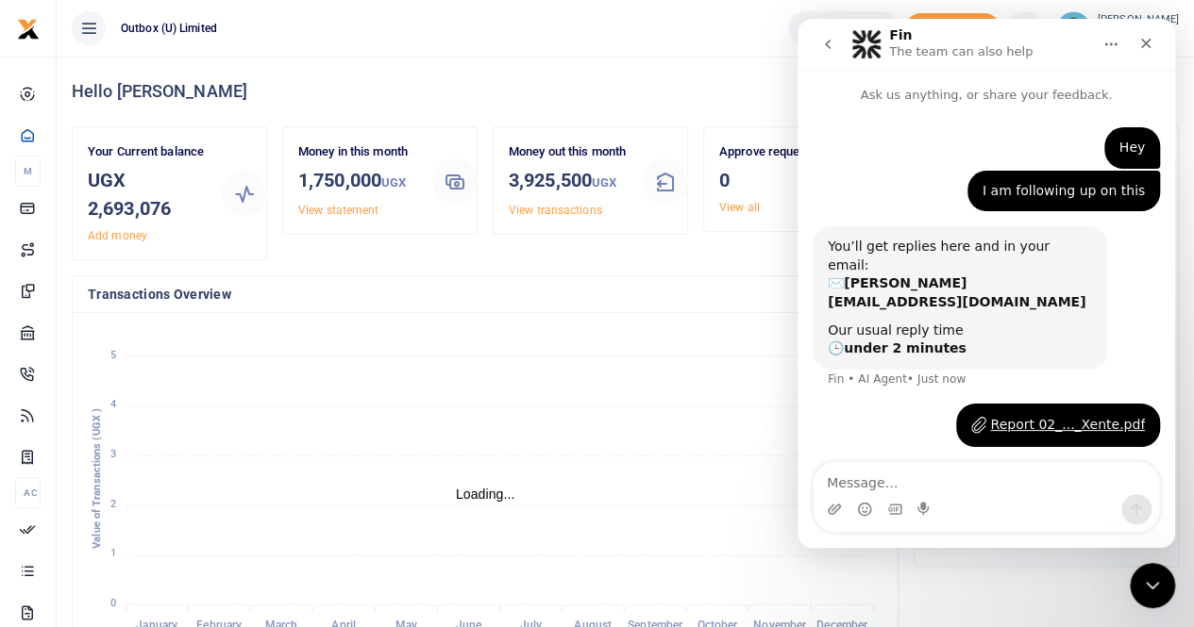
click at [1039, 415] on div "Report 02_..._Xente.pdf" at bounding box center [1067, 425] width 155 height 20
click at [611, 418] on icon "January January February February March March April April May May June June Jul…" at bounding box center [485, 483] width 795 height 311
click at [1150, 42] on icon "Close" at bounding box center [1145, 43] width 15 height 15
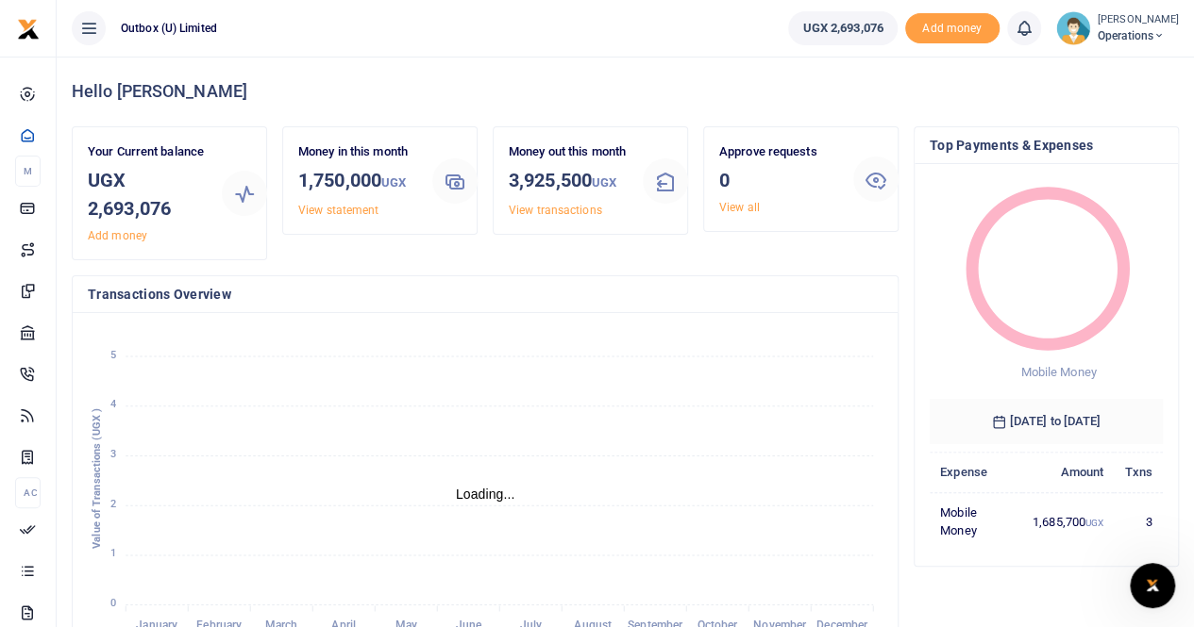
scroll to position [0, 0]
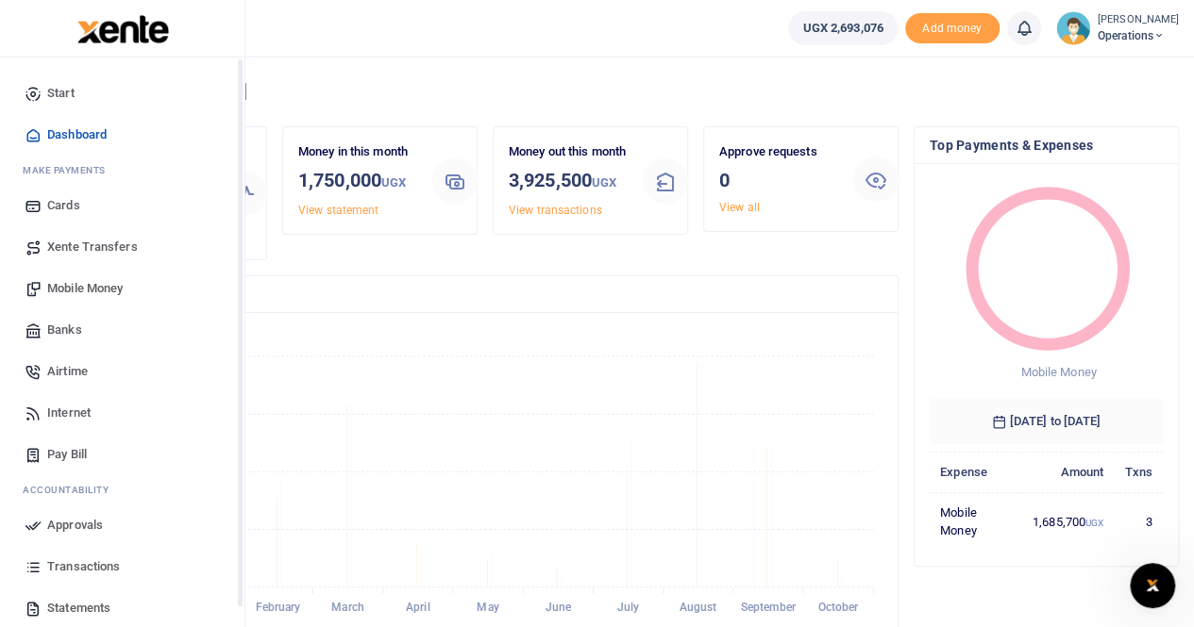
click at [66, 135] on span "Dashboard" at bounding box center [76, 134] width 59 height 19
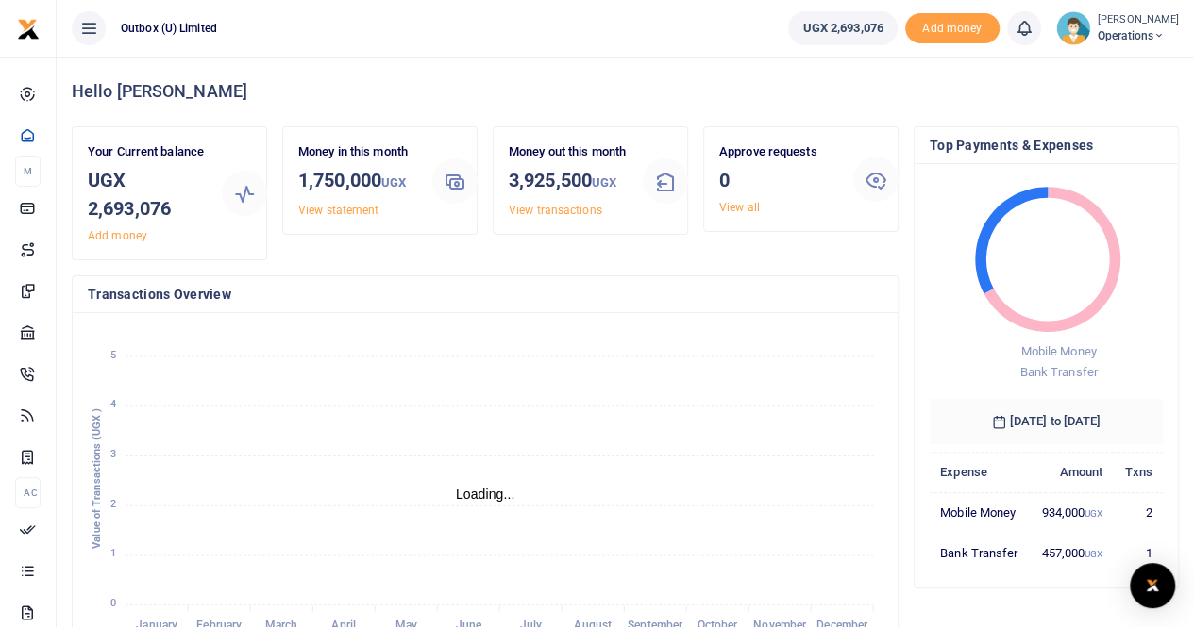
scroll to position [15, 15]
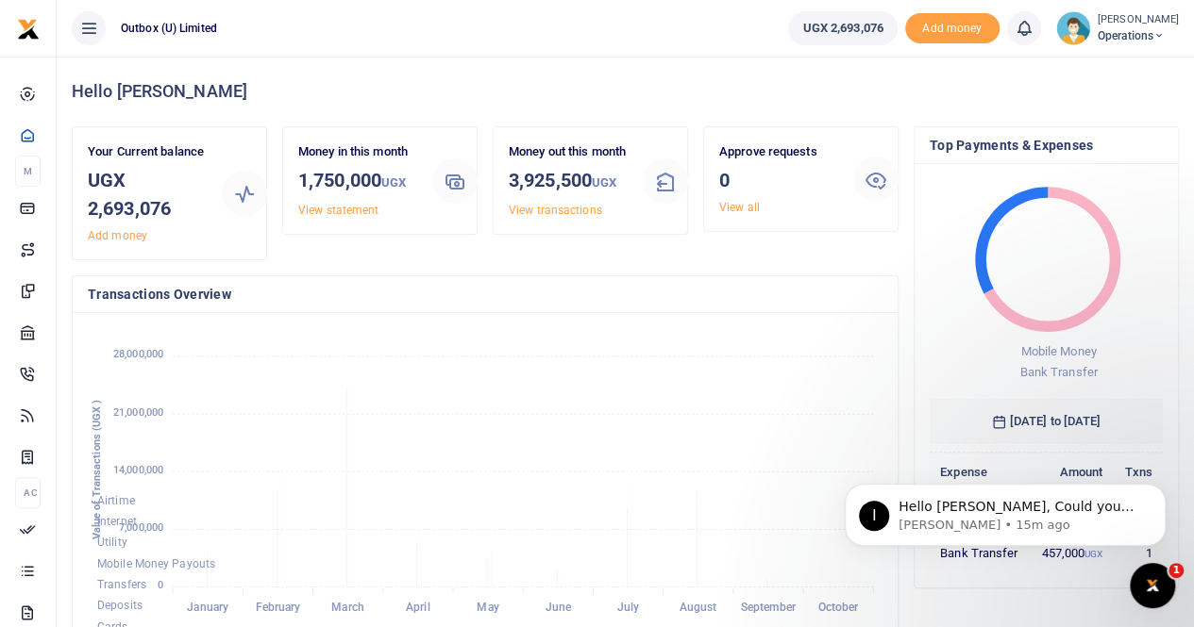
scroll to position [15, 15]
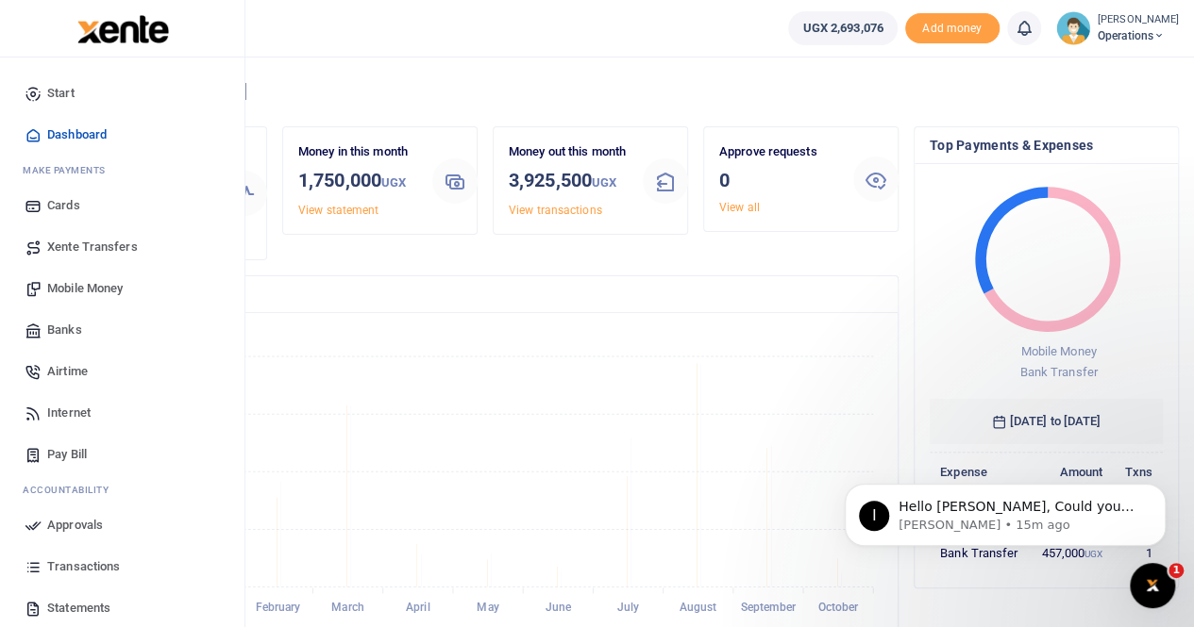
click at [83, 289] on span "Mobile Money" at bounding box center [84, 288] width 75 height 19
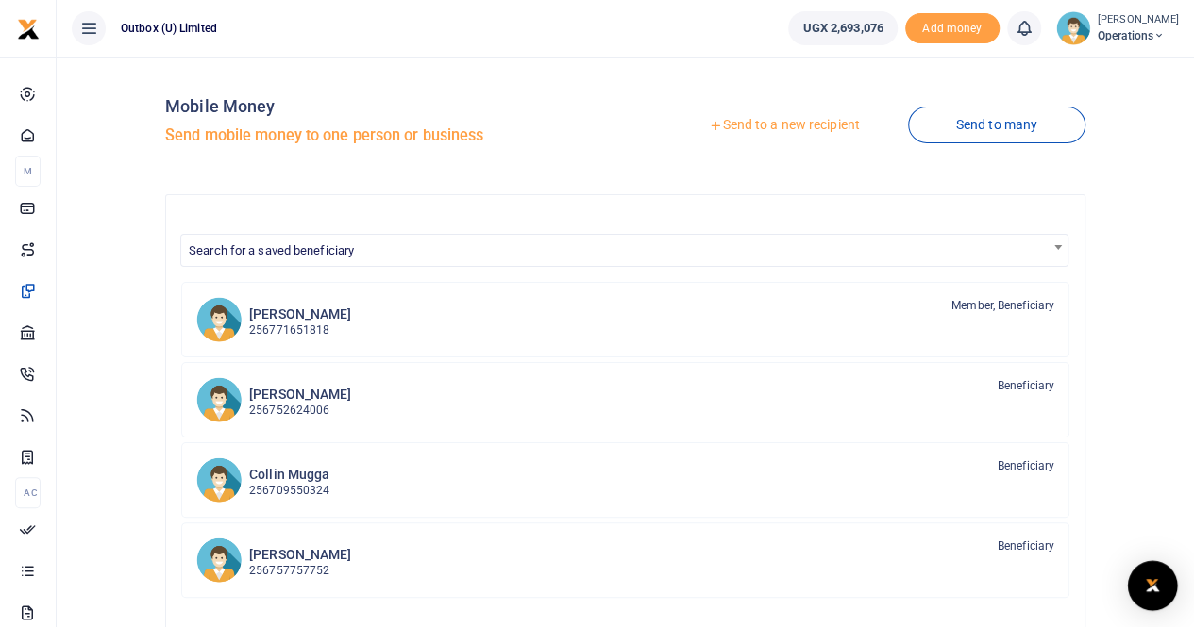
click at [1151, 580] on img "Open Intercom Messenger" at bounding box center [1152, 586] width 25 height 23
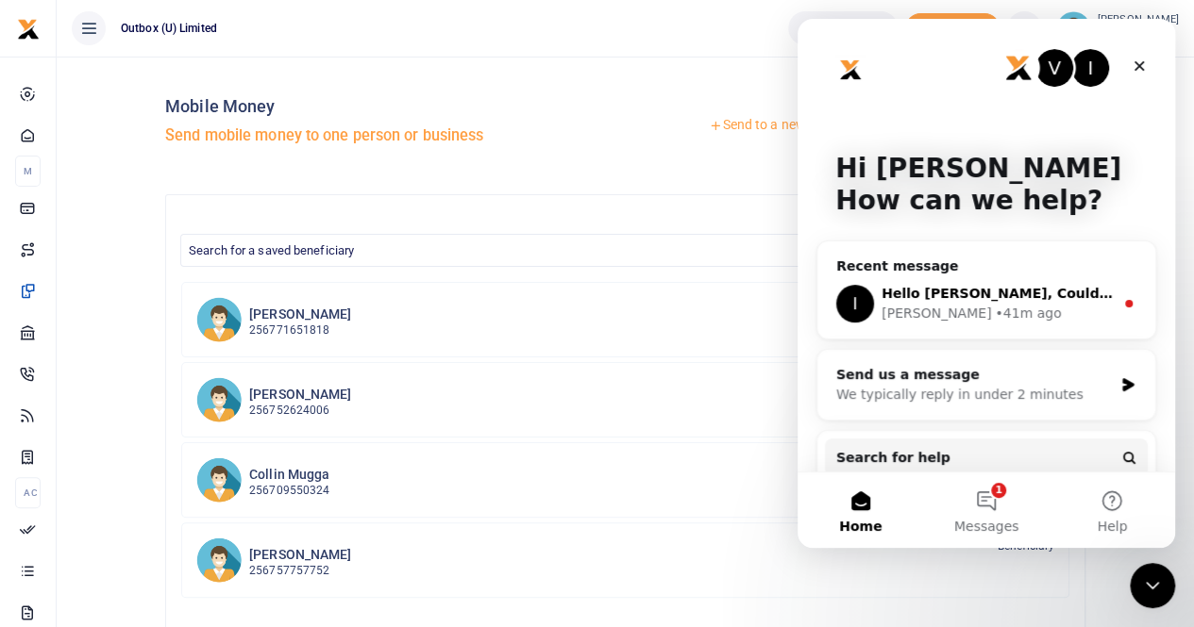
click at [995, 317] on div "• 41m ago" at bounding box center [1028, 314] width 66 height 20
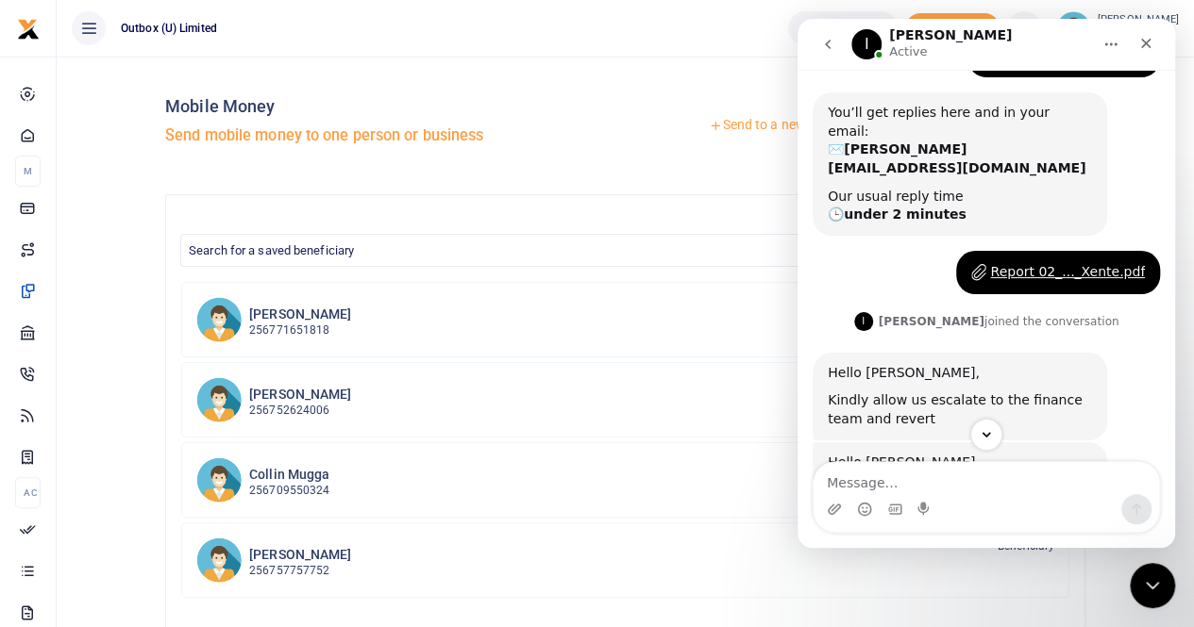
scroll to position [203, 0]
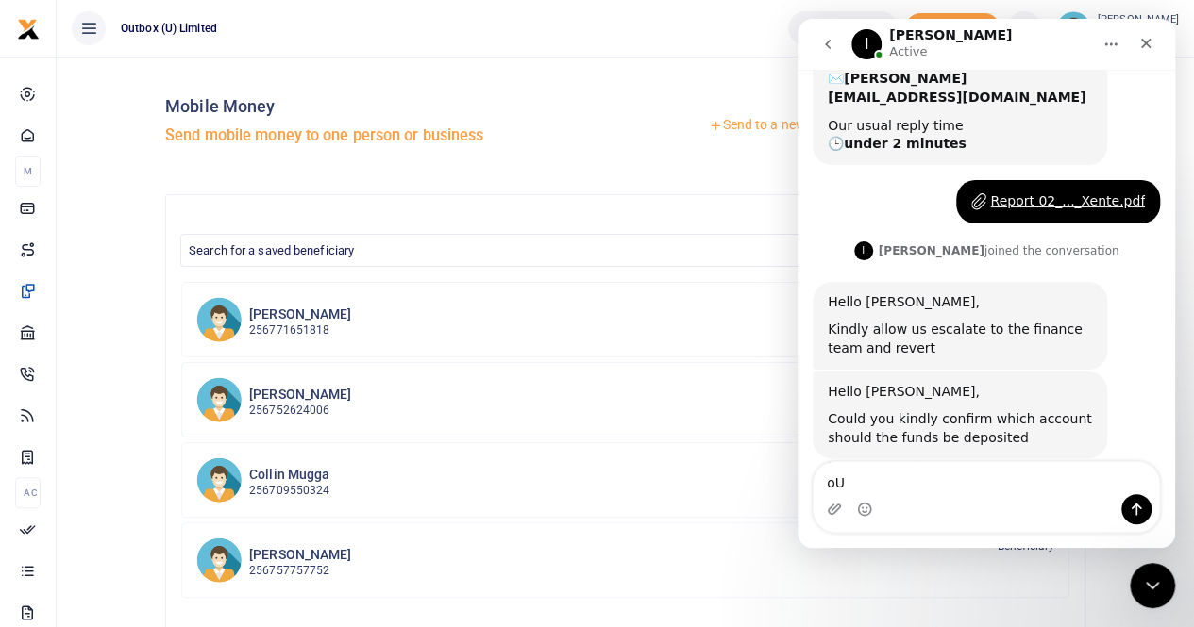
type textarea "o"
type textarea "P"
type textarea "Outbox 3105"
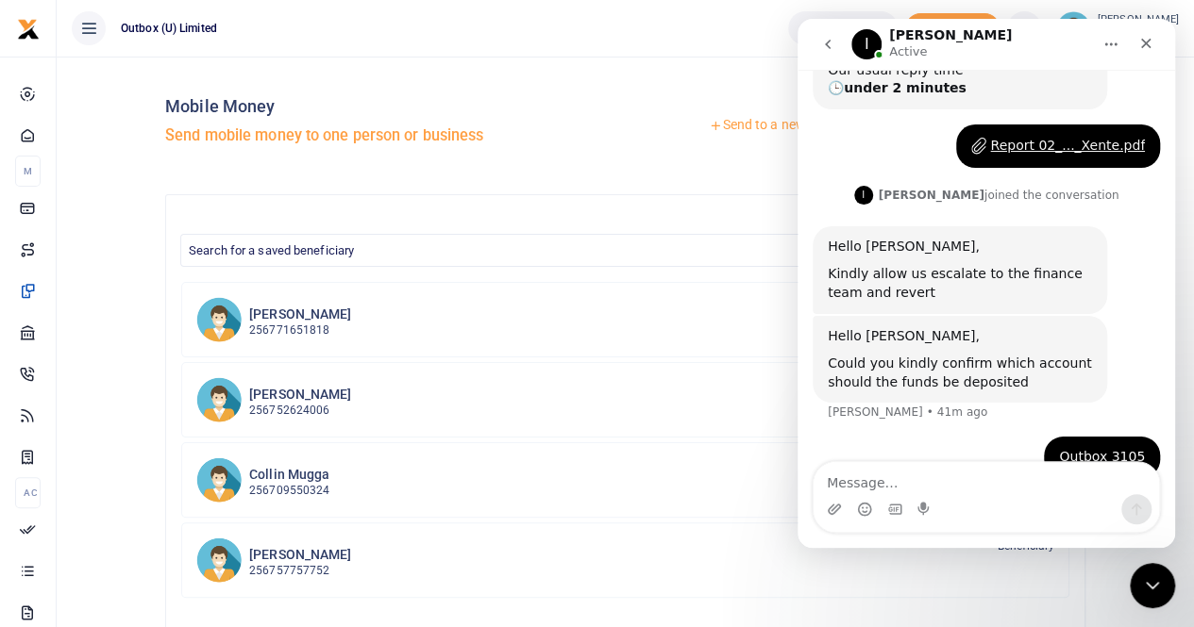
click at [523, 48] on ul "Outbox (U) Limited" at bounding box center [415, 28] width 716 height 57
click at [1148, 45] on icon "Close" at bounding box center [1146, 44] width 10 height 10
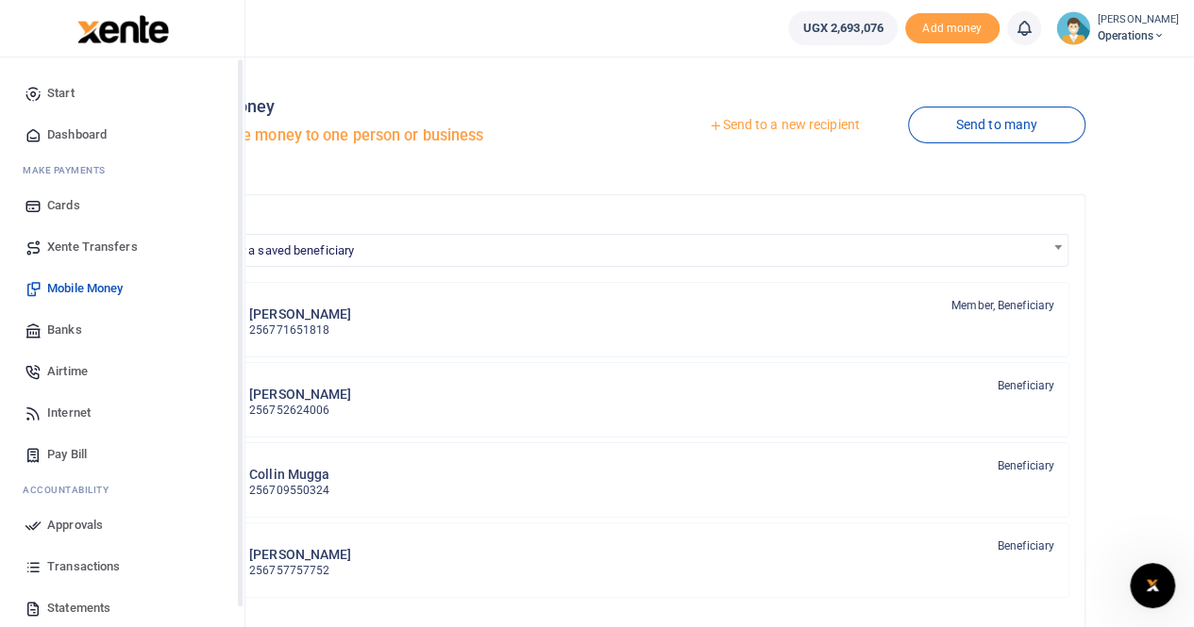
click at [58, 136] on span "Dashboard" at bounding box center [76, 134] width 59 height 19
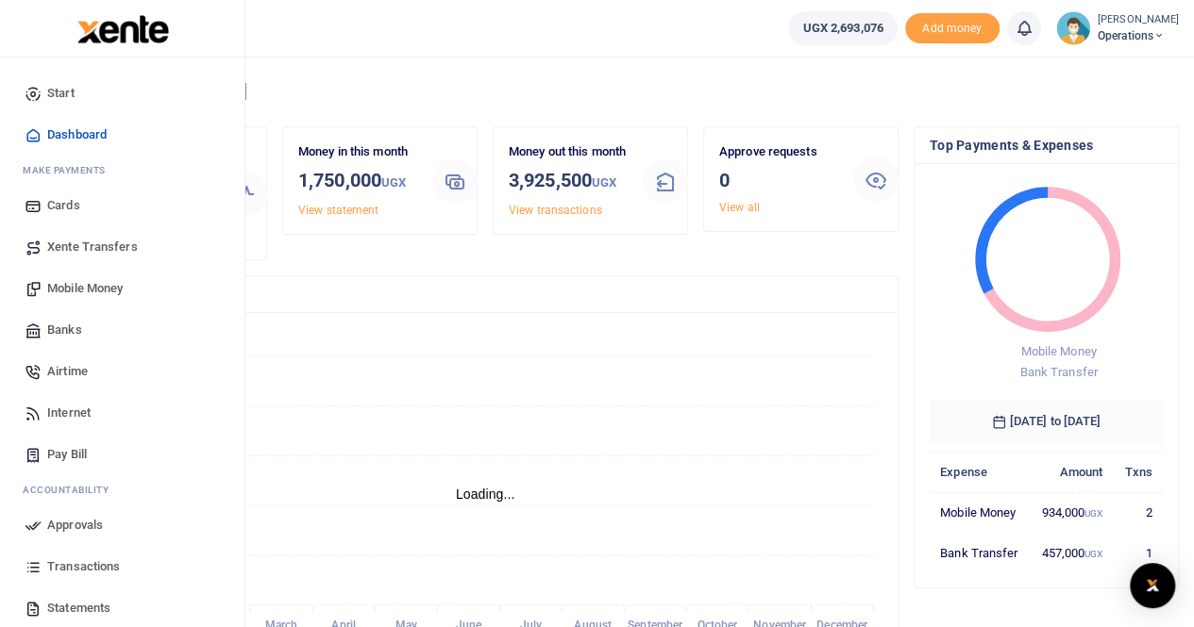
scroll to position [264, 219]
click at [88, 284] on span "Mobile Money" at bounding box center [84, 288] width 75 height 19
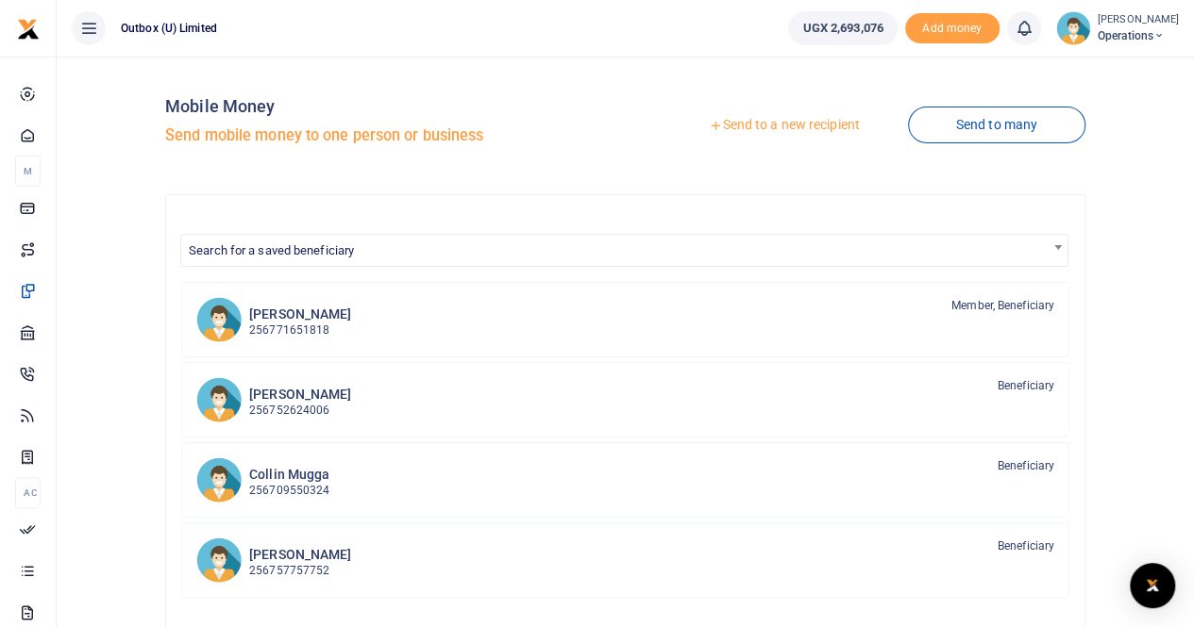
click at [791, 125] on link "Send to a new recipient" at bounding box center [784, 126] width 246 height 34
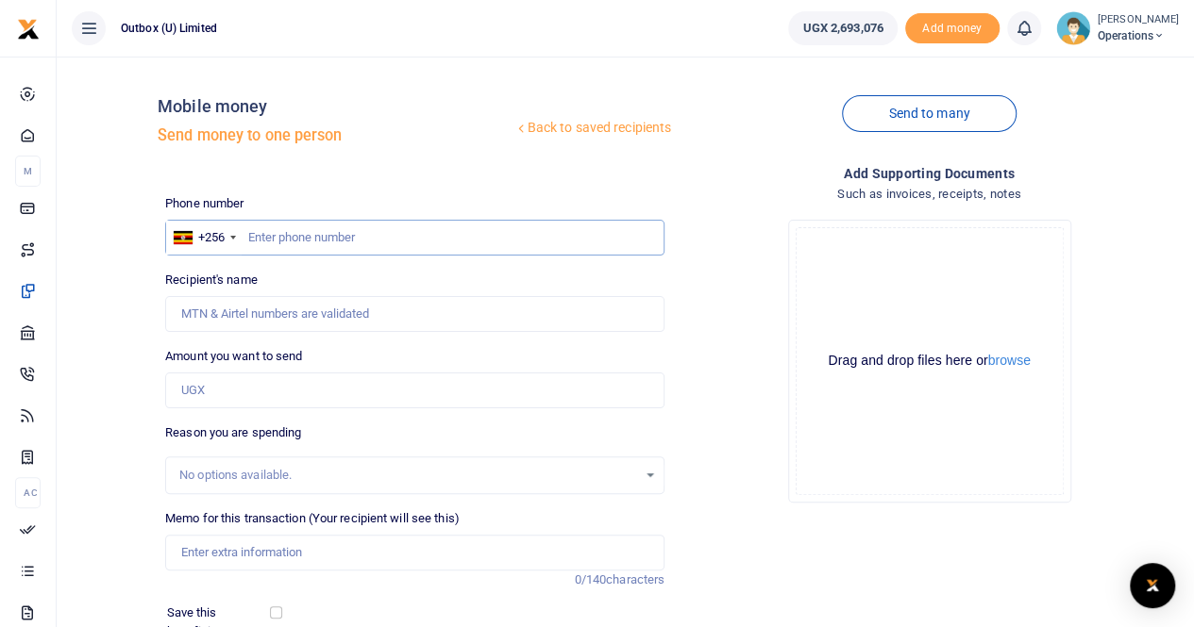
click at [313, 233] on input "text" at bounding box center [414, 238] width 499 height 36
type input "788564293"
type input "[PERSON_NAME]"
type input "788564293"
click at [236, 388] on input "Amount you want to send" at bounding box center [414, 391] width 499 height 36
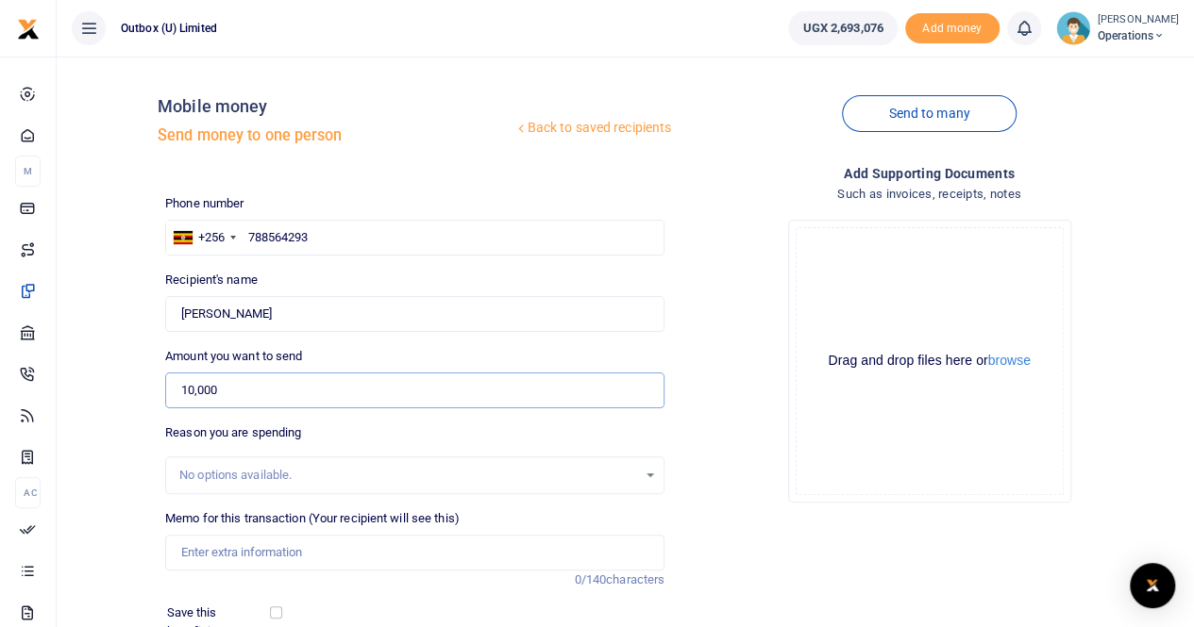
type input "10,000"
click at [229, 557] on input "Memo for this transaction (Your recipient will see this)" at bounding box center [414, 553] width 499 height 36
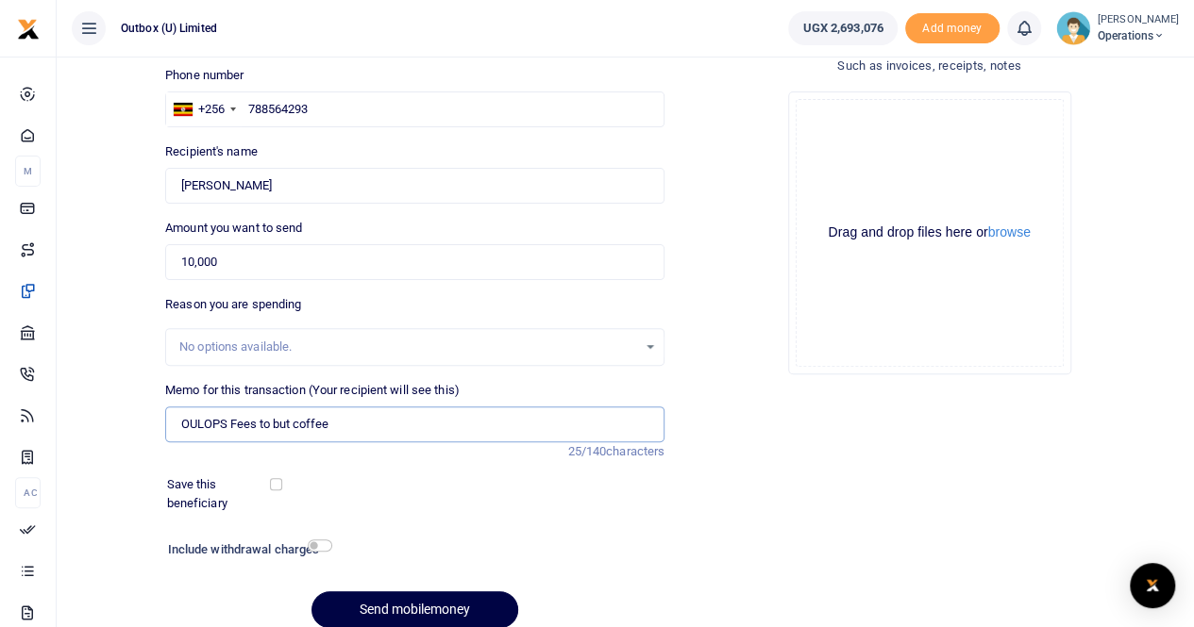
scroll to position [189, 0]
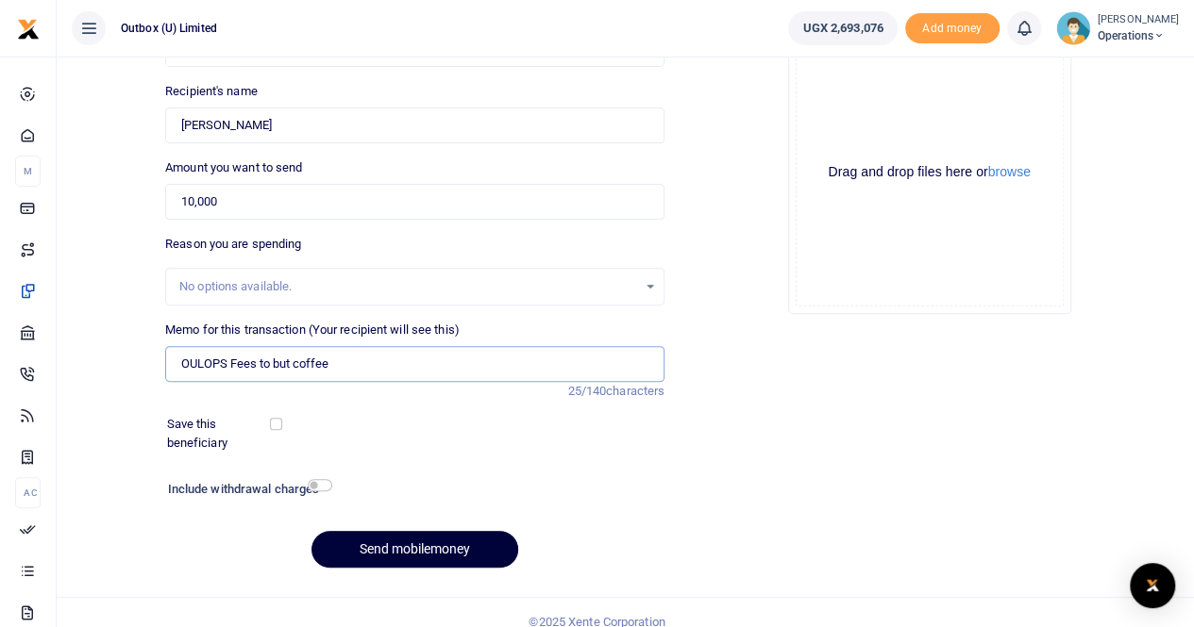
type input "OULOPS Fees to but coffee"
click at [393, 543] on button "Send mobilemoney" at bounding box center [414, 549] width 207 height 37
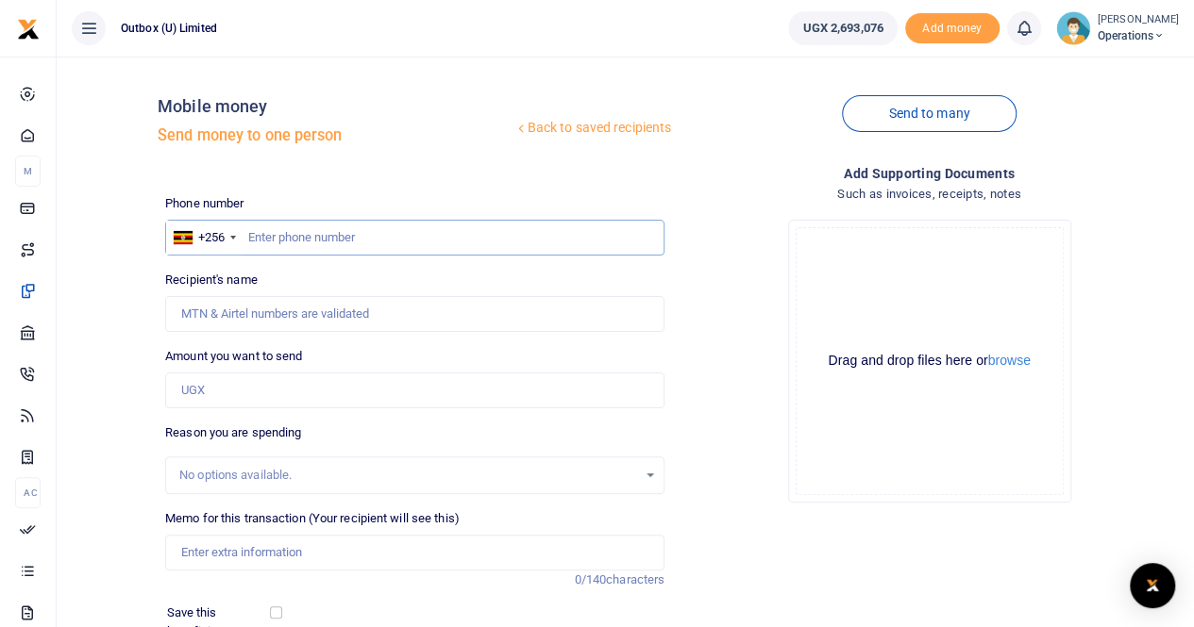
click at [285, 243] on input "text" at bounding box center [414, 238] width 499 height 36
type input "704984636"
type input "[PERSON_NAME]"
type input "704984636"
click at [268, 383] on input "Amount you want to send" at bounding box center [414, 391] width 499 height 36
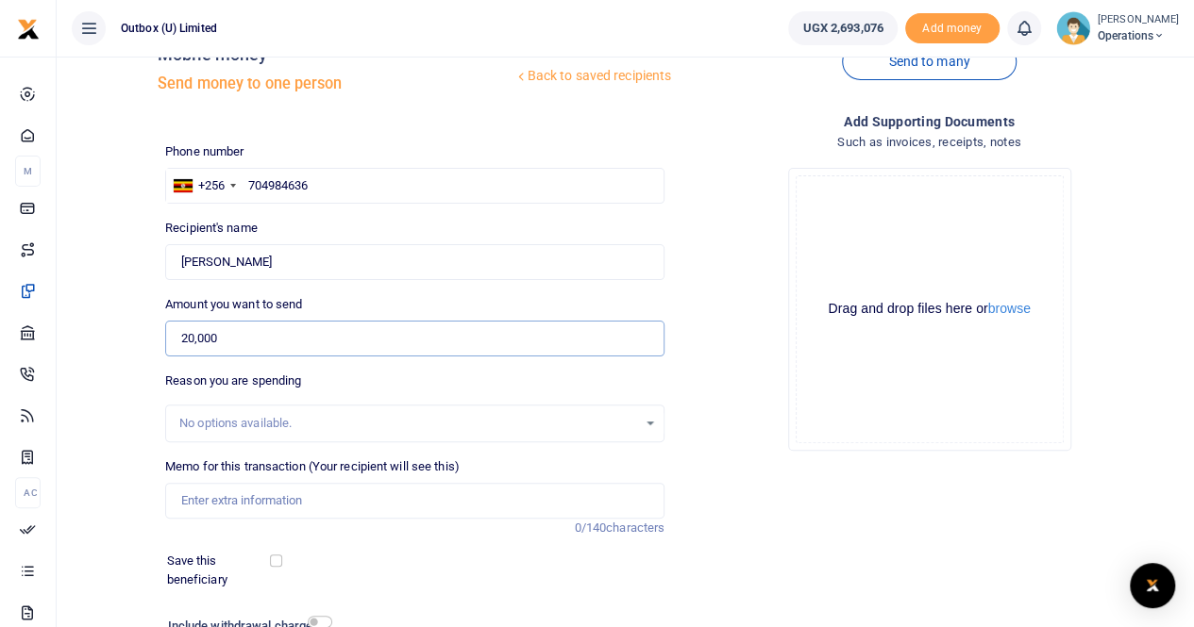
scroll to position [94, 0]
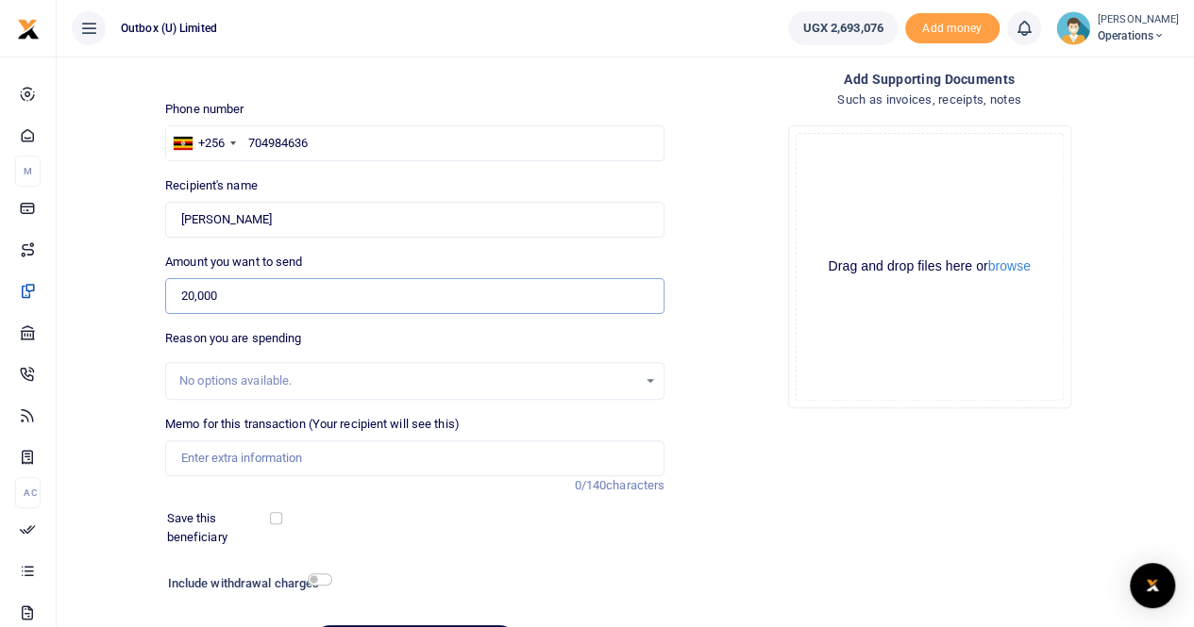
type input "20,000"
click at [219, 454] on input "Memo for this transaction (Your recipient will see this)" at bounding box center [414, 459] width 499 height 36
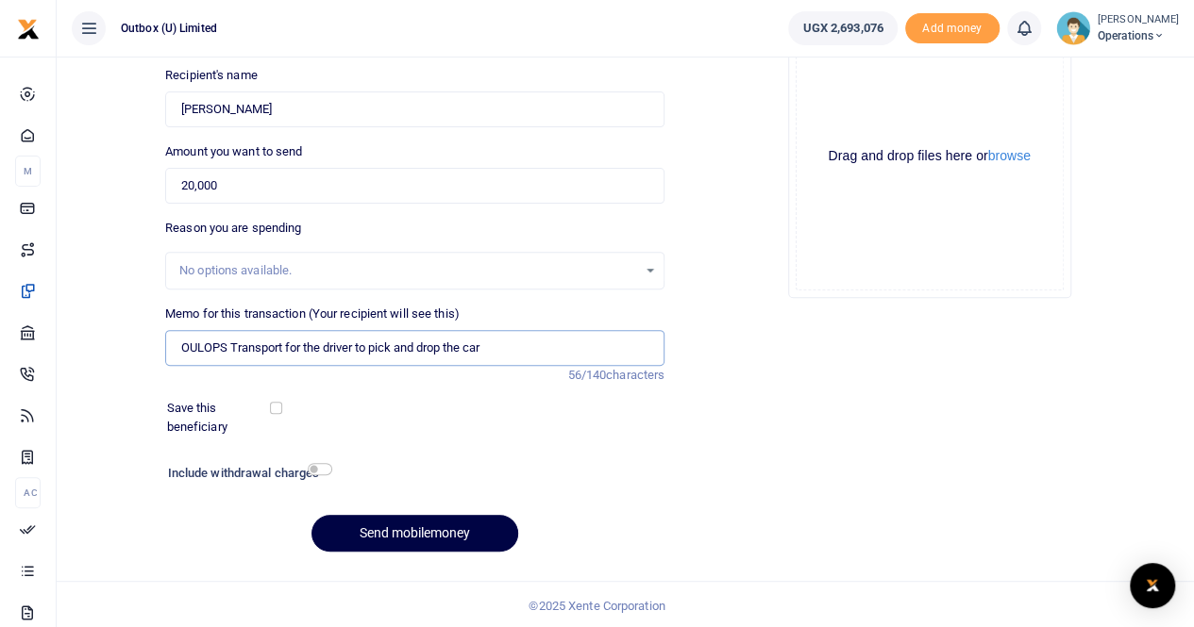
scroll to position [206, 0]
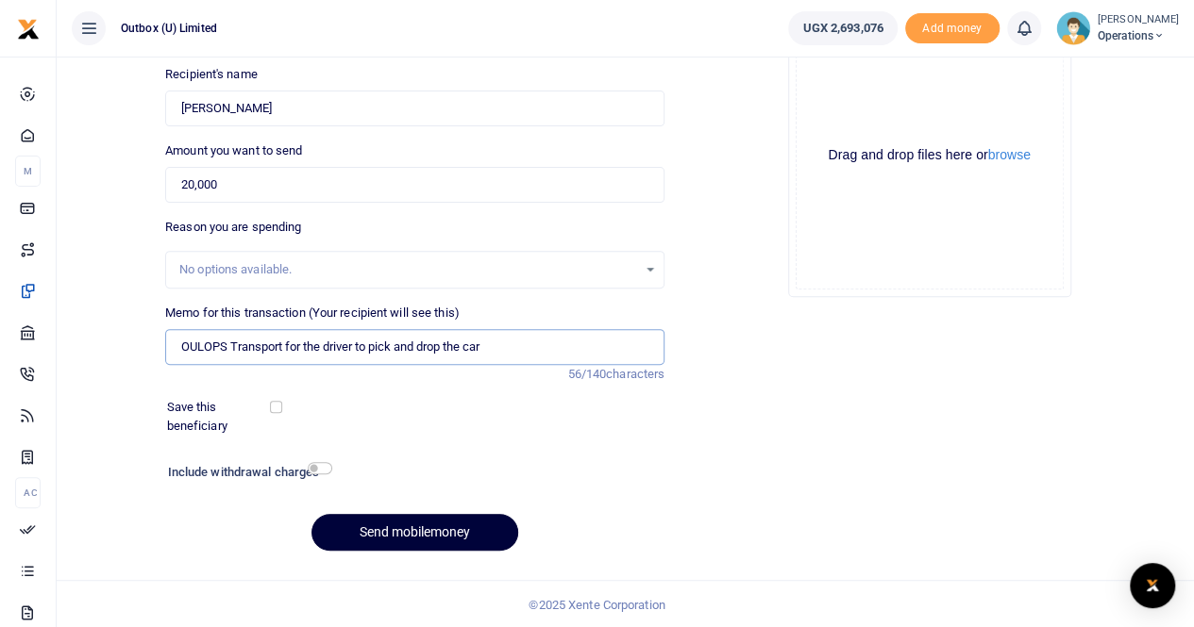
type input "OULOPS Transport for the driver to pick and drop the car"
click at [398, 527] on button "Send mobilemoney" at bounding box center [414, 532] width 207 height 37
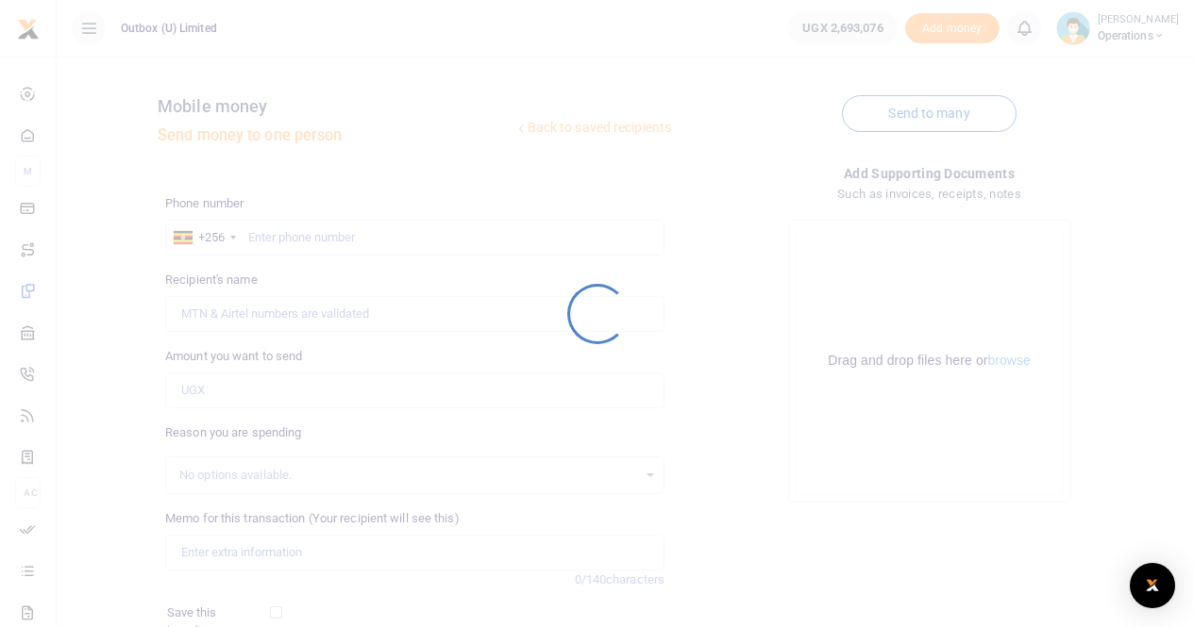
scroll to position [205, 0]
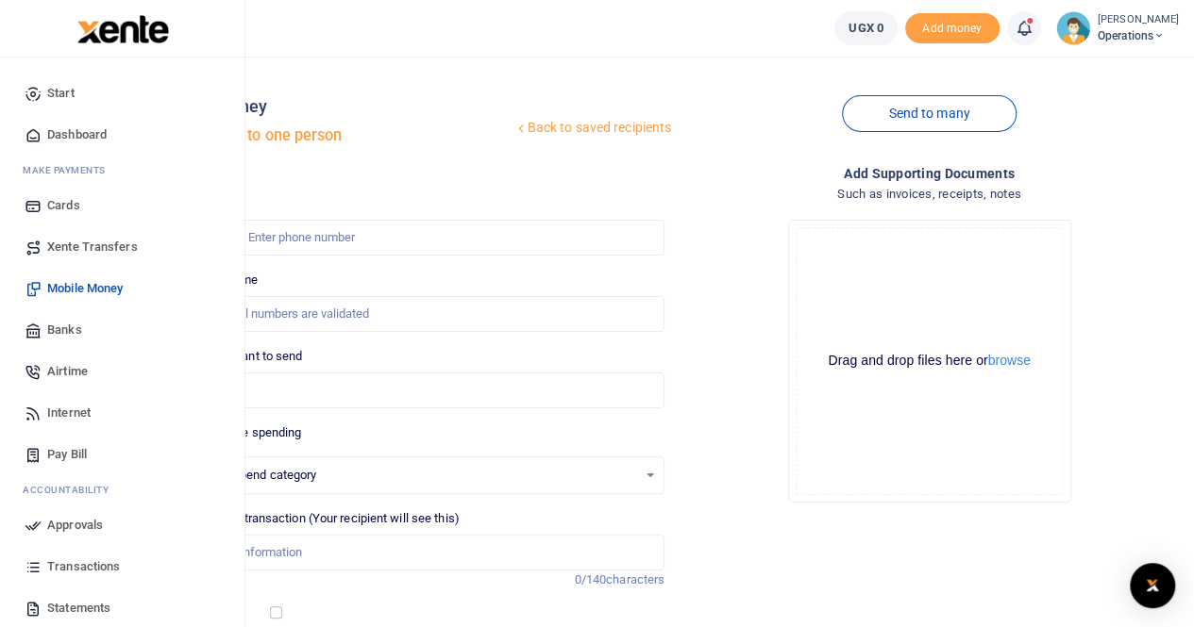
click at [81, 292] on span "Mobile Money" at bounding box center [84, 288] width 75 height 19
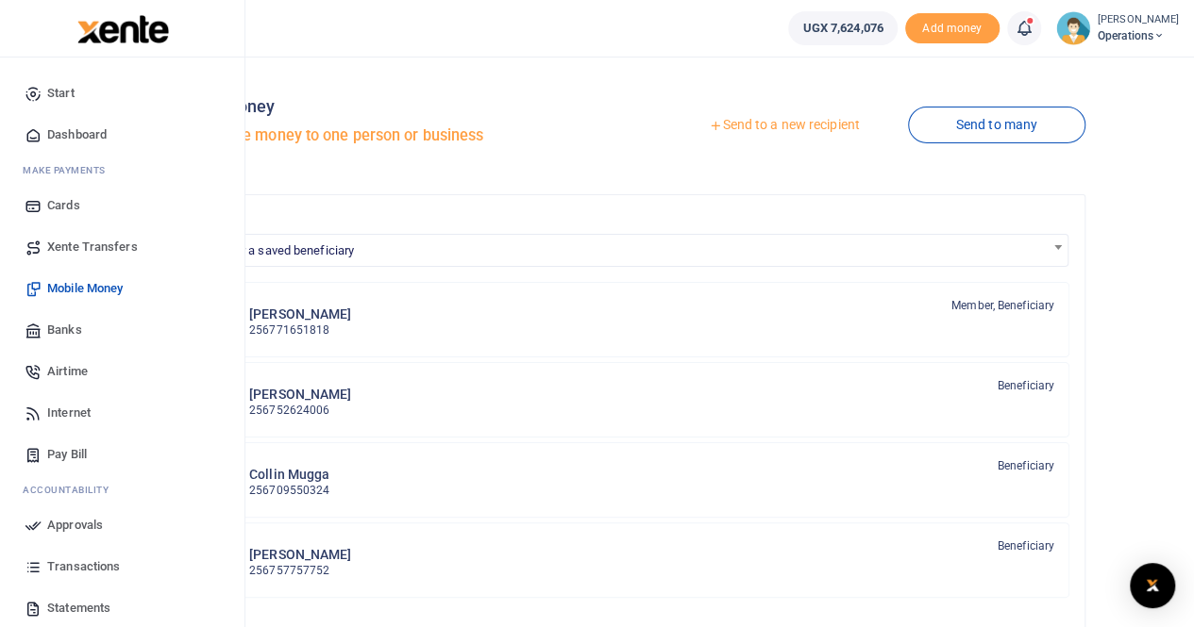
click at [74, 133] on span "Dashboard" at bounding box center [76, 134] width 59 height 19
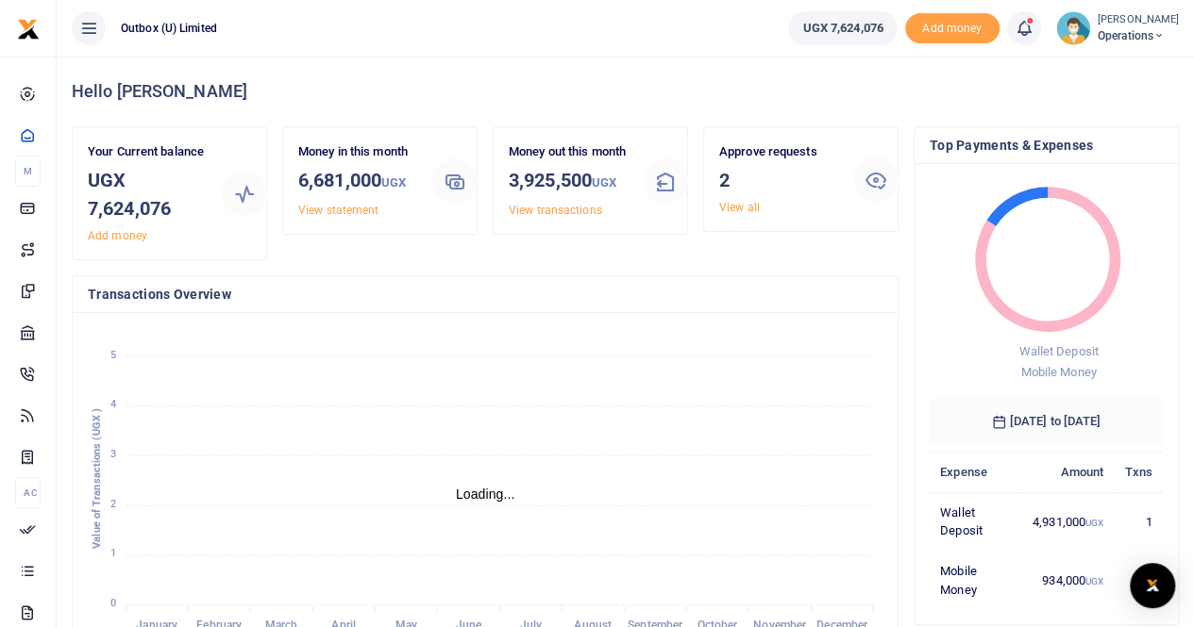
scroll to position [15, 15]
click at [733, 207] on link "View all" at bounding box center [739, 207] width 41 height 13
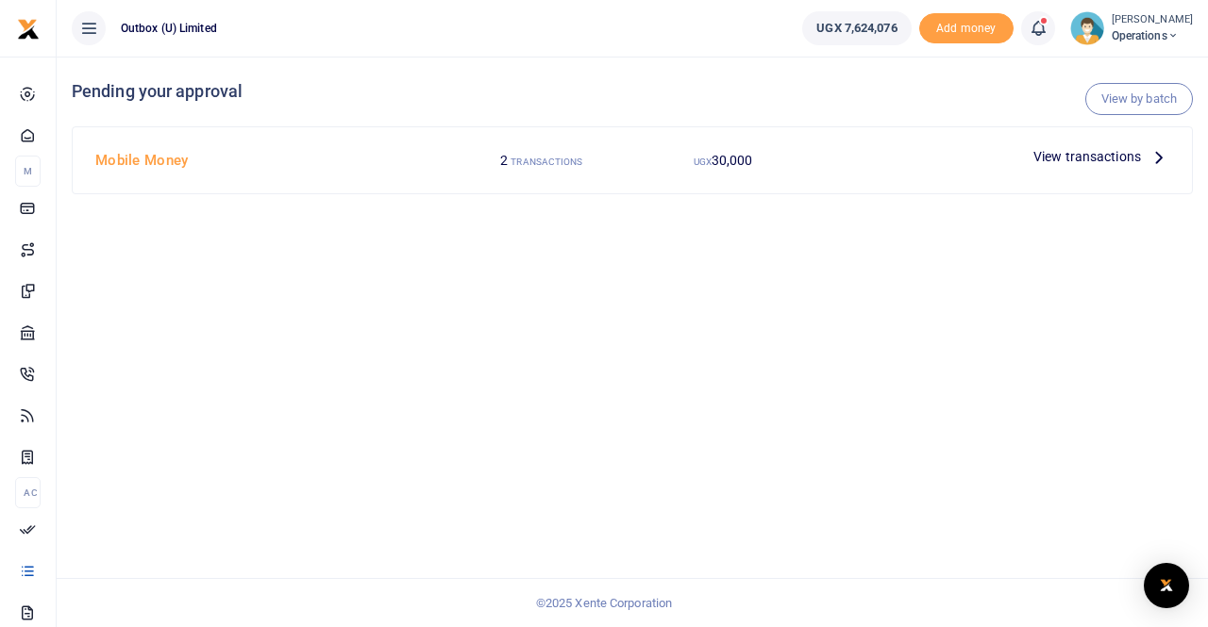
click at [1096, 165] on span "View transactions" at bounding box center [1087, 156] width 108 height 21
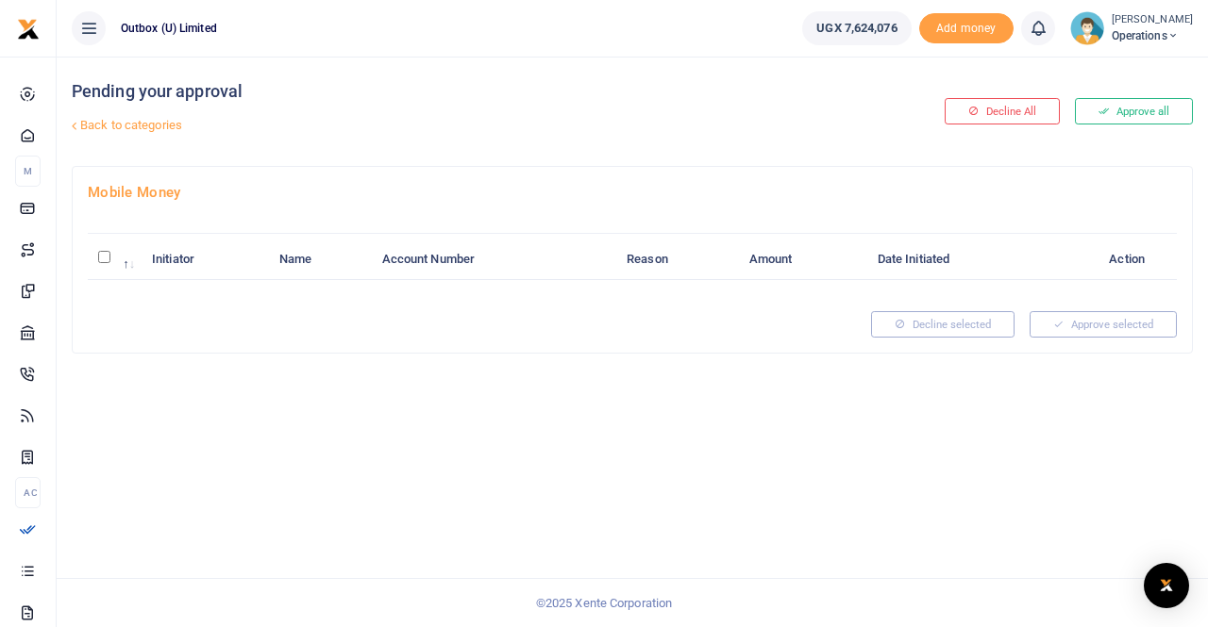
click at [540, 358] on div "Pending your approval Back to categories Decline All Approve all Mobile Money I…" at bounding box center [632, 342] width 1151 height 571
click at [107, 255] on input "\a \a : activate to sort column descending" at bounding box center [104, 257] width 12 height 12
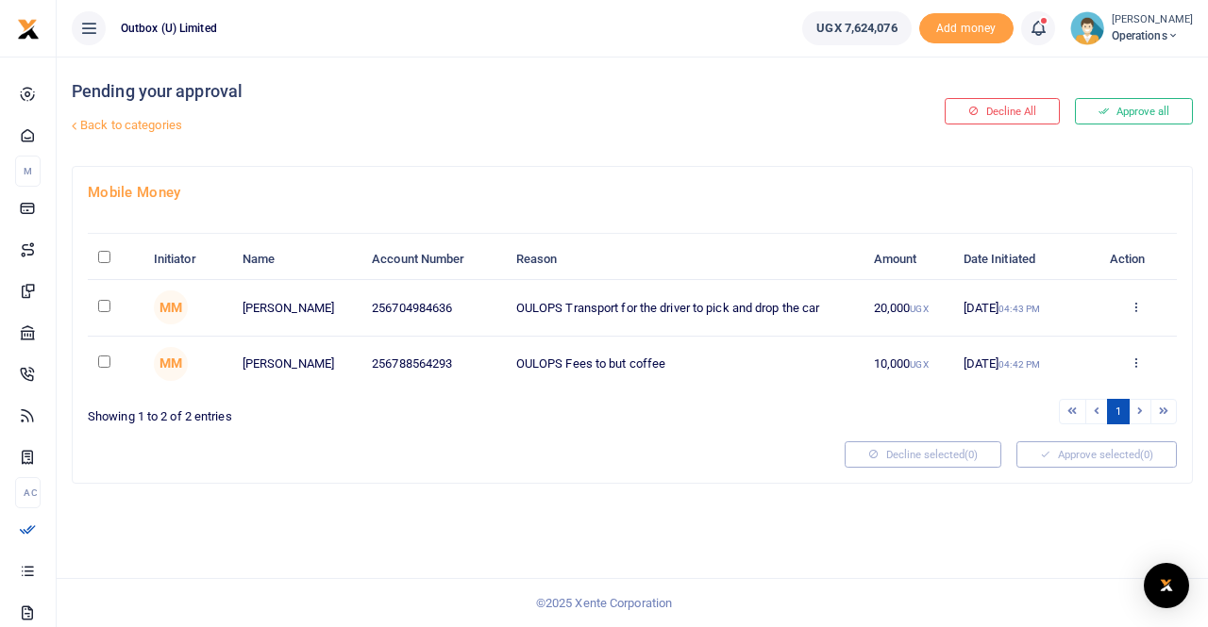
click at [99, 255] on input "\a \a : activate to sort column descending" at bounding box center [104, 257] width 12 height 12
checkbox input "true"
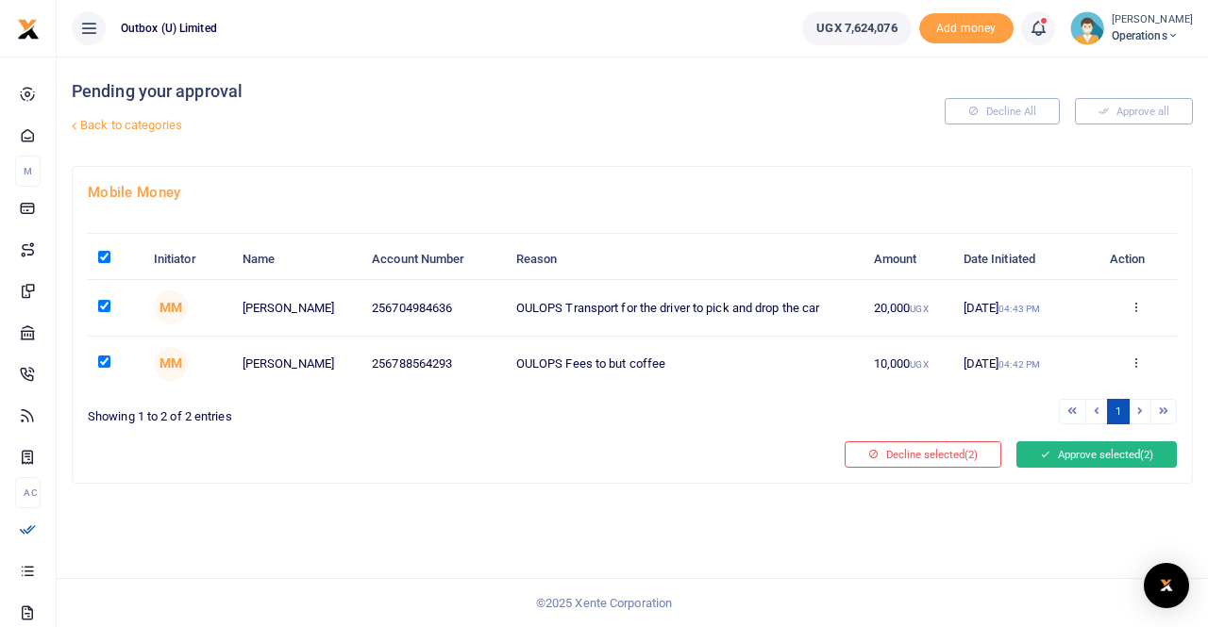
click at [1059, 460] on button "Approve selected (2)" at bounding box center [1096, 455] width 160 height 26
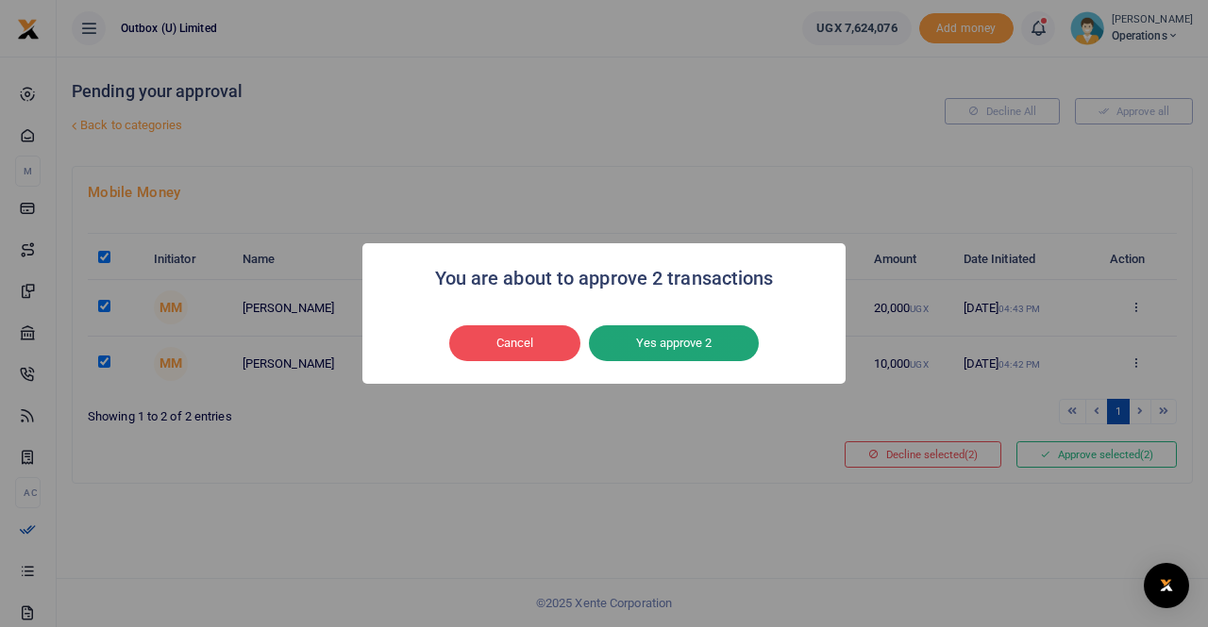
click at [686, 335] on button "Yes approve 2" at bounding box center [674, 344] width 170 height 36
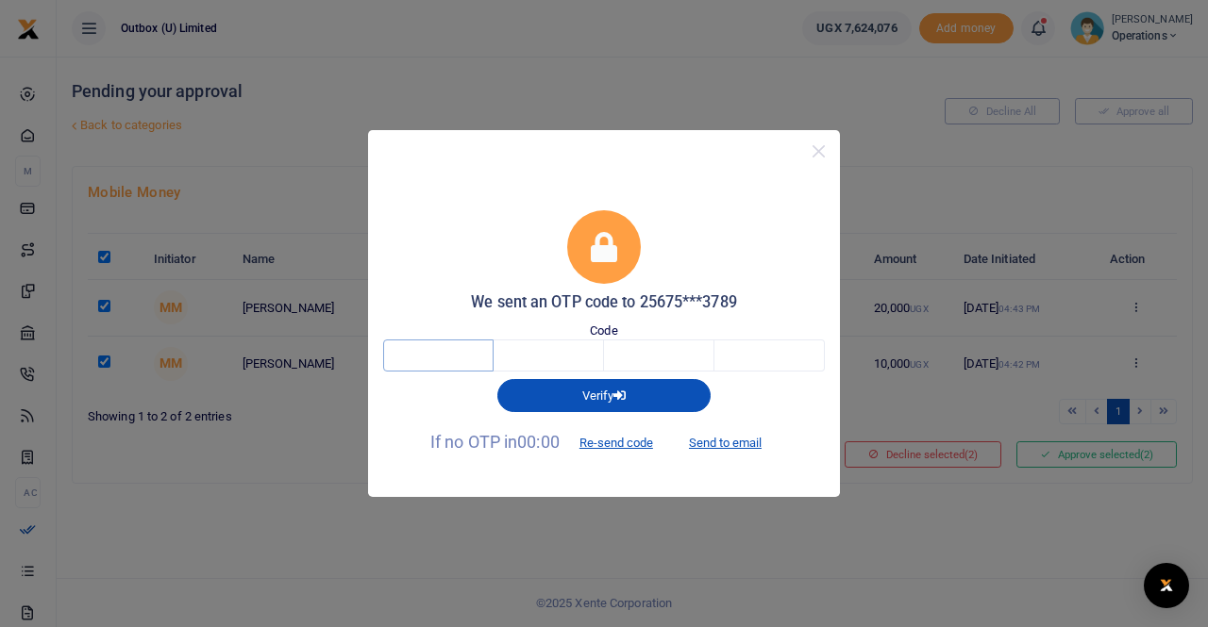
click at [443, 357] on input "text" at bounding box center [438, 356] width 110 height 32
type input "3"
type input "4"
type input "7"
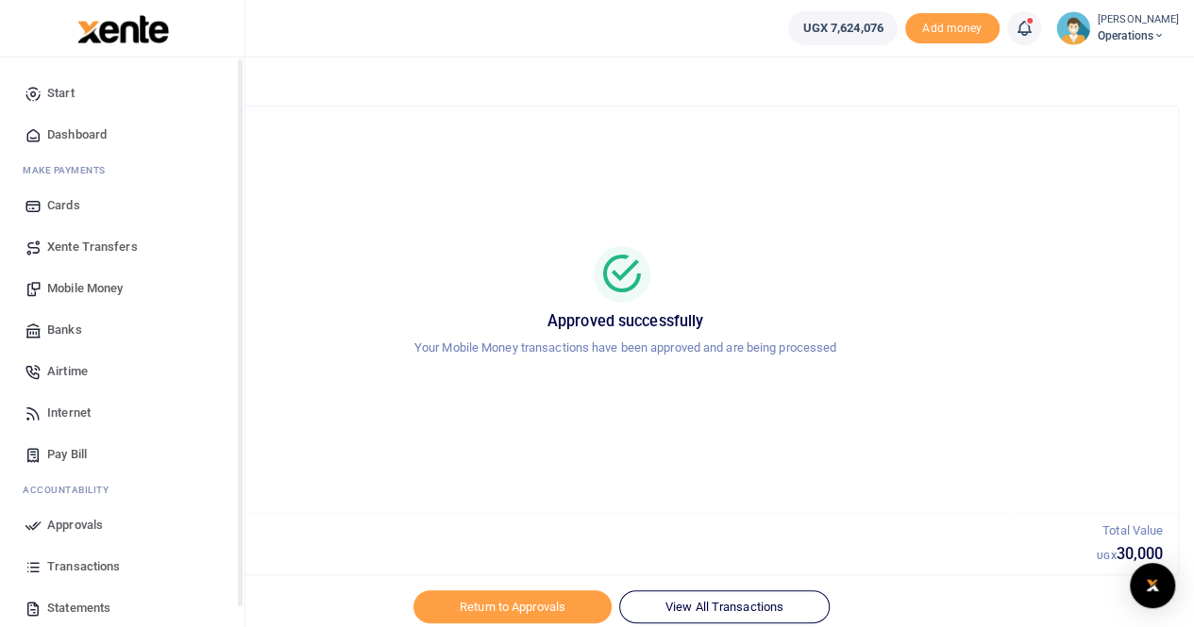
click at [73, 136] on span "Dashboard" at bounding box center [76, 134] width 59 height 19
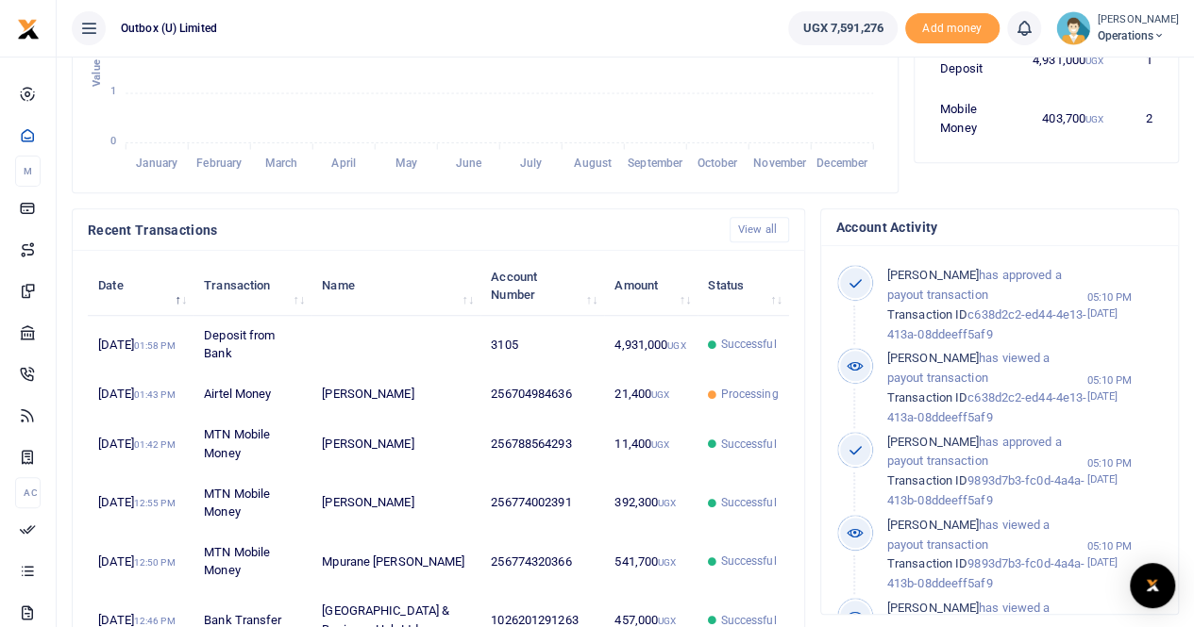
scroll to position [472, 0]
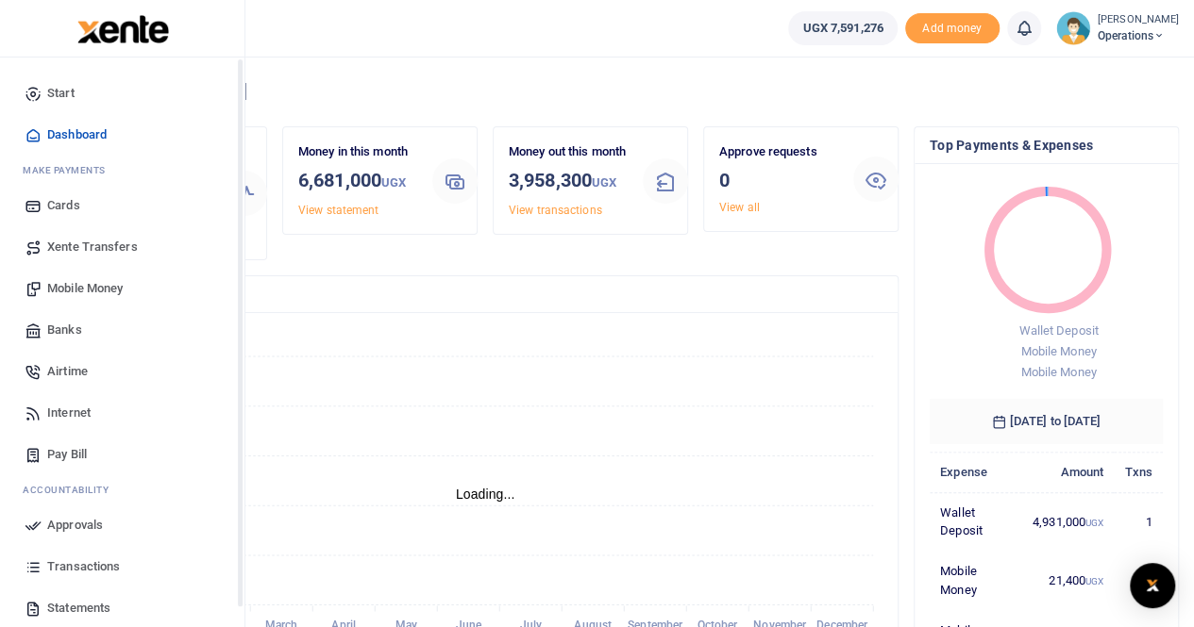
scroll to position [15, 15]
click at [92, 287] on span "Mobile Money" at bounding box center [84, 288] width 75 height 19
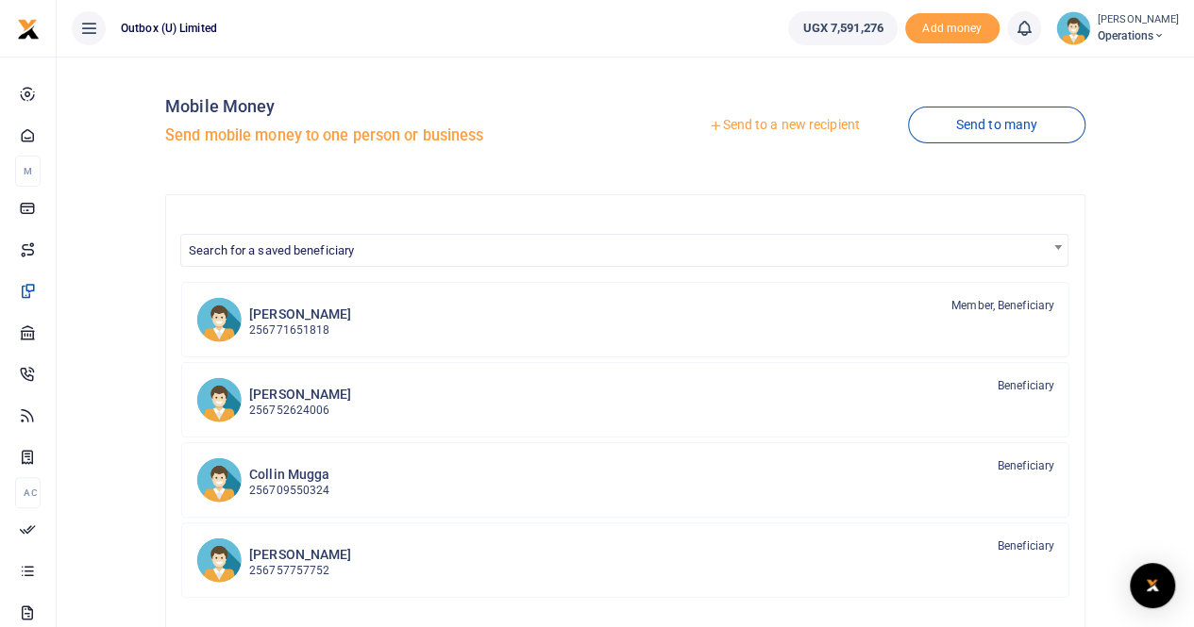
click at [762, 127] on link "Send to a new recipient" at bounding box center [784, 126] width 246 height 34
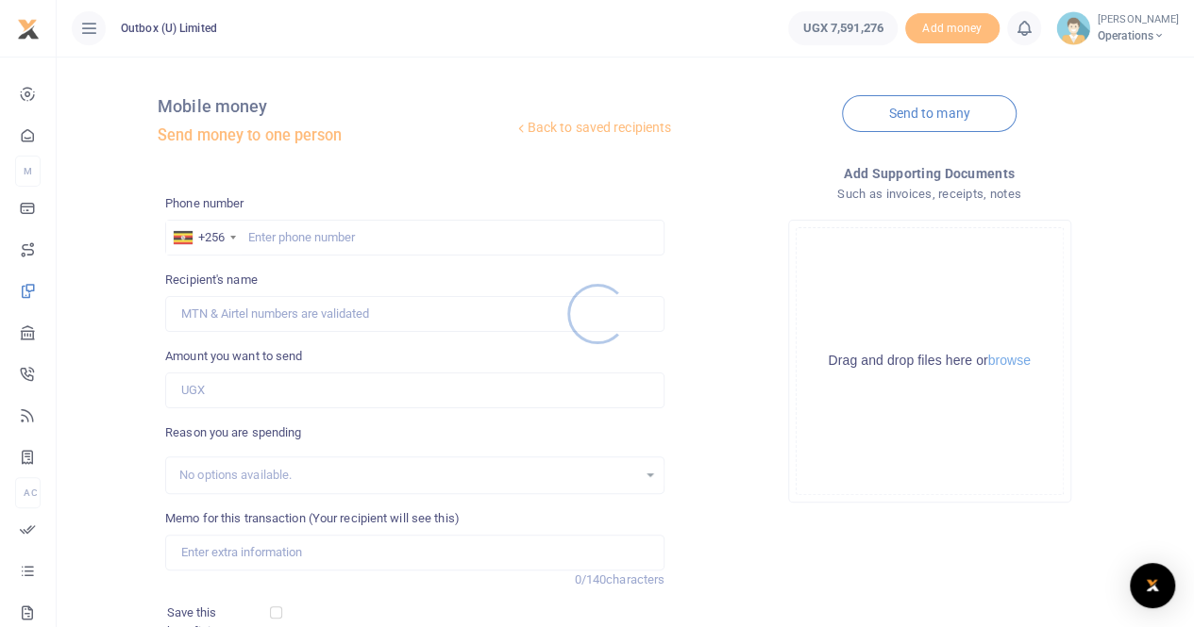
click at [336, 224] on div at bounding box center [597, 313] width 1194 height 627
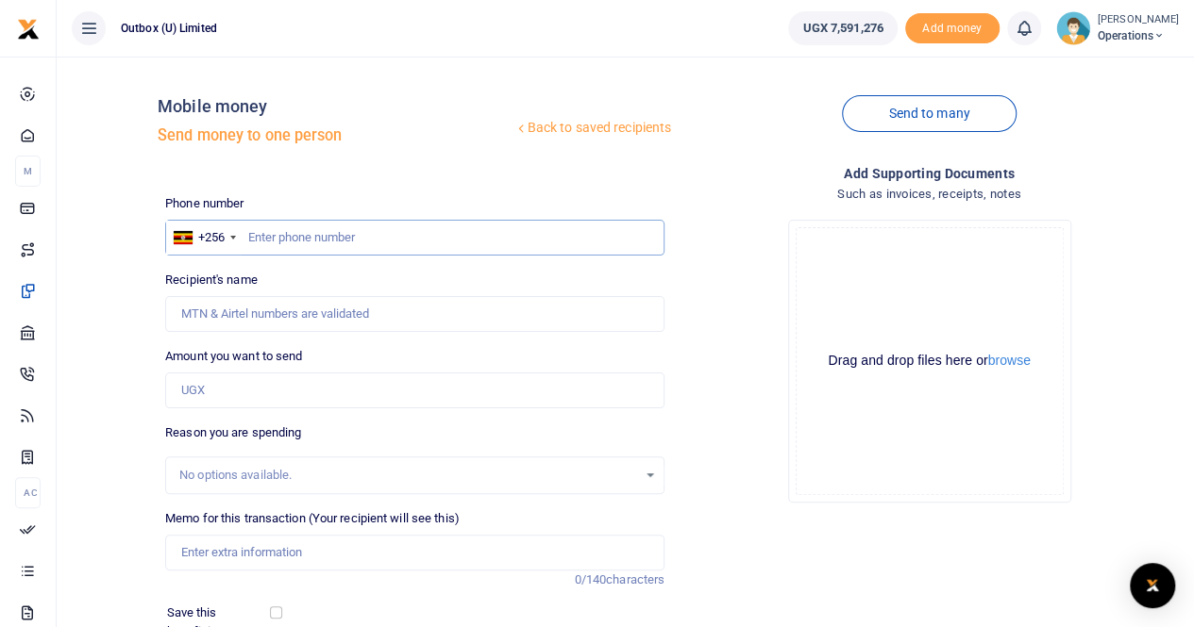
click at [302, 238] on input "text" at bounding box center [414, 238] width 499 height 36
type input "783188816"
type input "Peninah Mwanje Nalubowa"
type input "783188816"
click at [245, 392] on input "Amount you want to send" at bounding box center [414, 391] width 499 height 36
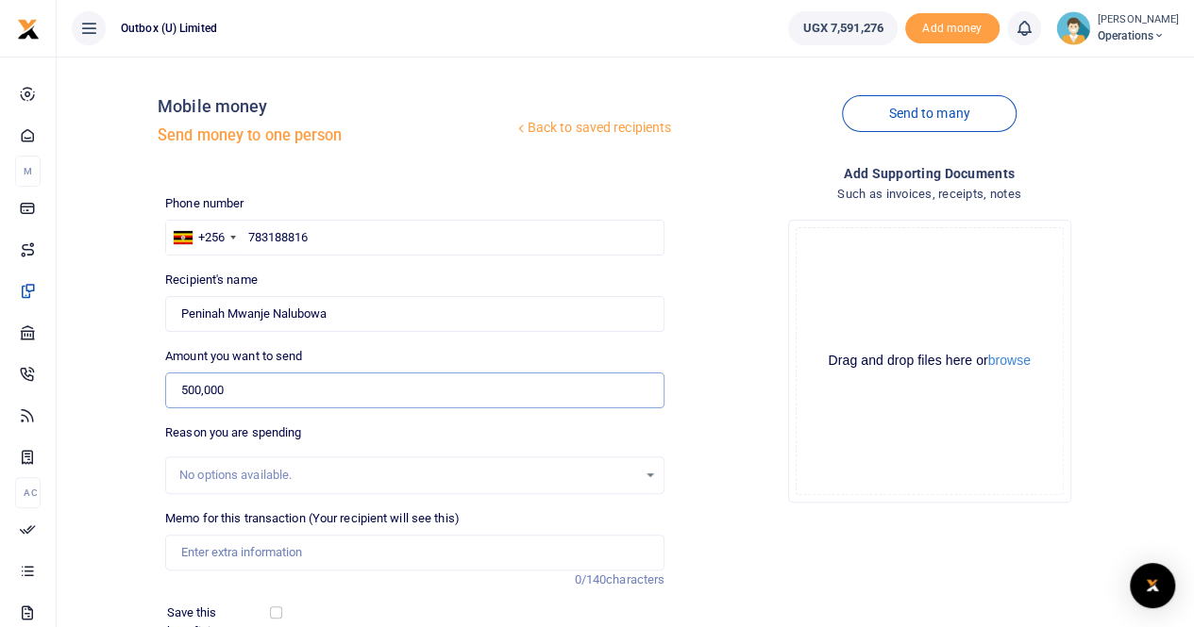
type input "500,000"
click at [230, 545] on input "Memo for this transaction (Your recipient will see this)" at bounding box center [414, 553] width 499 height 36
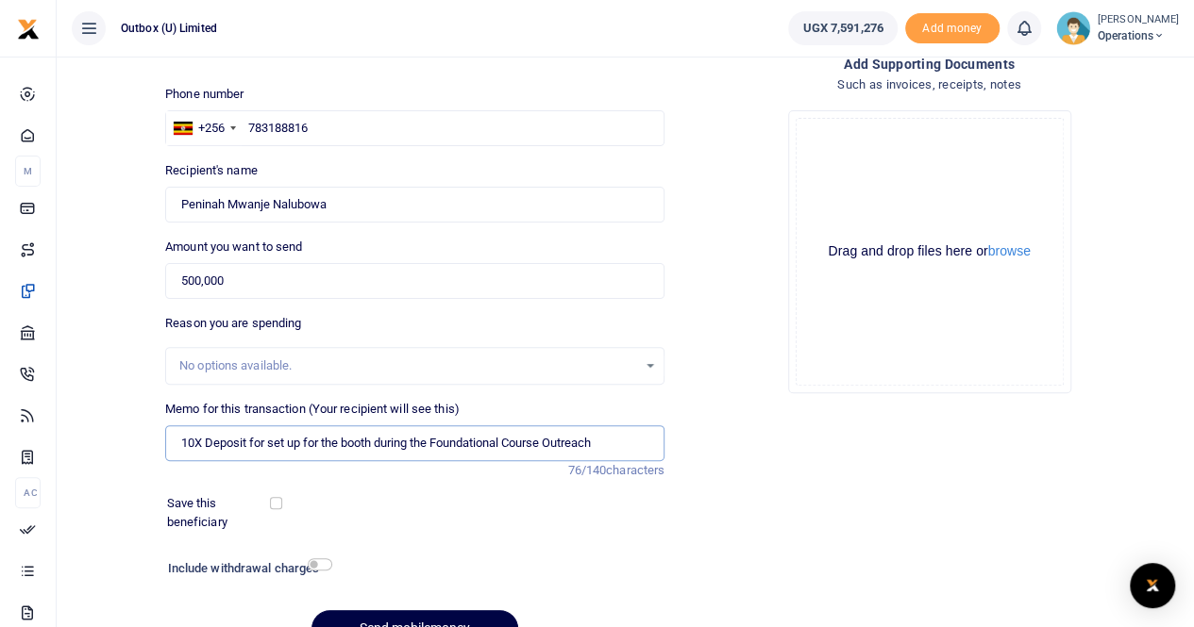
scroll to position [206, 0]
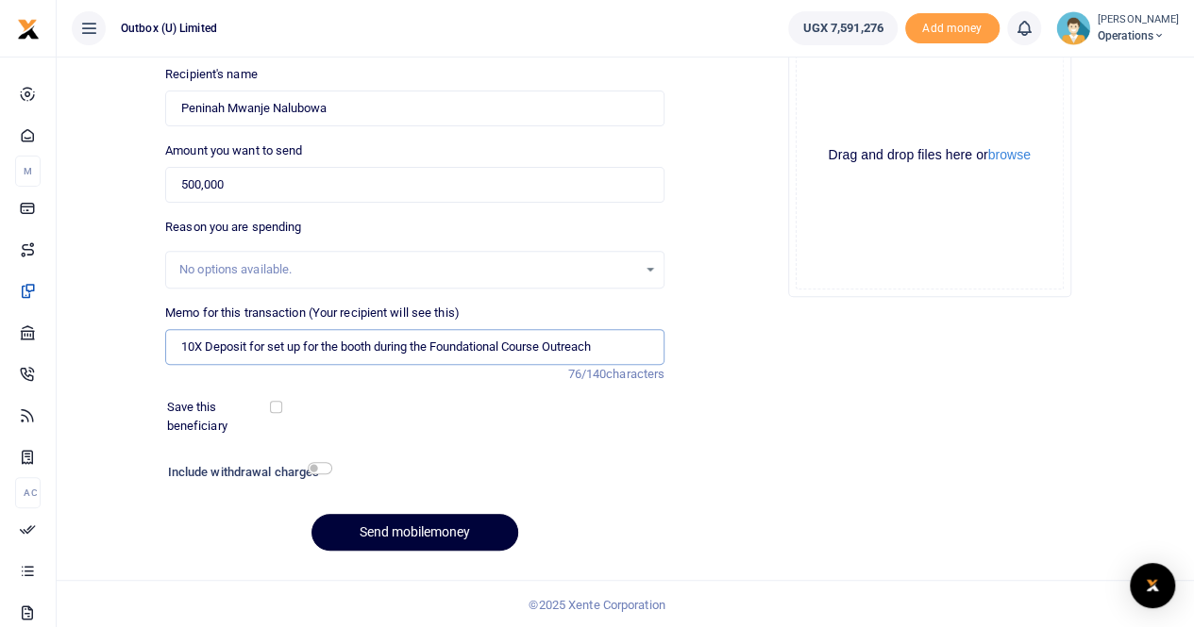
type input "10X Deposit for set up for the booth during the Foundational Course Outreach"
click at [393, 526] on button "Send mobilemoney" at bounding box center [414, 532] width 207 height 37
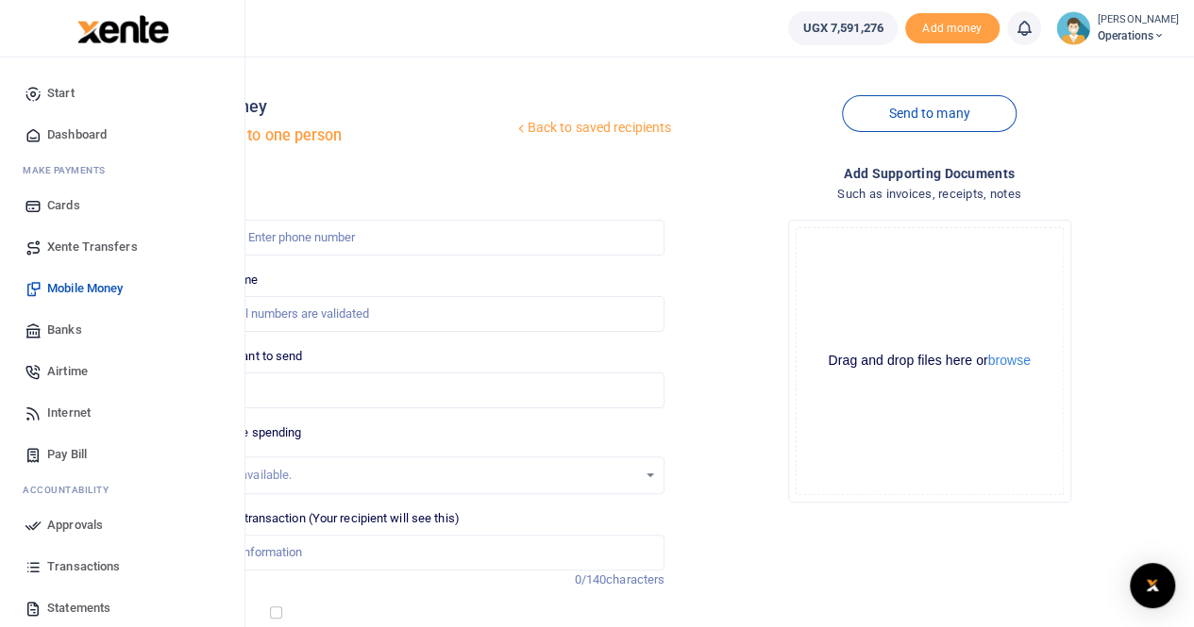
click at [79, 135] on span "Dashboard" at bounding box center [76, 134] width 59 height 19
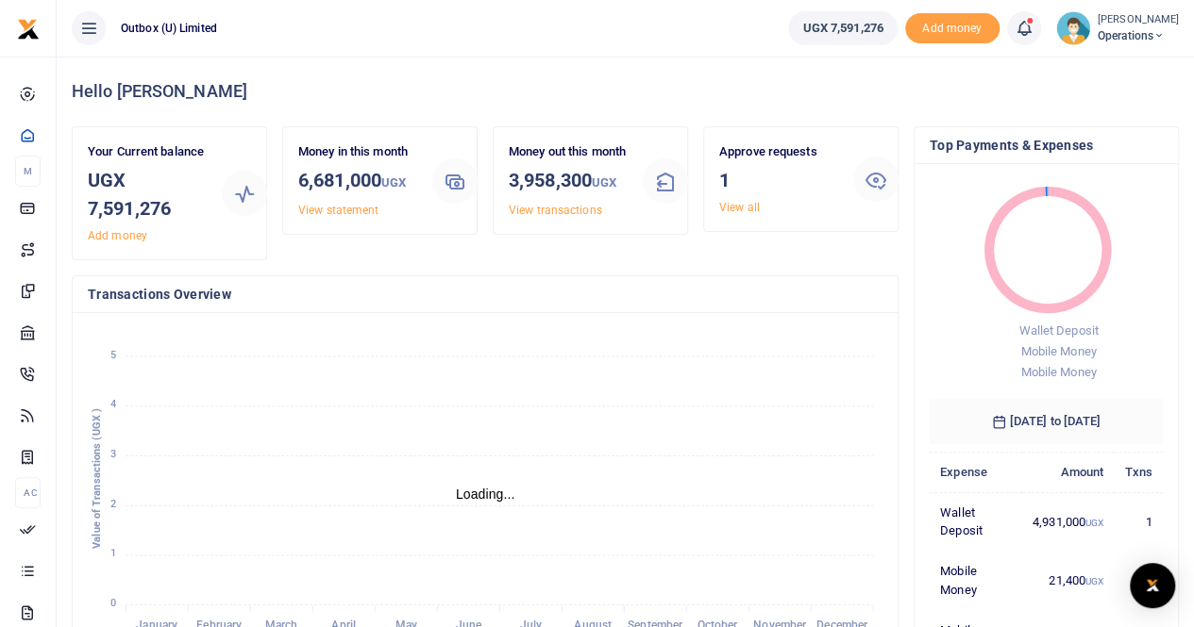
scroll to position [15, 15]
click at [738, 207] on link "View all" at bounding box center [739, 207] width 41 height 13
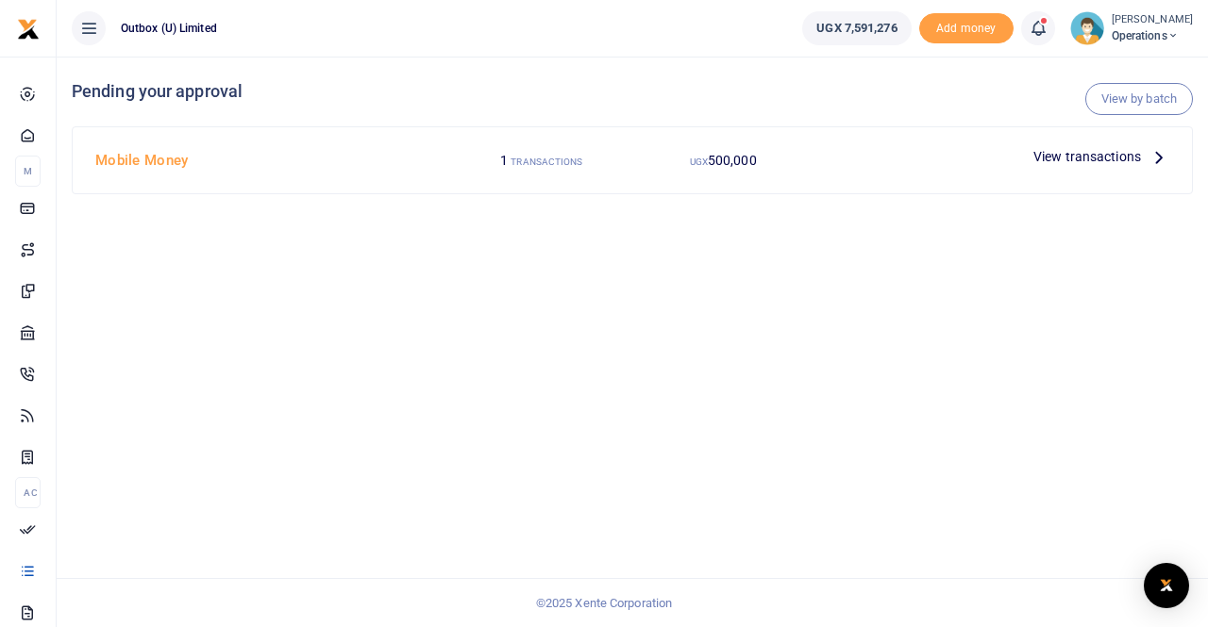
click at [1049, 157] on span "View transactions" at bounding box center [1087, 156] width 108 height 21
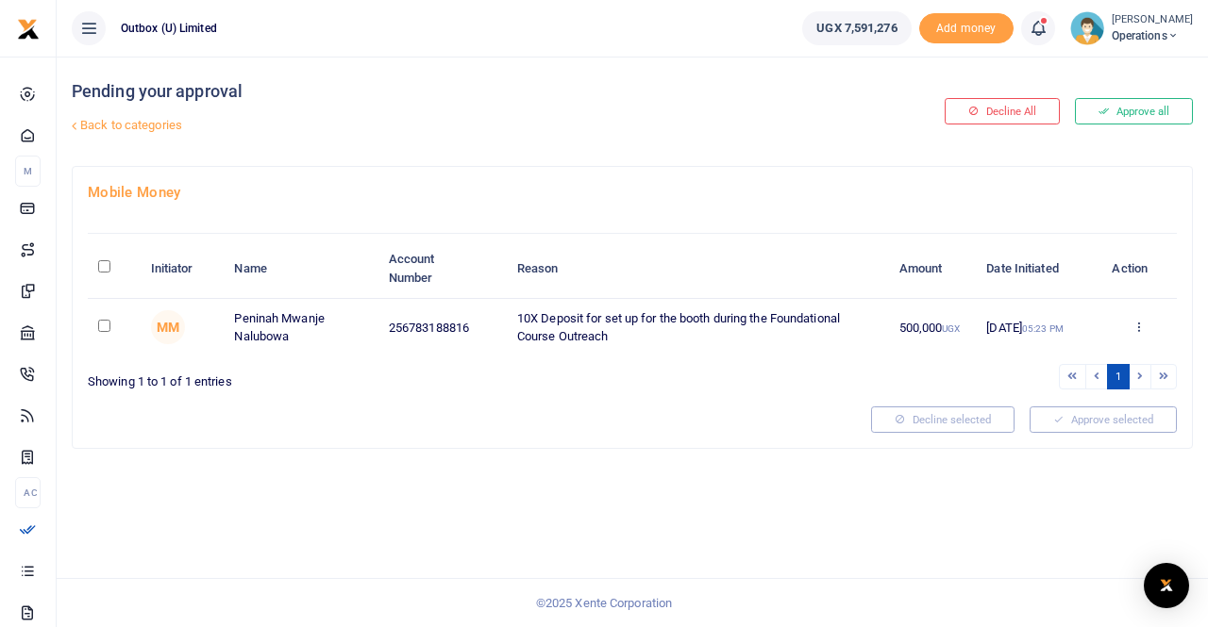
click at [100, 326] on input "checkbox" at bounding box center [104, 326] width 12 height 12
checkbox input "true"
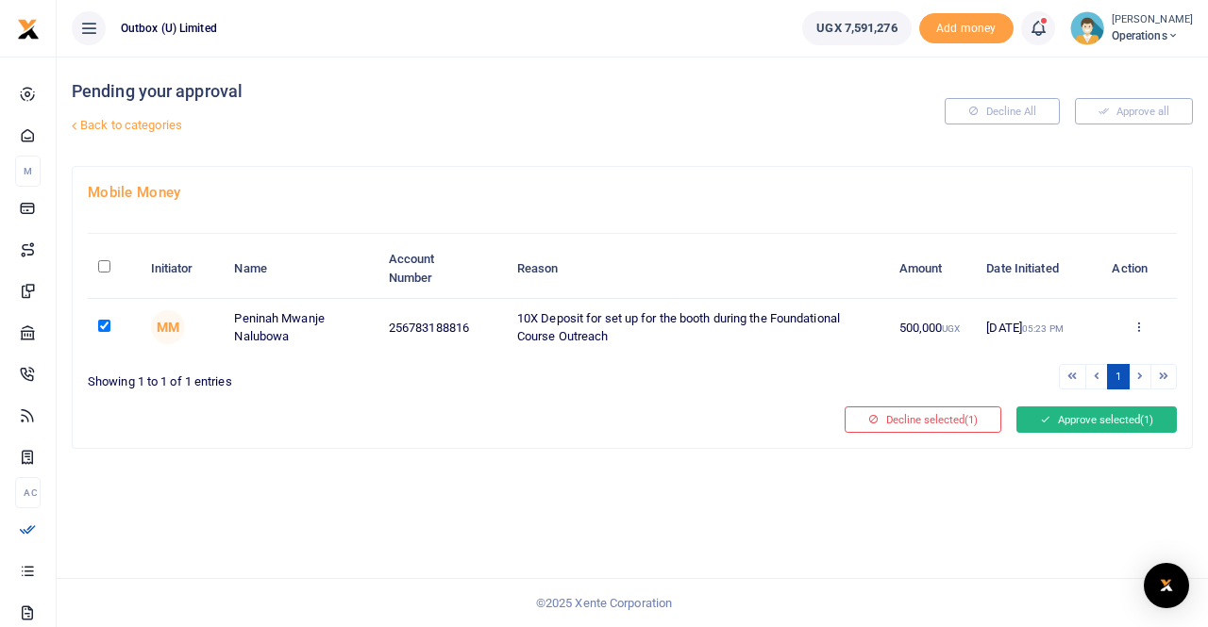
click at [1090, 424] on button "Approve selected (1)" at bounding box center [1096, 420] width 160 height 26
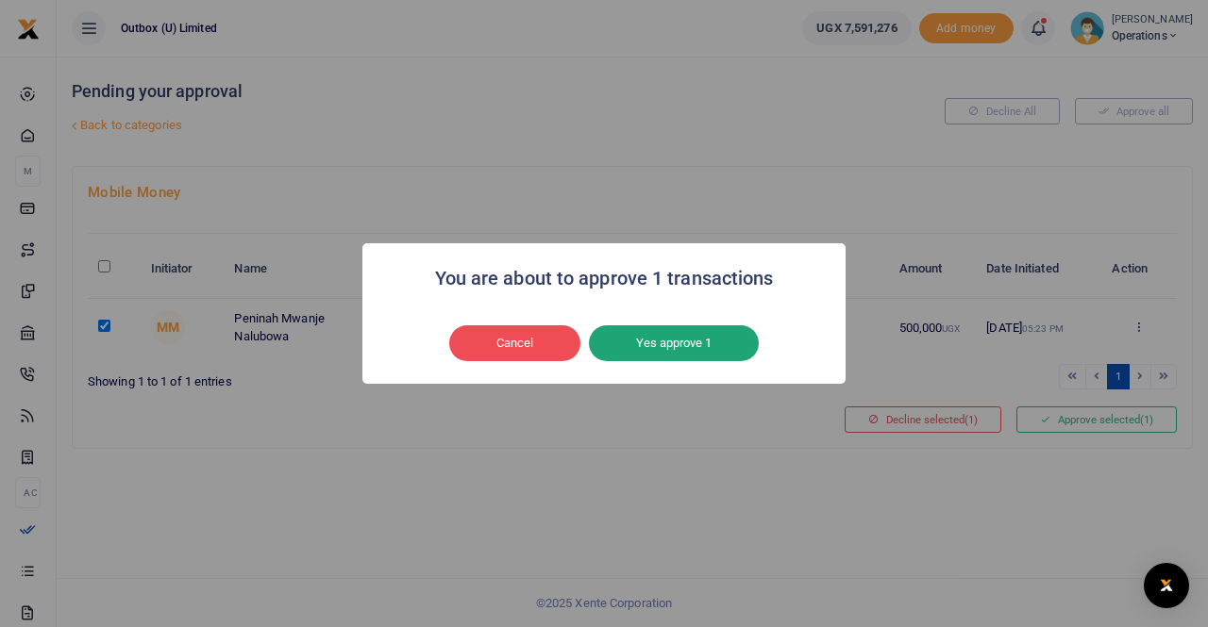
click at [686, 343] on button "Yes approve 1" at bounding box center [674, 344] width 170 height 36
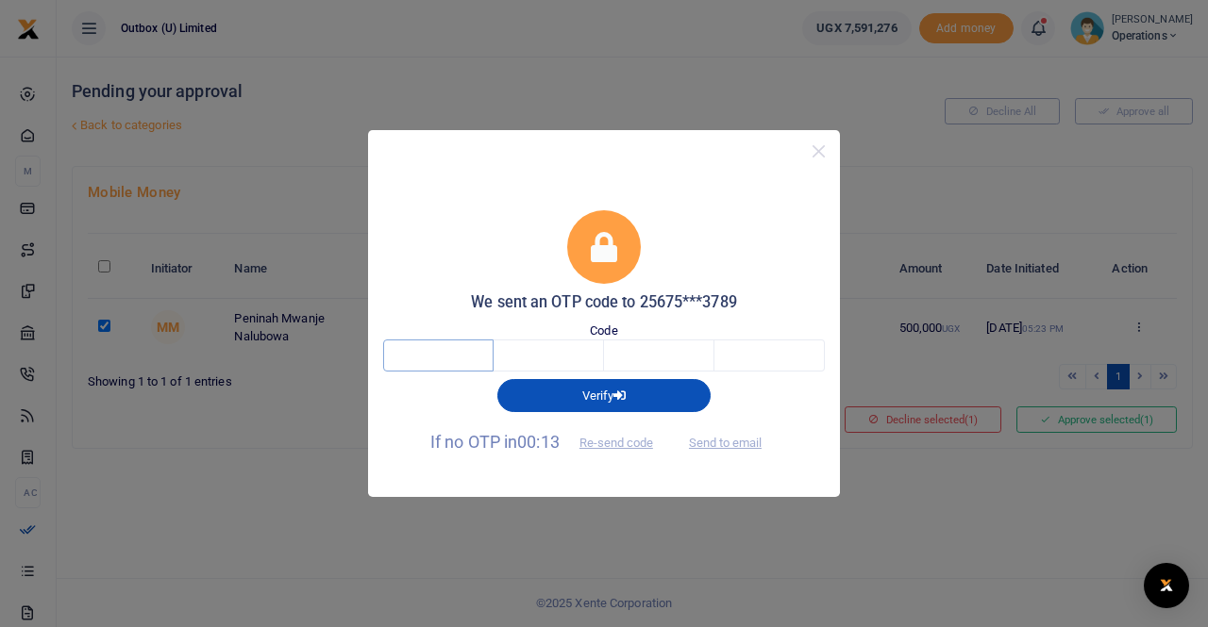
click at [432, 361] on input "text" at bounding box center [438, 356] width 110 height 32
type input "5"
type input "3"
type input "4"
type input "7"
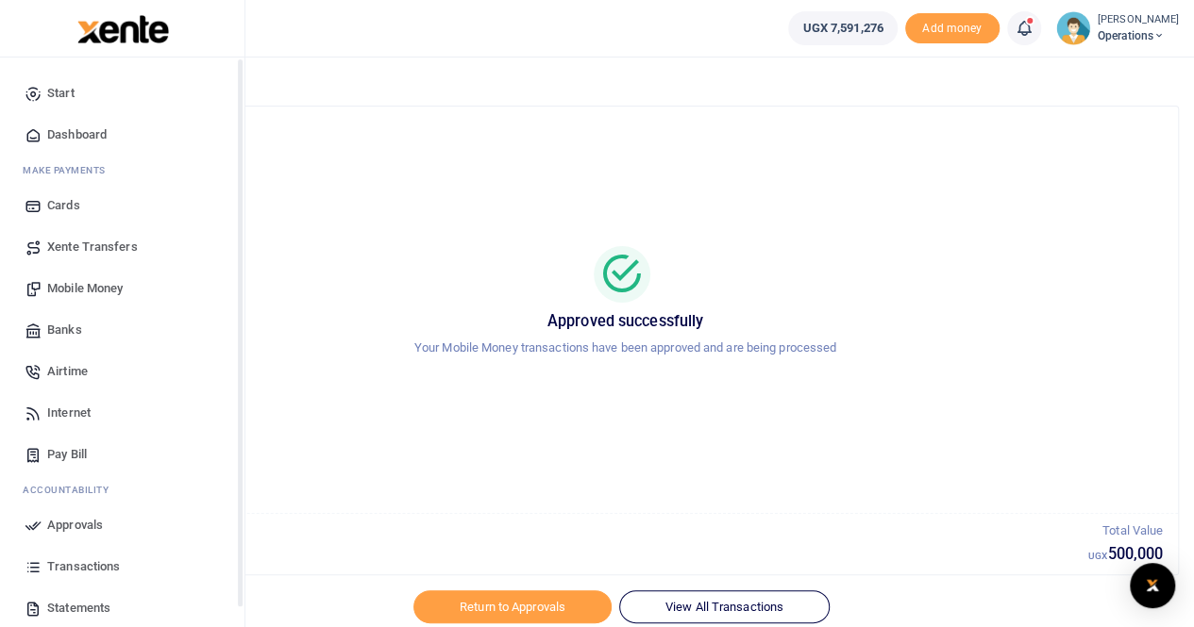
click at [78, 130] on span "Dashboard" at bounding box center [76, 134] width 59 height 19
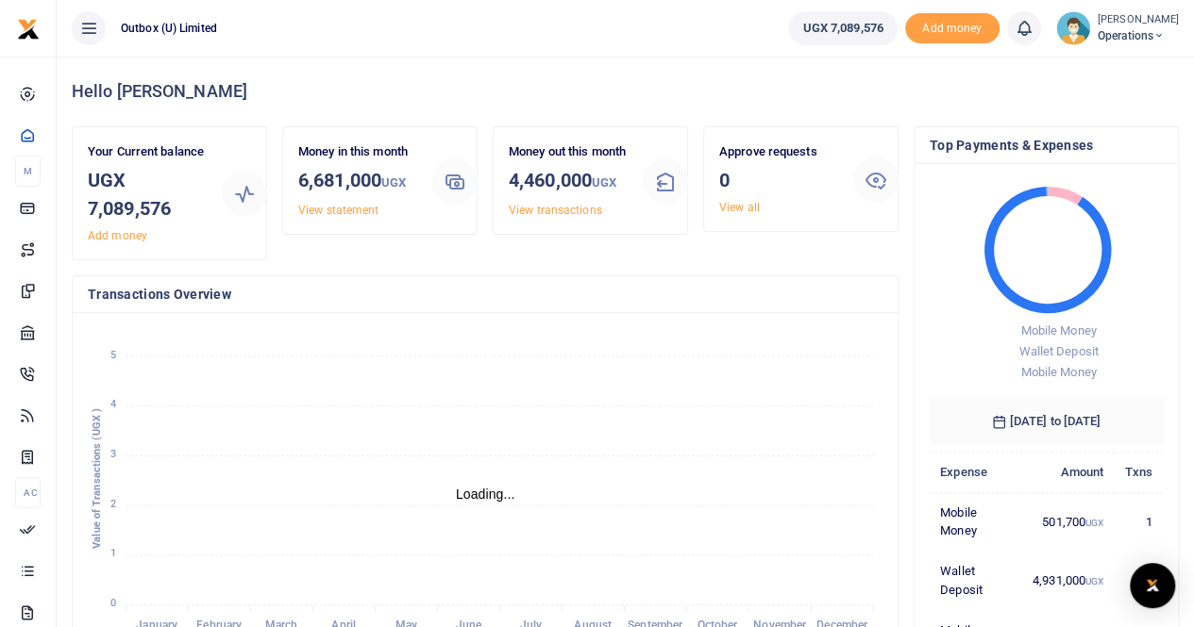
scroll to position [15, 15]
click at [1141, 31] on span "Operations" at bounding box center [1137, 35] width 81 height 17
click at [1088, 129] on link "Logout" at bounding box center [1092, 138] width 149 height 26
